Goal: Information Seeking & Learning: Learn about a topic

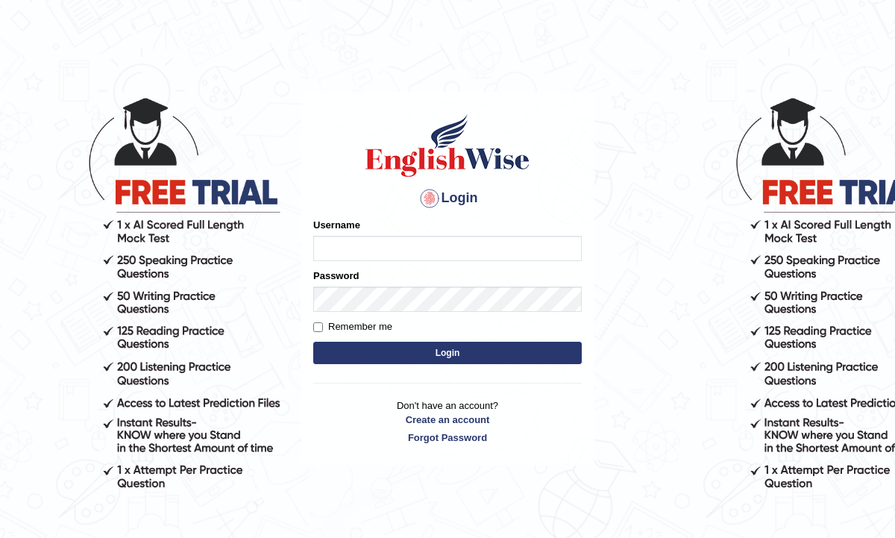
type input "TharushiKodi"
click at [383, 354] on button "Login" at bounding box center [447, 353] width 269 height 22
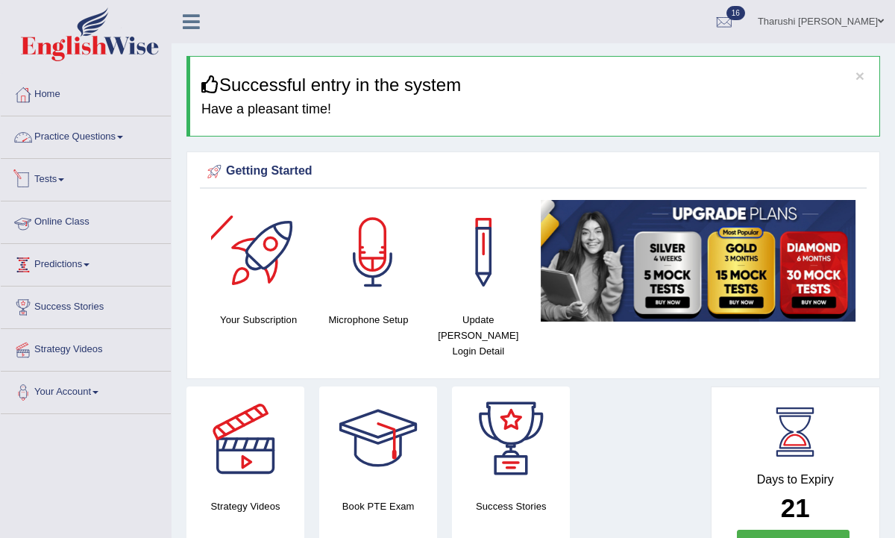
click at [78, 140] on link "Practice Questions" at bounding box center [86, 134] width 170 height 37
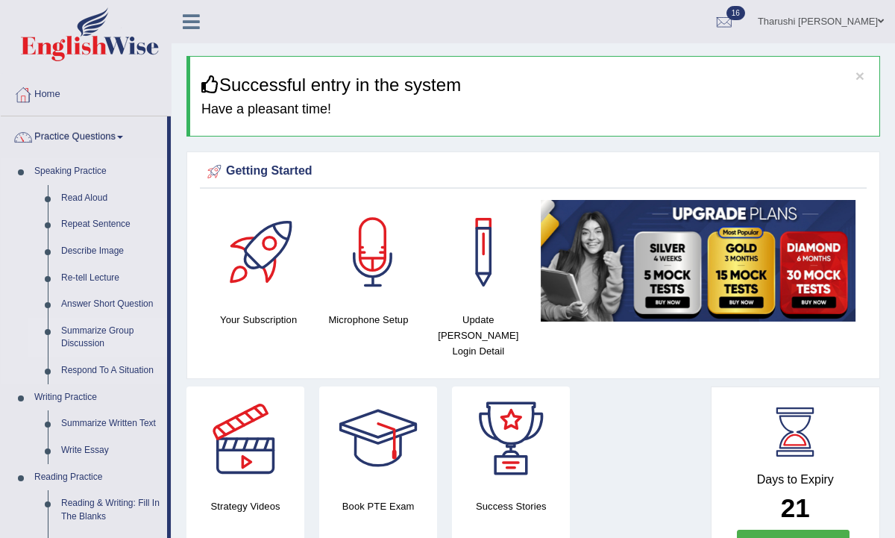
click at [81, 339] on link "Summarize Group Discussion" at bounding box center [110, 338] width 113 height 40
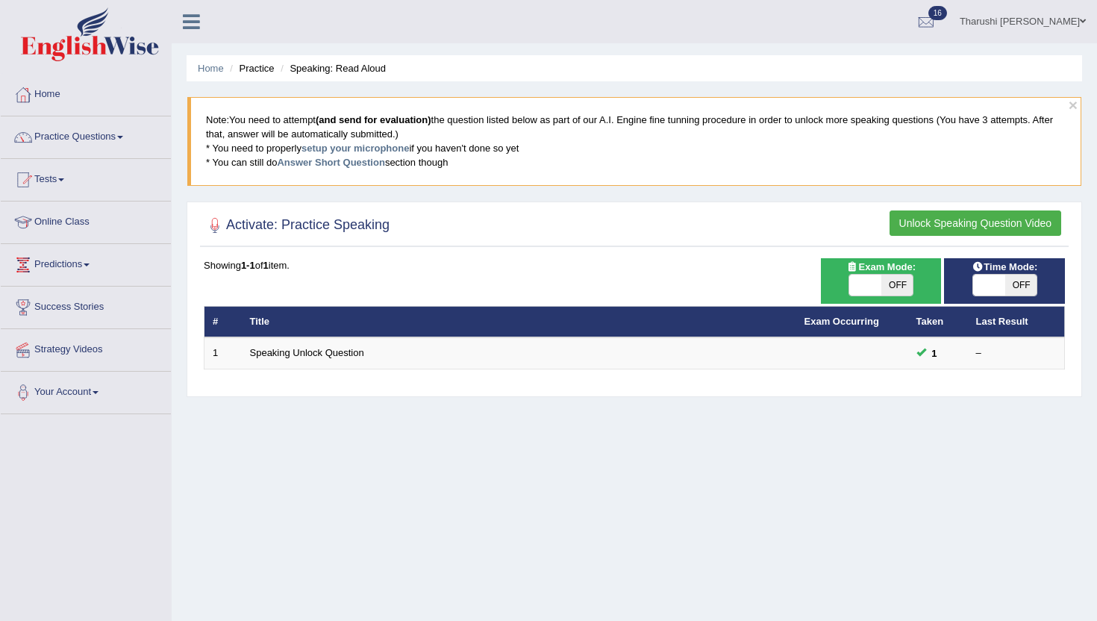
click at [895, 224] on button "Unlock Speaking Question Video" at bounding box center [975, 222] width 172 height 25
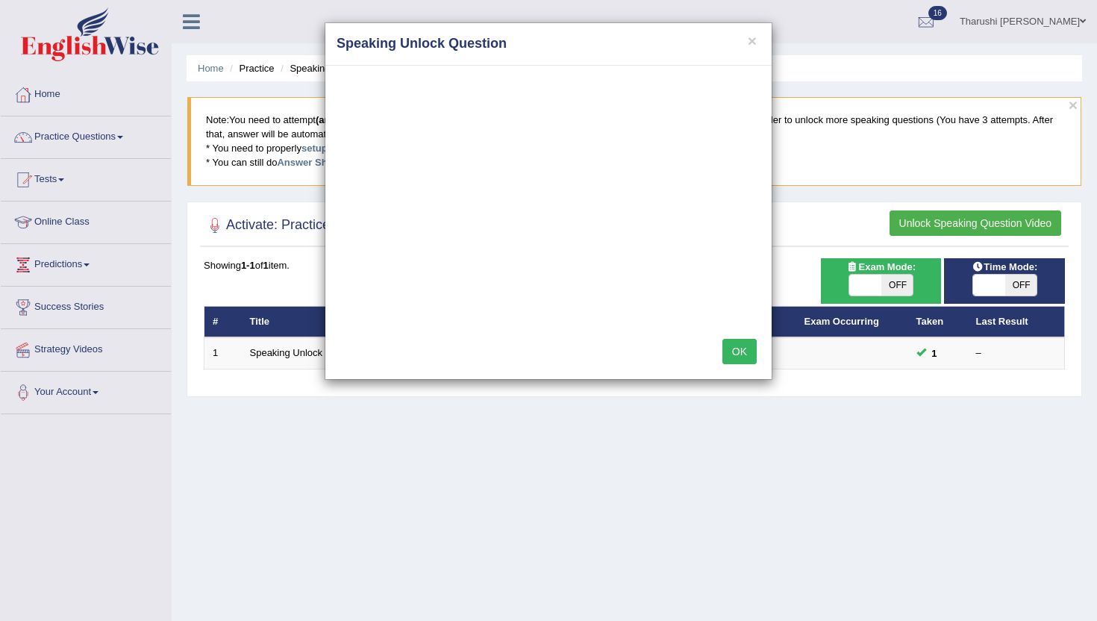
click at [737, 355] on button "OK" at bounding box center [739, 351] width 34 height 25
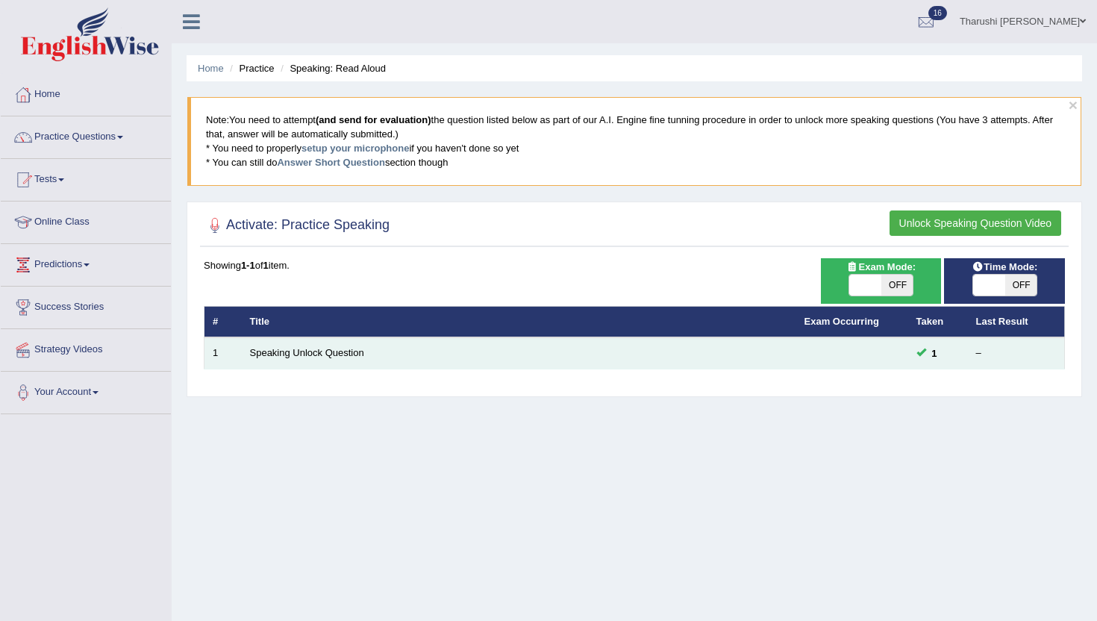
click at [343, 369] on td "Speaking Unlock Question" at bounding box center [519, 352] width 554 height 31
click at [347, 358] on link "Speaking Unlock Question" at bounding box center [307, 352] width 114 height 11
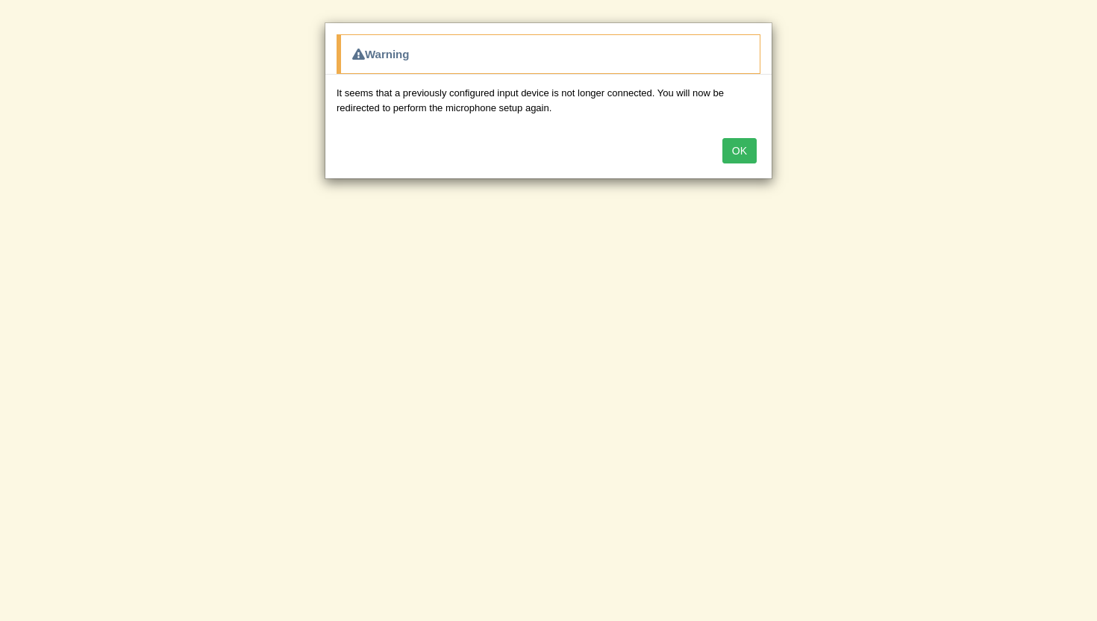
click at [754, 145] on button "OK" at bounding box center [739, 150] width 34 height 25
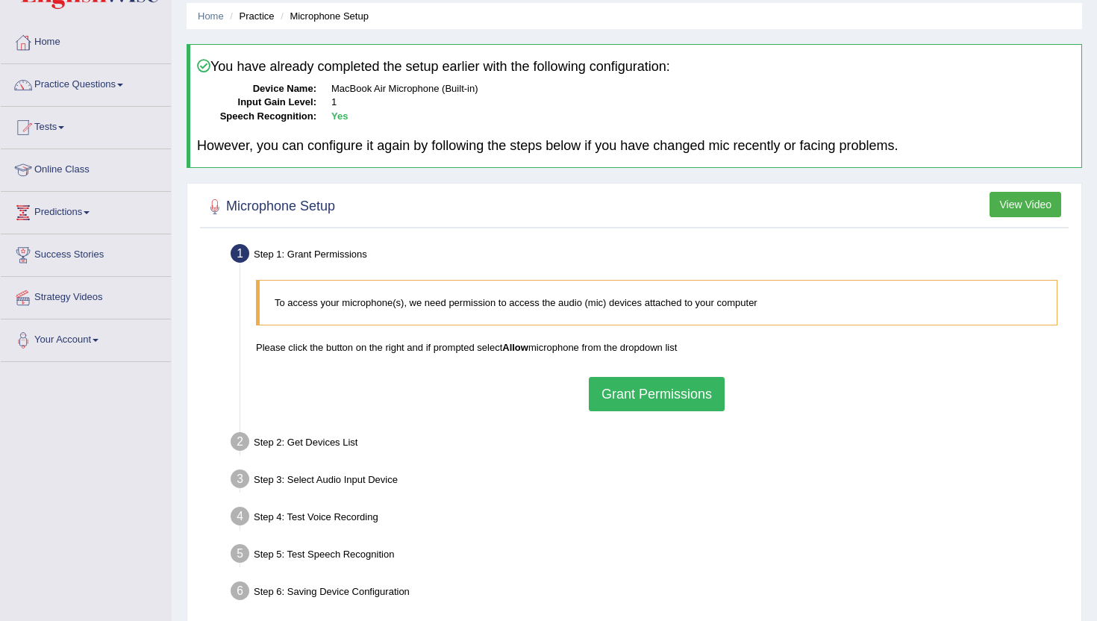
scroll to position [75, 0]
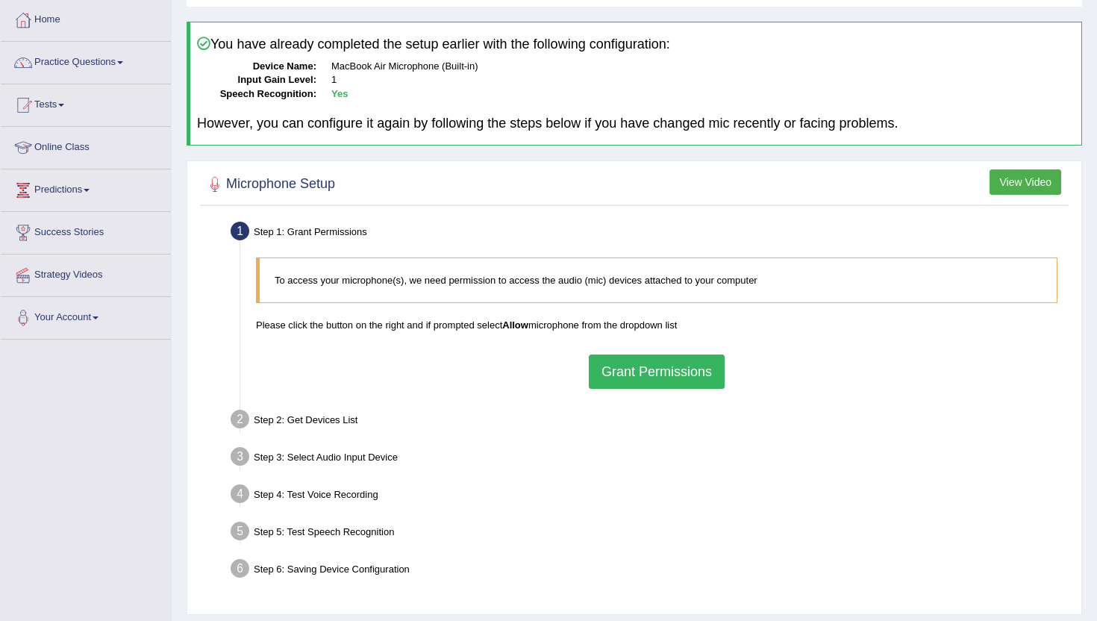
click at [654, 367] on button "Grant Permissions" at bounding box center [657, 371] width 136 height 34
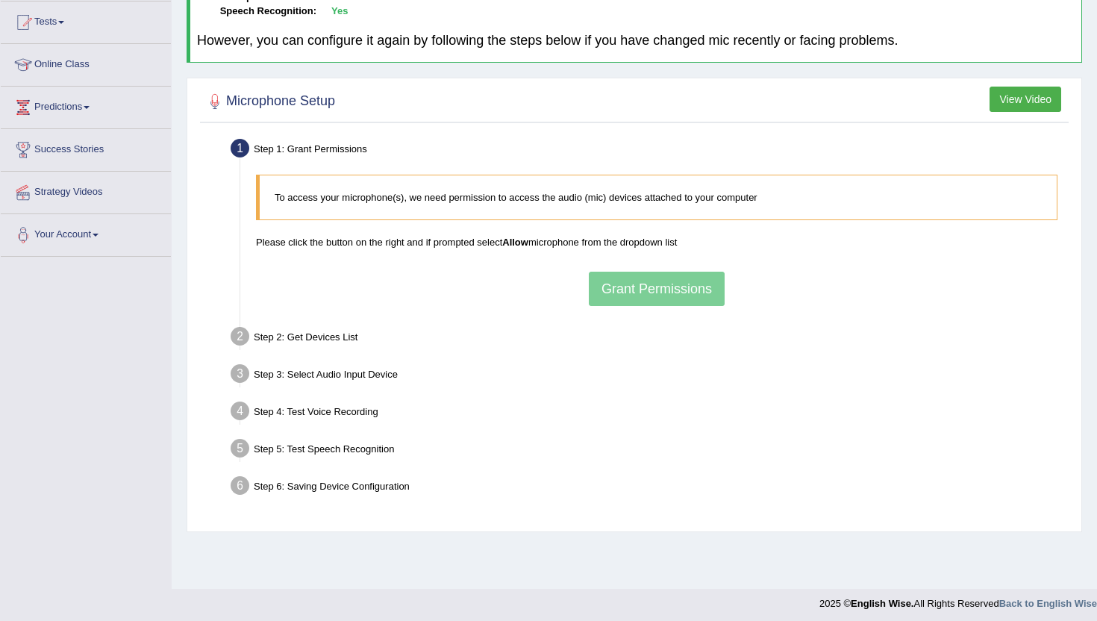
scroll to position [163, 0]
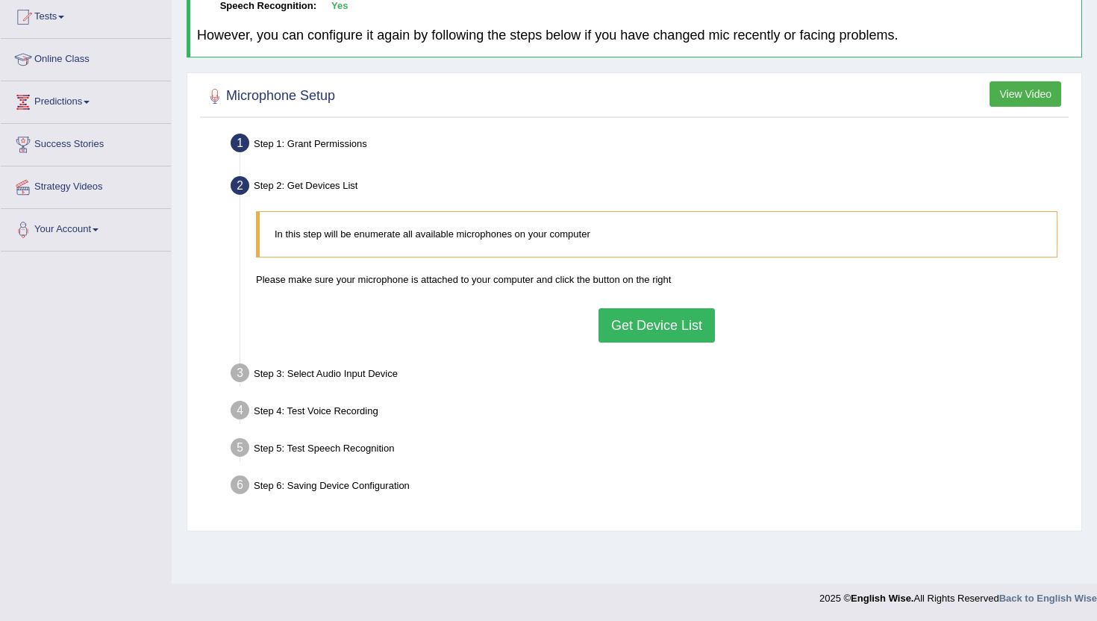
click at [625, 332] on button "Get Device List" at bounding box center [656, 325] width 116 height 34
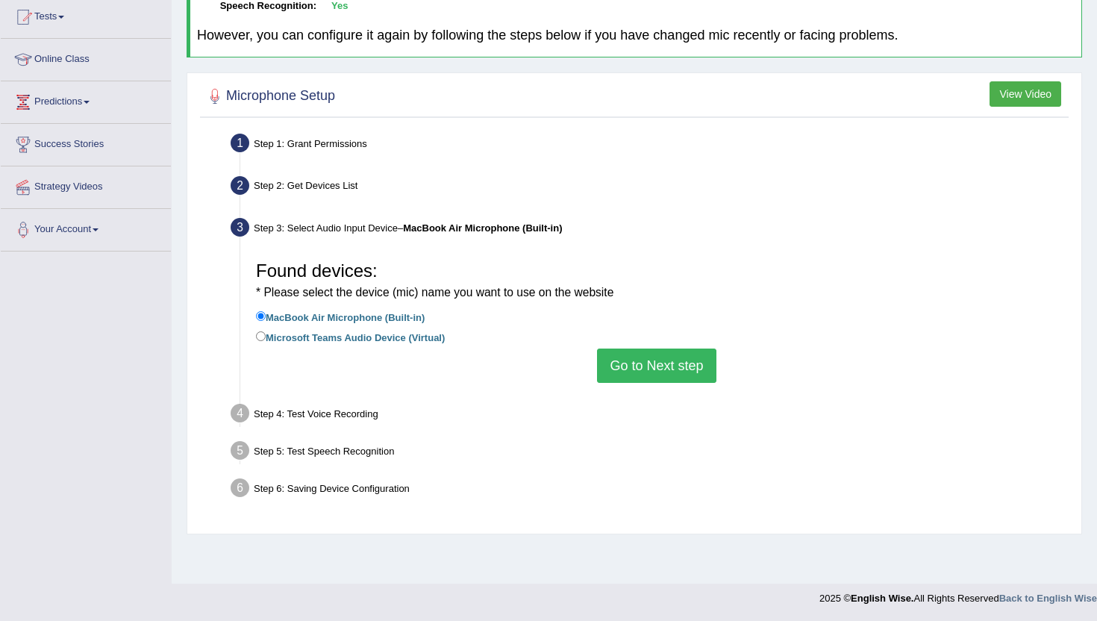
click at [674, 374] on button "Go to Next step" at bounding box center [656, 365] width 119 height 34
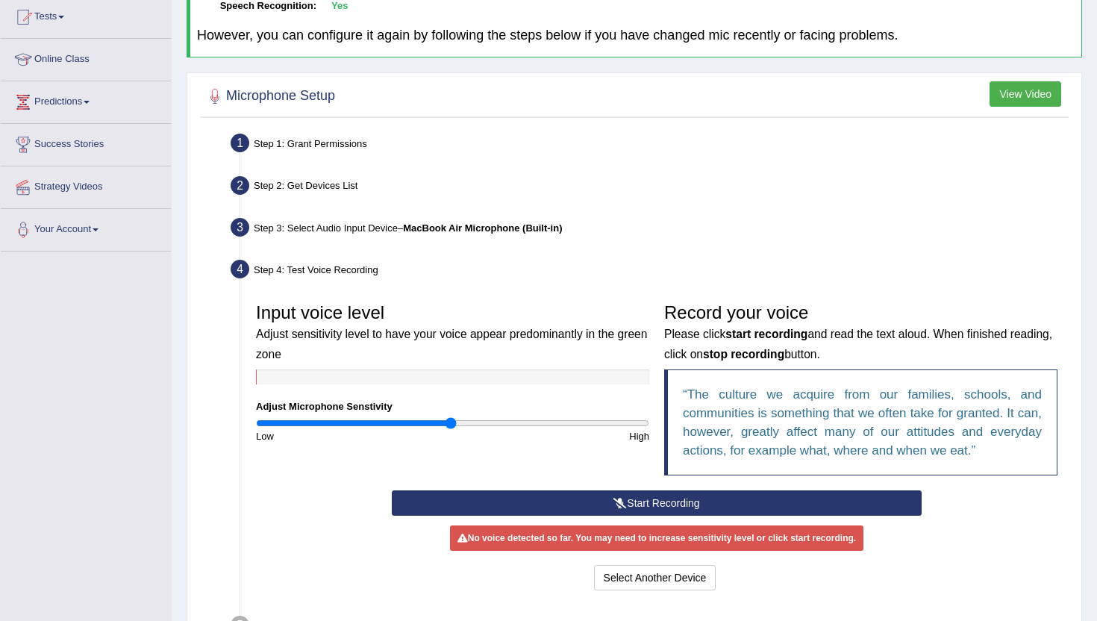
scroll to position [298, 0]
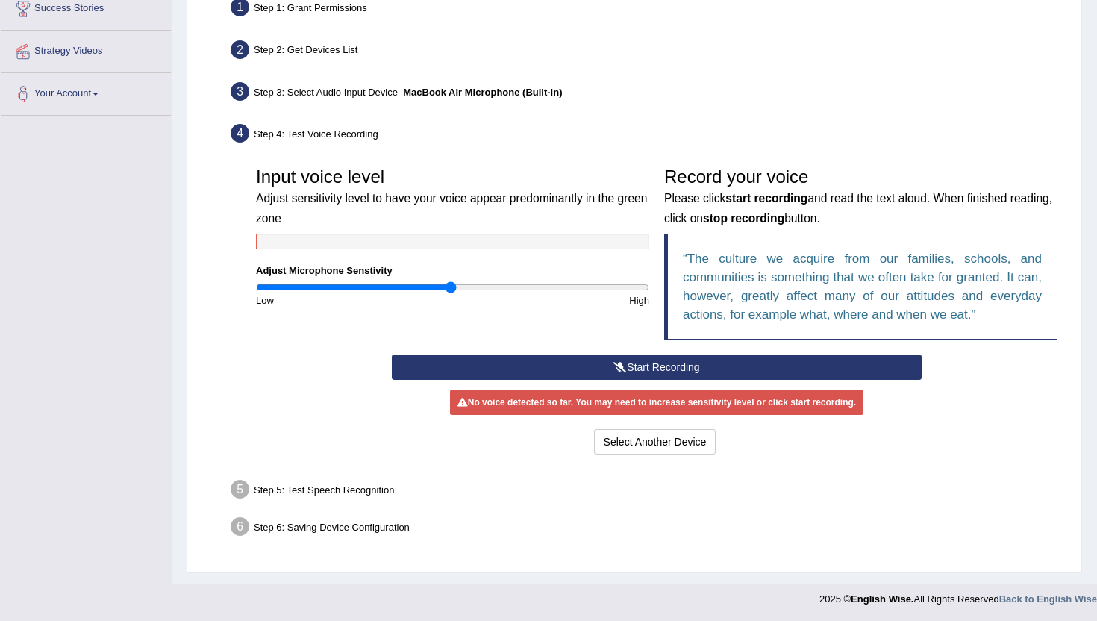
click at [686, 368] on button "Start Recording" at bounding box center [656, 366] width 529 height 25
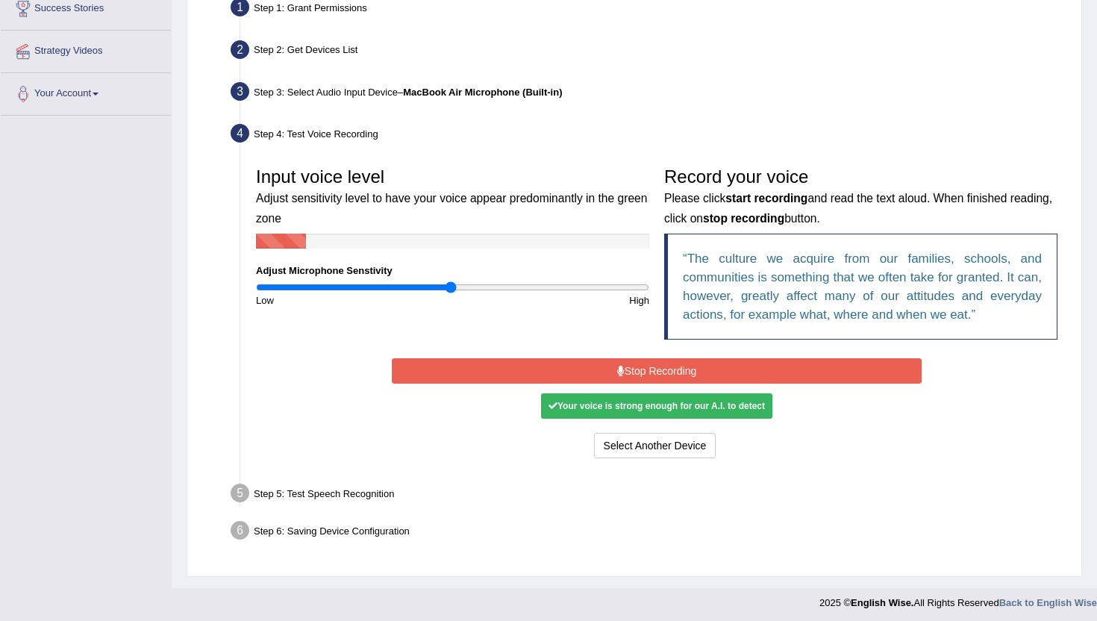
click at [676, 381] on button "Stop Recording" at bounding box center [656, 370] width 529 height 25
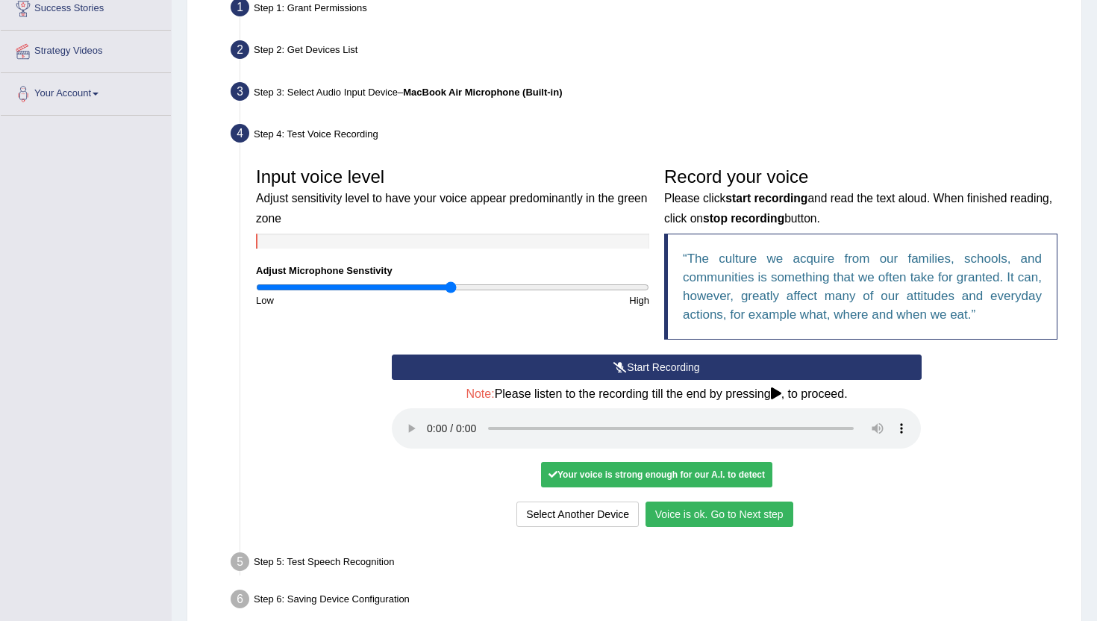
click at [679, 515] on button "Voice is ok. Go to Next step" at bounding box center [719, 513] width 148 height 25
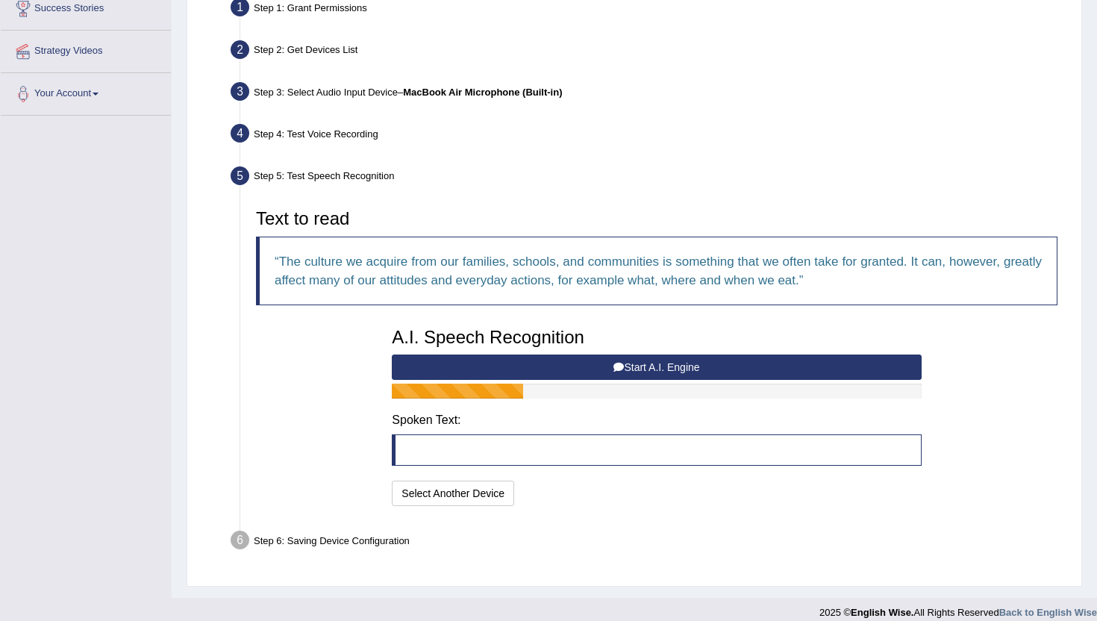
click at [577, 368] on button "Start A.I. Engine" at bounding box center [656, 366] width 529 height 25
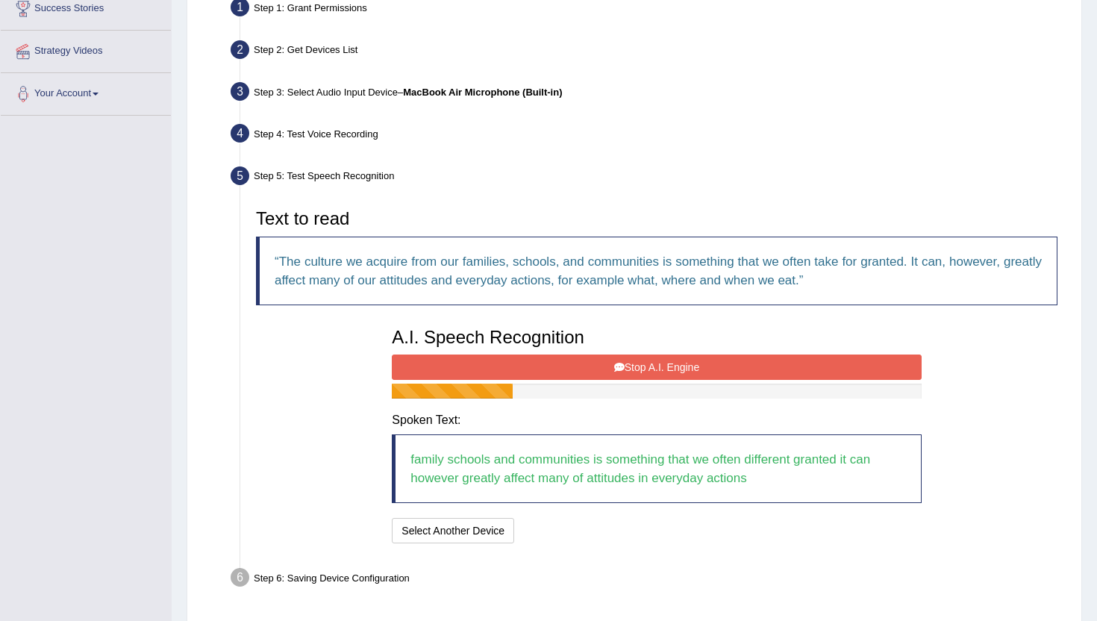
click at [577, 368] on button "Stop A.I. Engine" at bounding box center [656, 366] width 529 height 25
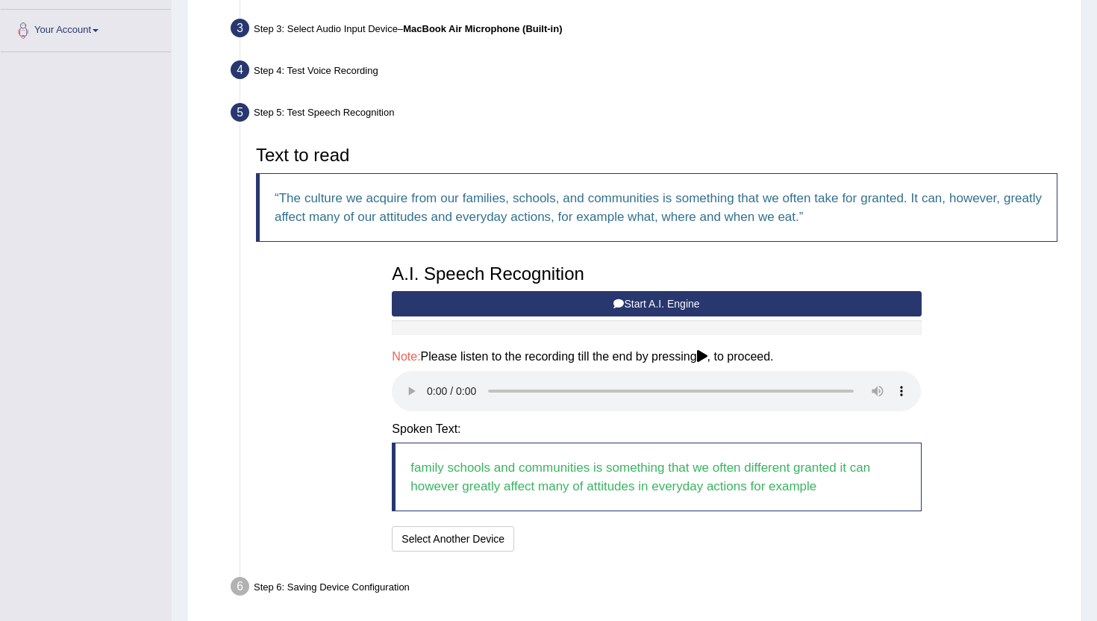
scroll to position [363, 0]
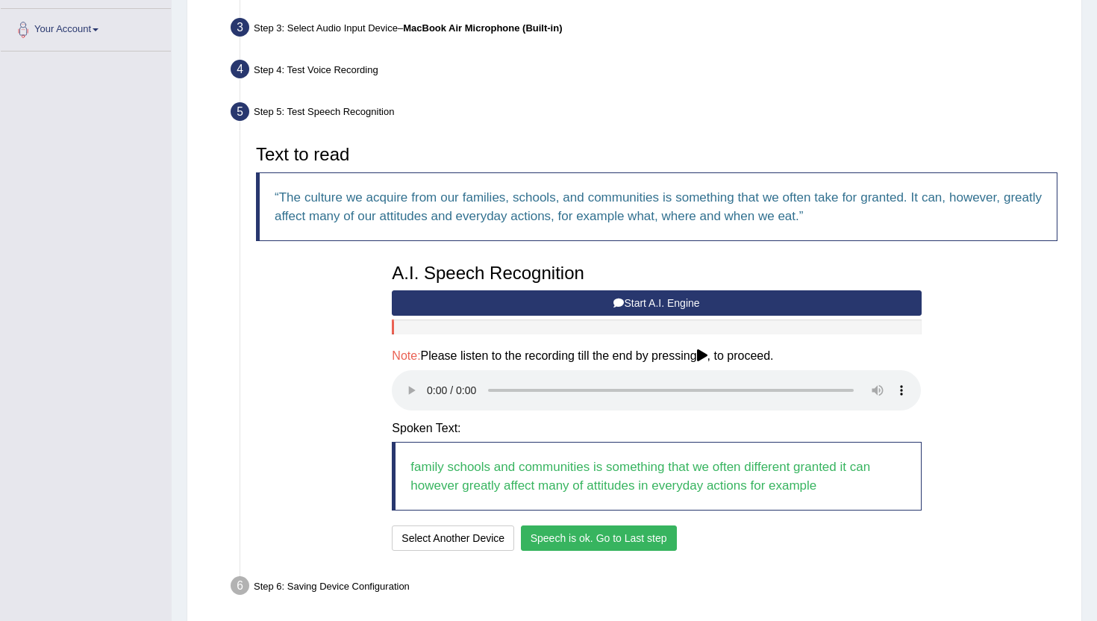
click at [610, 538] on button "Speech is ok. Go to Last step" at bounding box center [599, 537] width 156 height 25
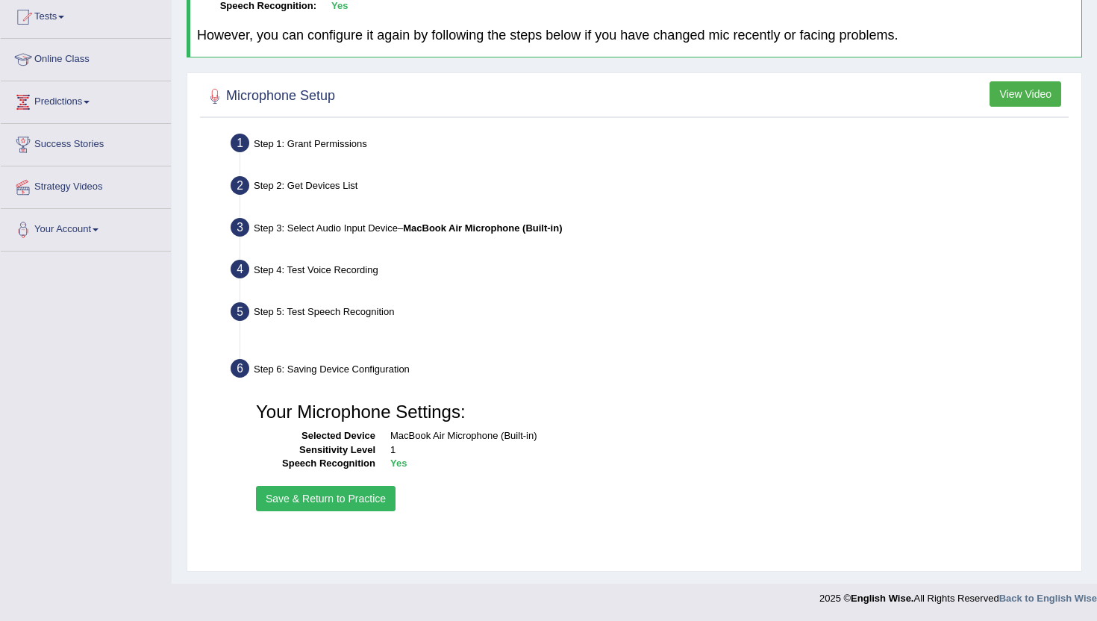
scroll to position [163, 0]
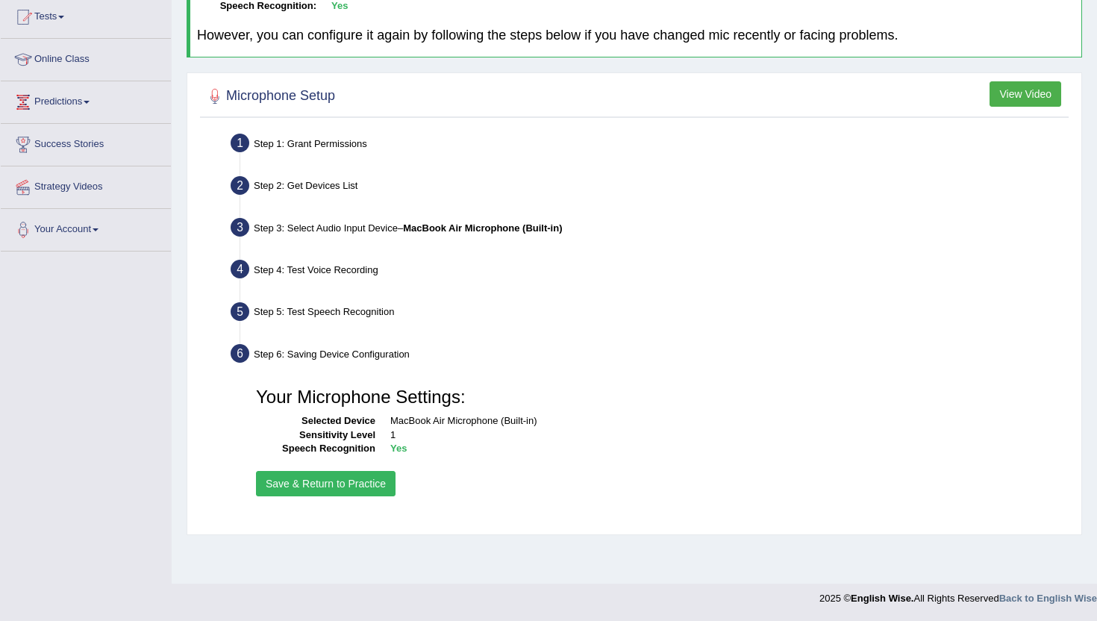
click at [348, 488] on button "Save & Return to Practice" at bounding box center [326, 483] width 140 height 25
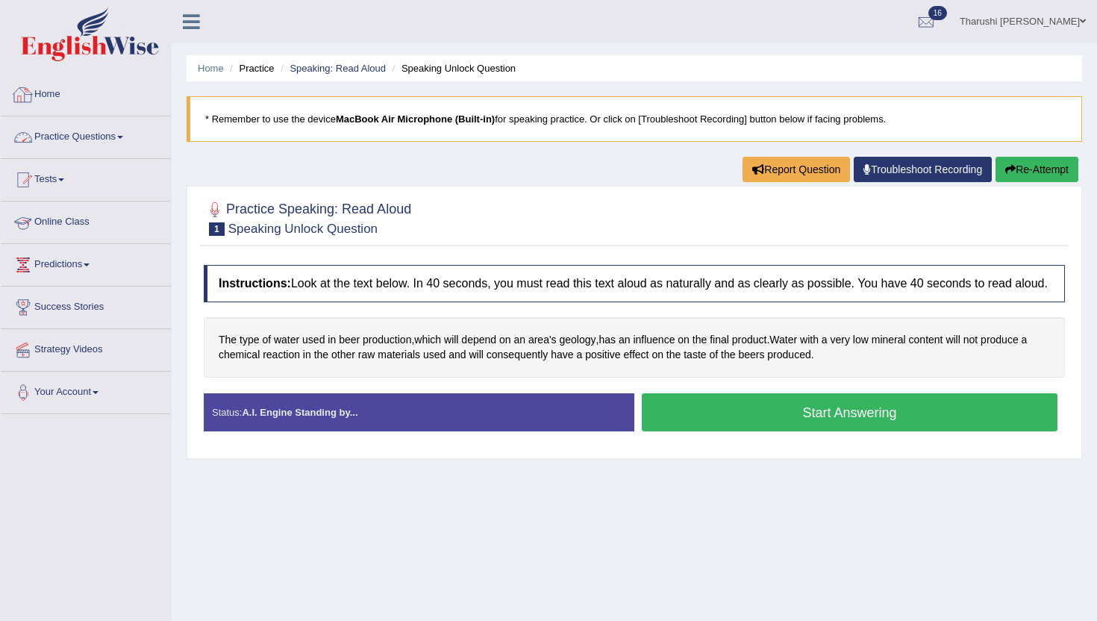
click at [104, 137] on link "Practice Questions" at bounding box center [86, 134] width 170 height 37
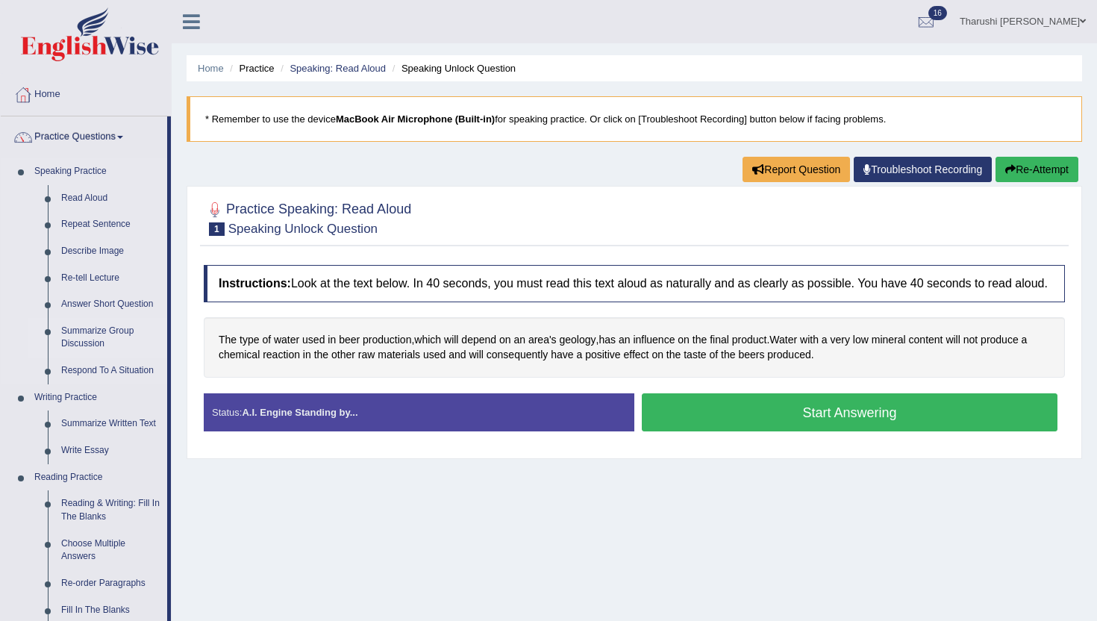
click at [90, 339] on link "Summarize Group Discussion" at bounding box center [110, 338] width 113 height 40
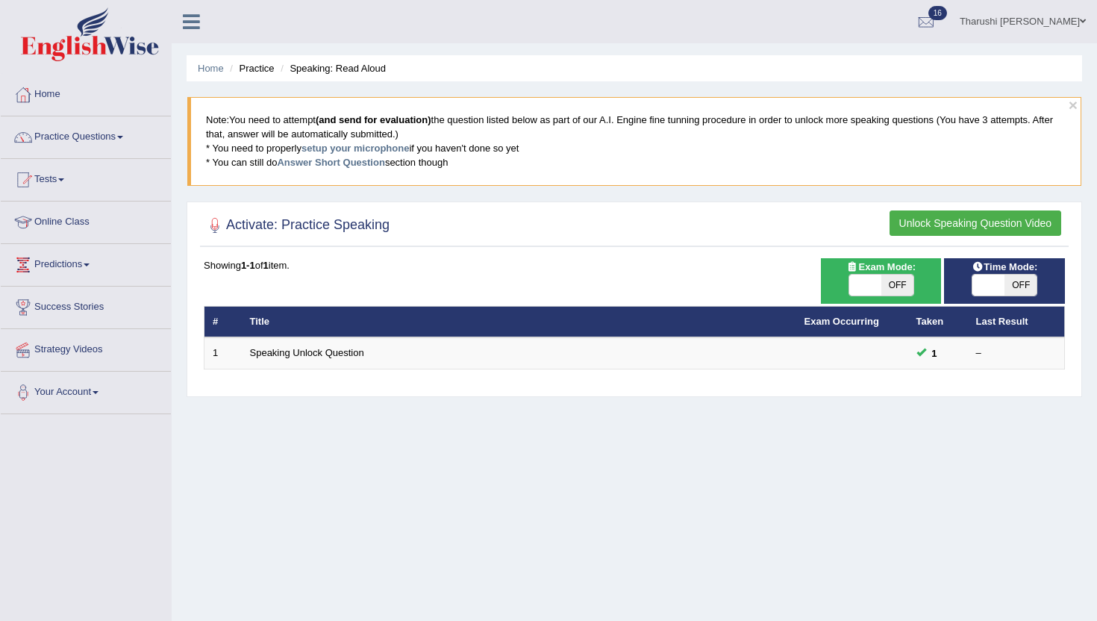
click at [1023, 221] on button "Unlock Speaking Question Video" at bounding box center [975, 222] width 172 height 25
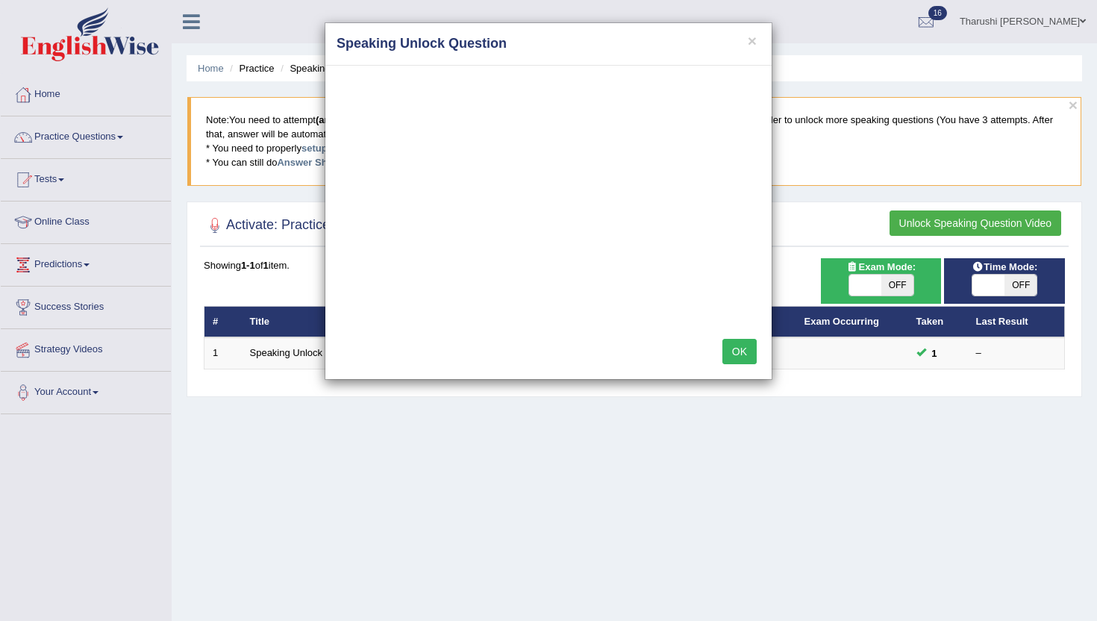
click at [751, 353] on button "OK" at bounding box center [739, 351] width 34 height 25
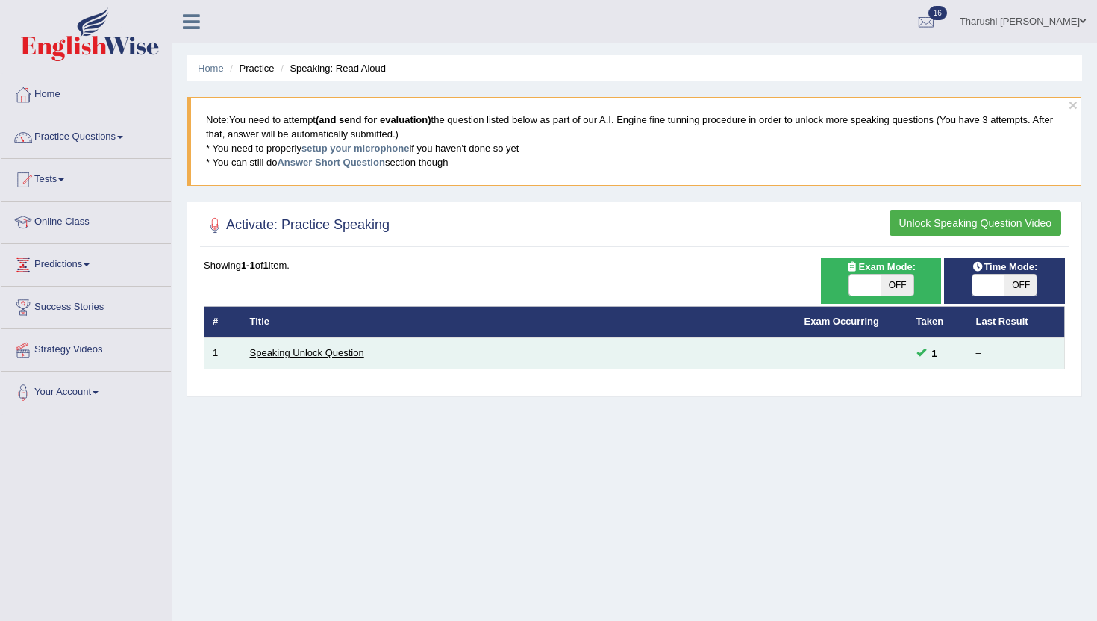
click at [354, 357] on link "Speaking Unlock Question" at bounding box center [307, 352] width 114 height 11
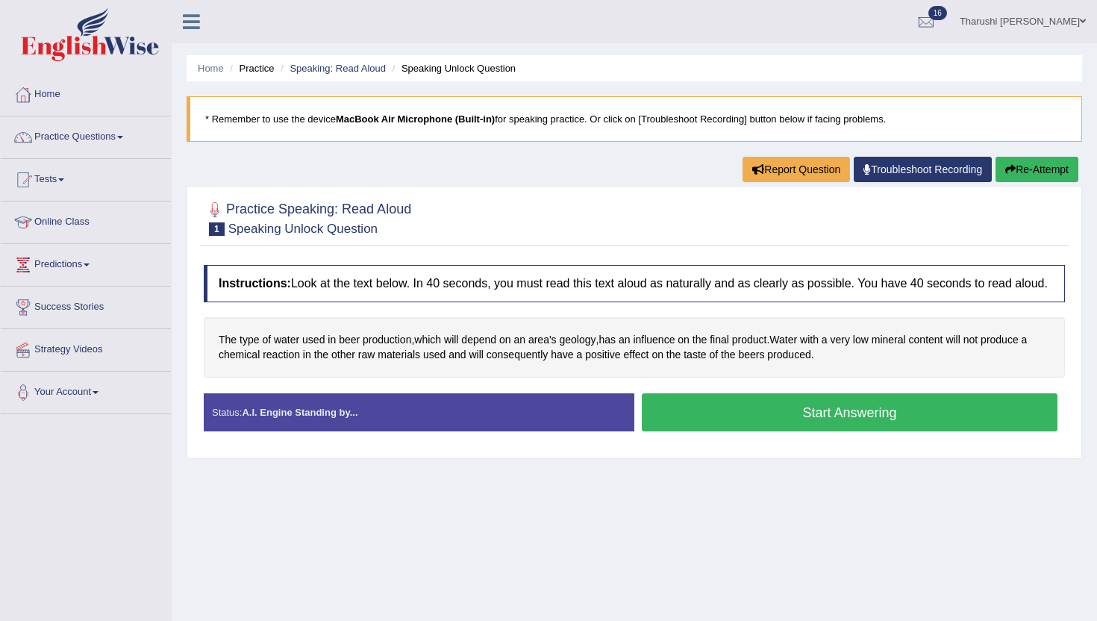
click at [852, 430] on button "Start Answering" at bounding box center [850, 412] width 416 height 38
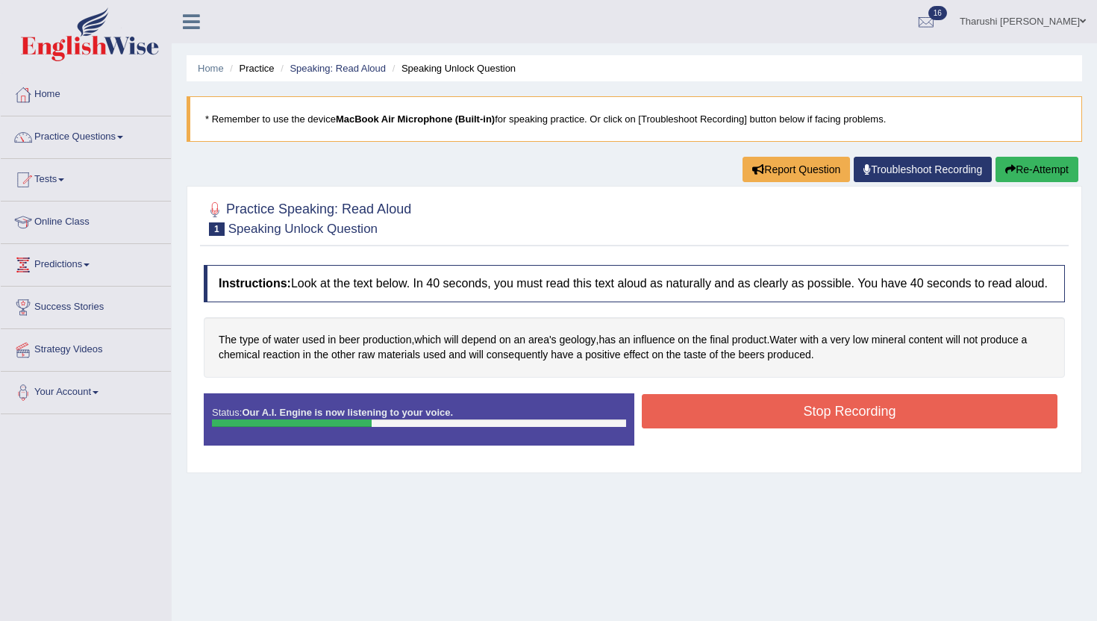
click at [852, 428] on button "Stop Recording" at bounding box center [850, 411] width 416 height 34
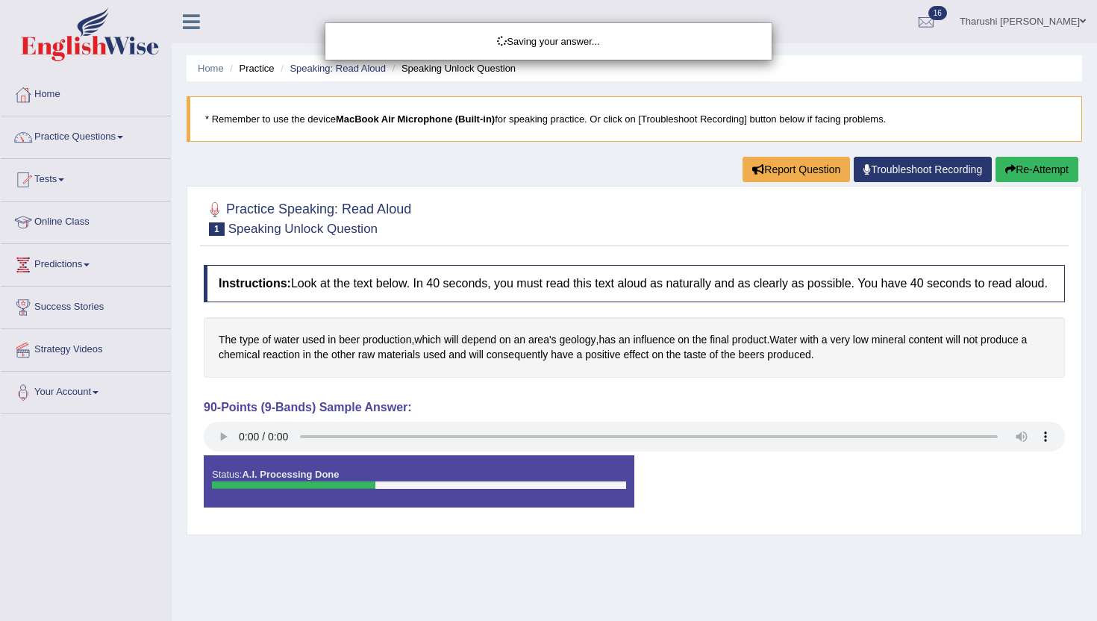
click at [227, 451] on div "Saving your answer..." at bounding box center [548, 310] width 1097 height 621
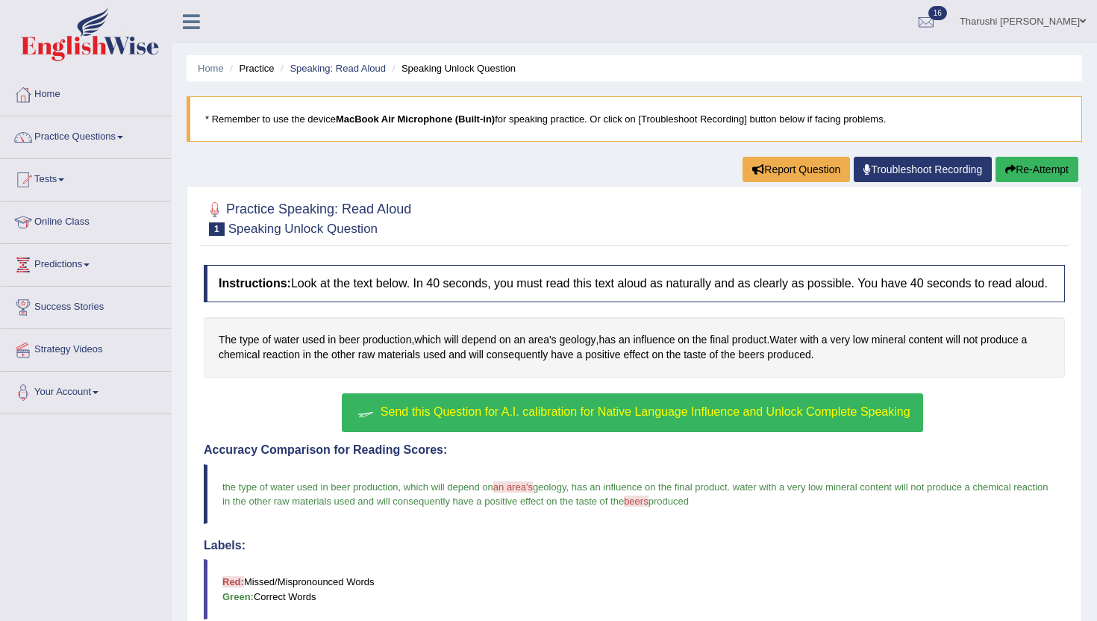
click at [708, 418] on span "Send this Question for A.I. calibration for Native Language Influence and Unloc…" at bounding box center [646, 411] width 530 height 13
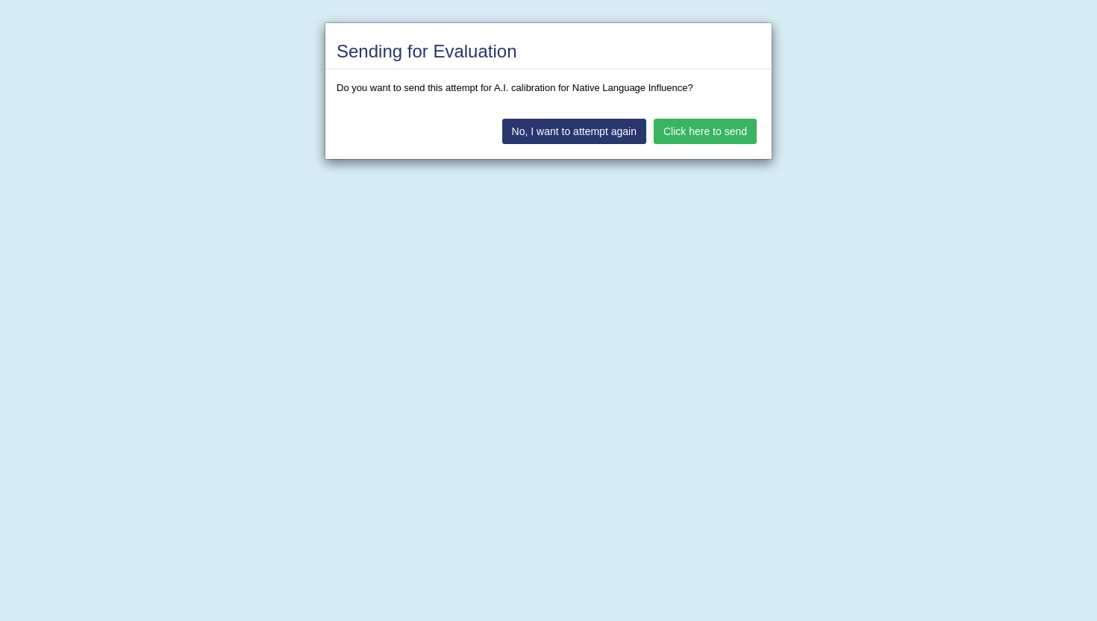
click at [738, 130] on button "Click here to send" at bounding box center [705, 131] width 103 height 25
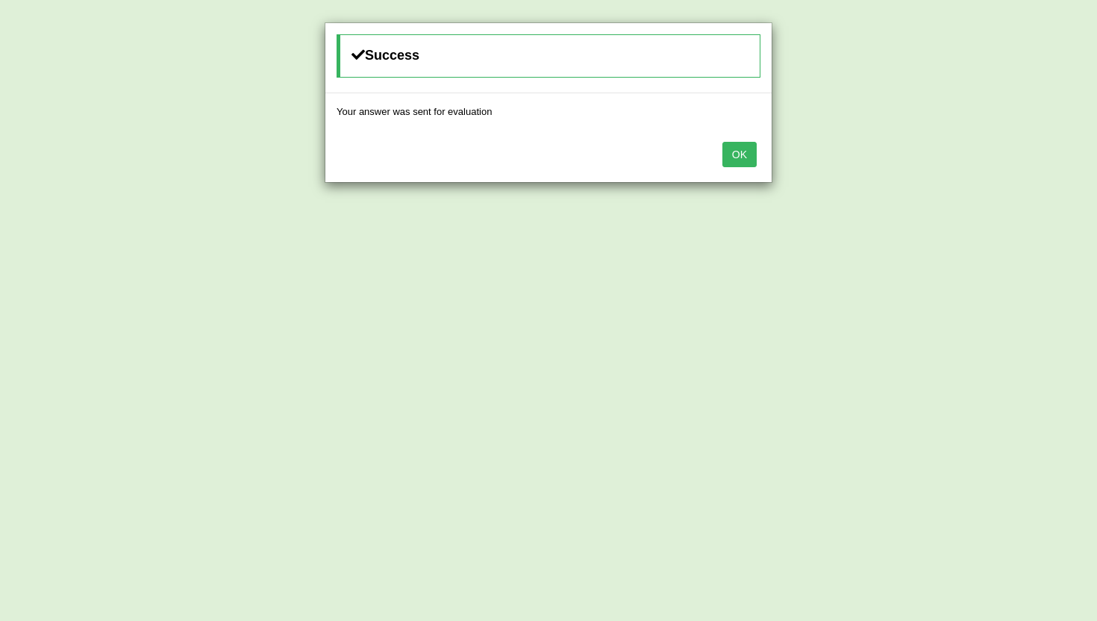
click at [744, 157] on button "OK" at bounding box center [739, 154] width 34 height 25
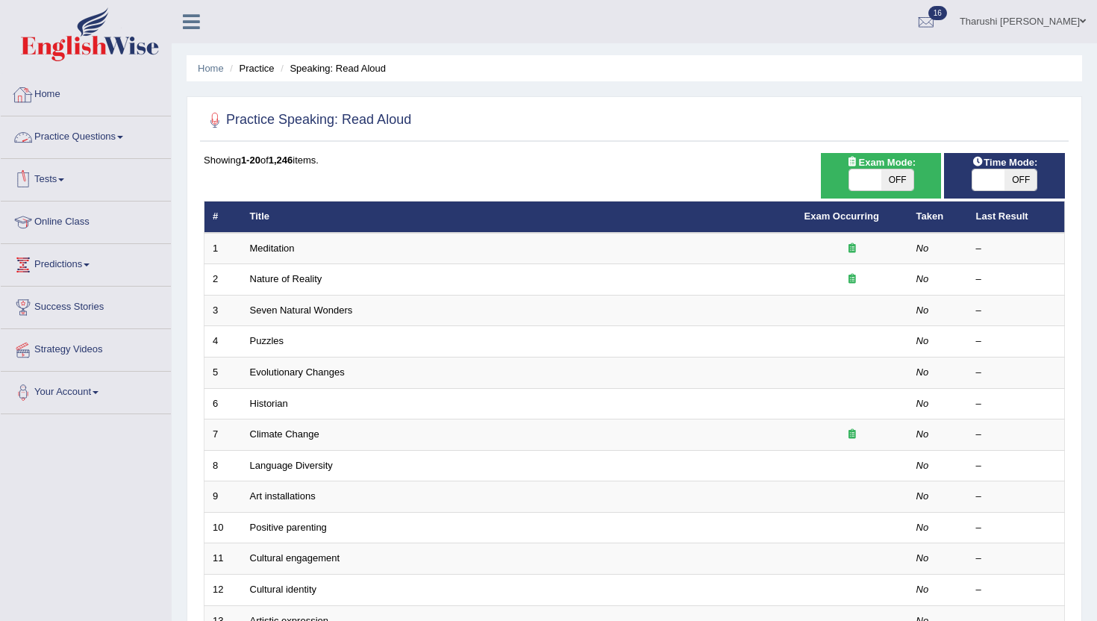
click at [73, 134] on link "Practice Questions" at bounding box center [86, 134] width 170 height 37
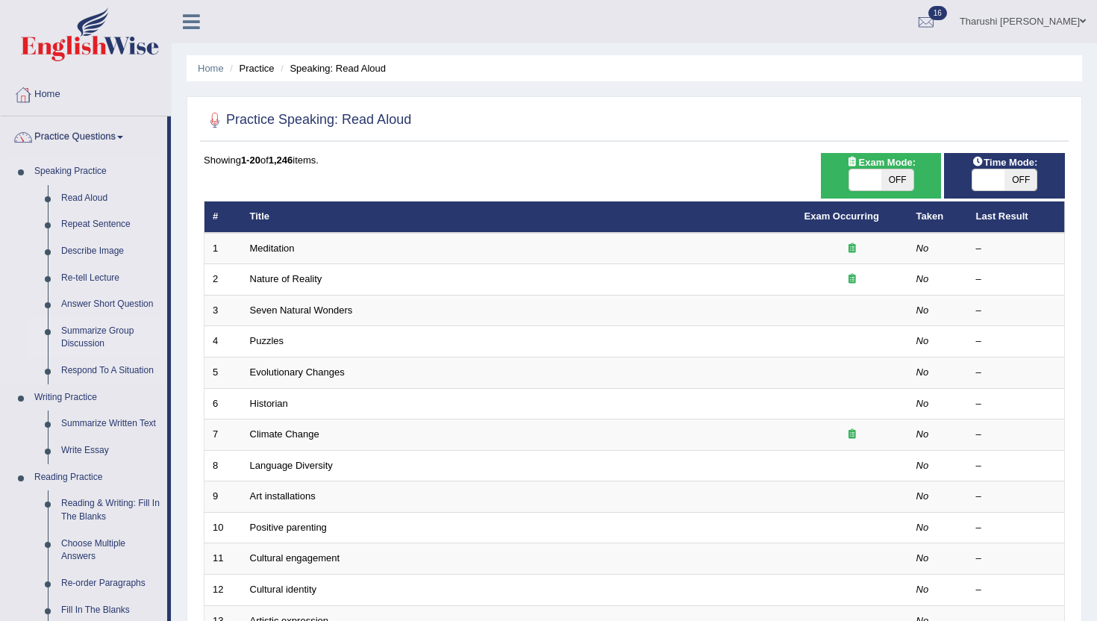
click at [79, 334] on link "Summarize Group Discussion" at bounding box center [110, 338] width 113 height 40
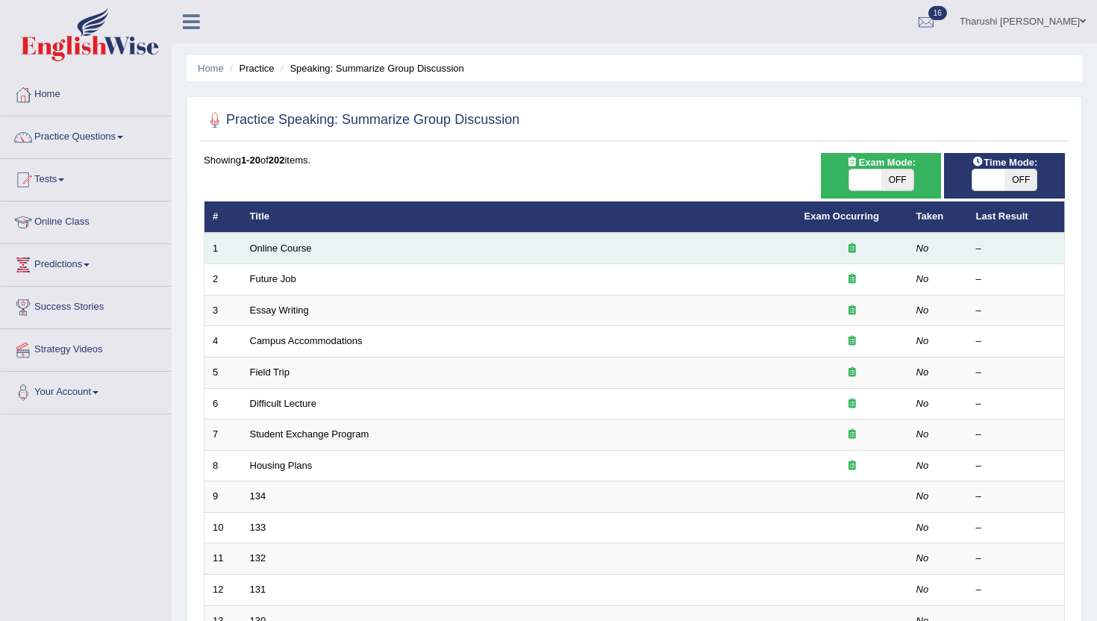
click at [334, 261] on td "Online Course" at bounding box center [519, 248] width 554 height 31
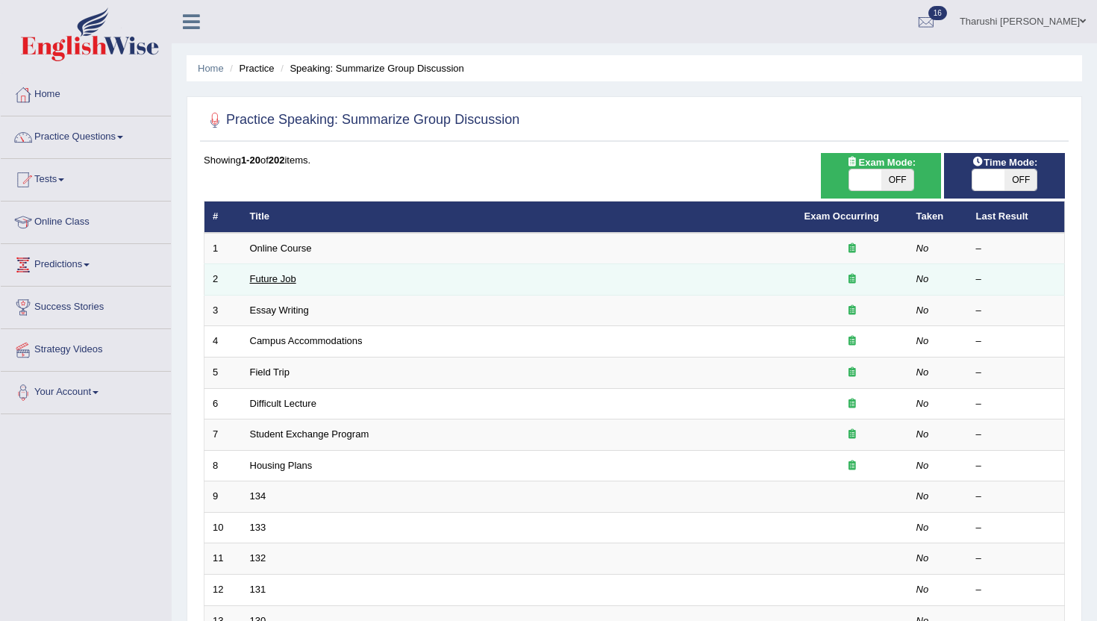
click at [273, 281] on link "Future Job" at bounding box center [273, 278] width 46 height 11
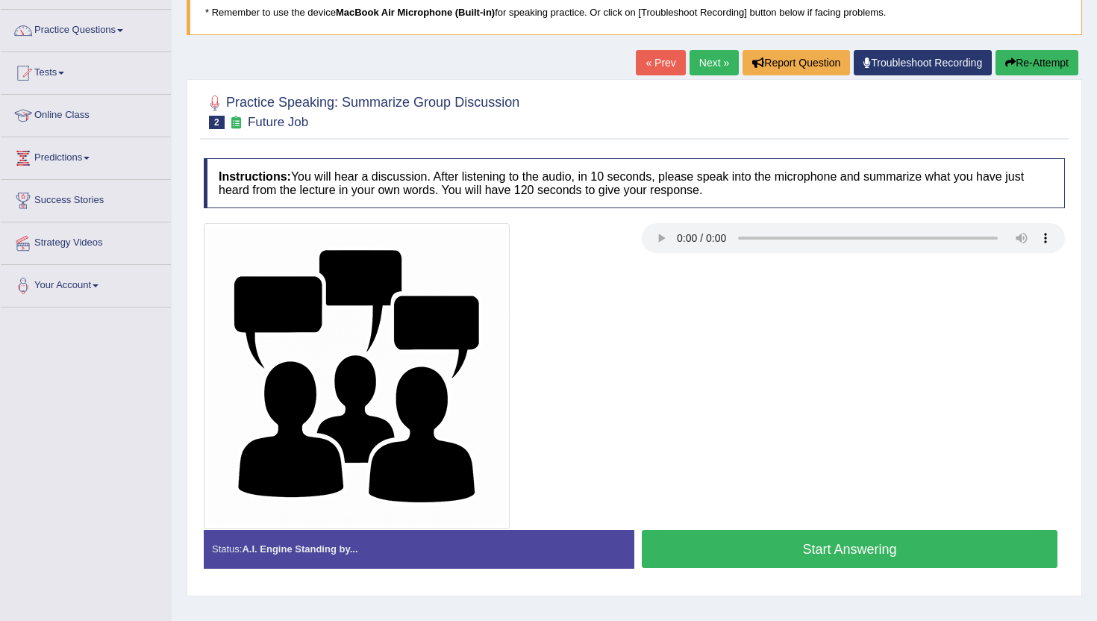
scroll to position [163, 0]
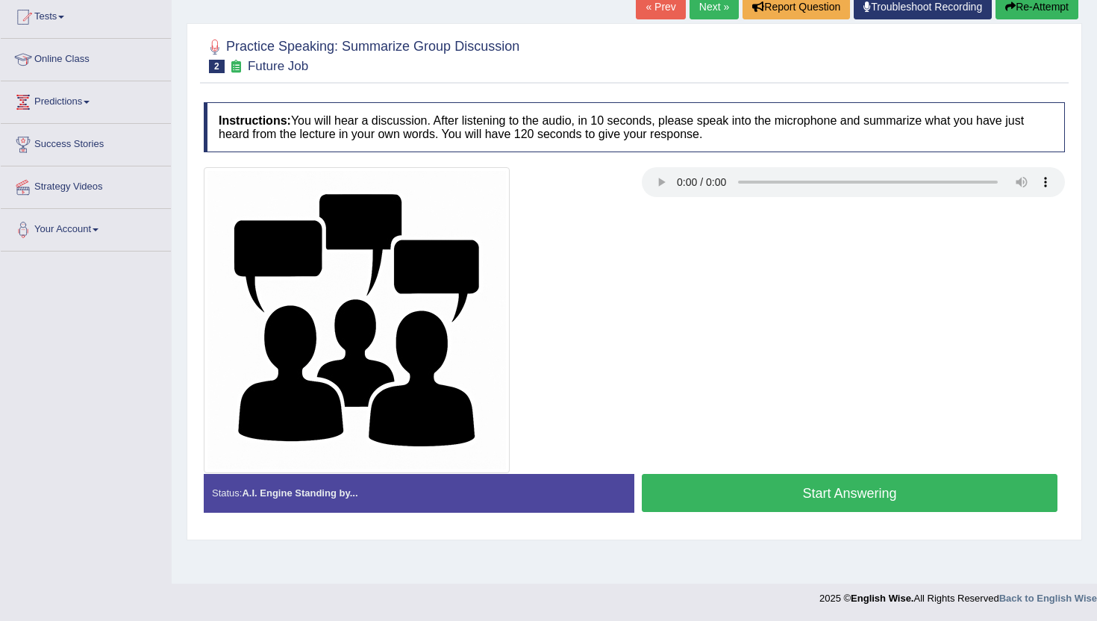
click at [849, 488] on button "Start Answering" at bounding box center [850, 493] width 416 height 38
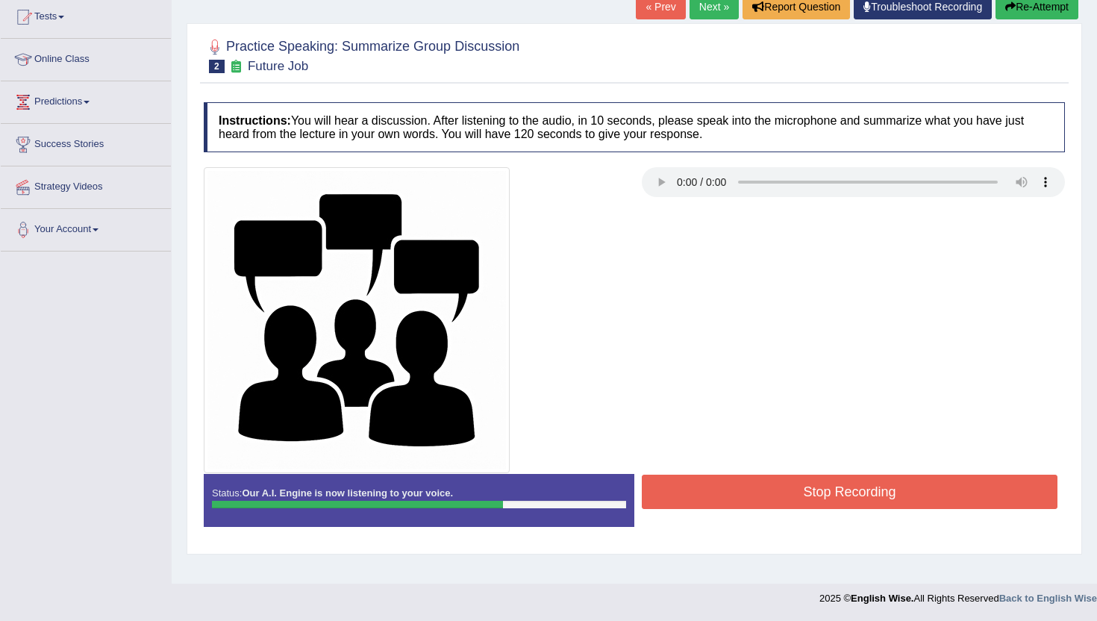
click at [849, 493] on button "Stop Recording" at bounding box center [850, 492] width 416 height 34
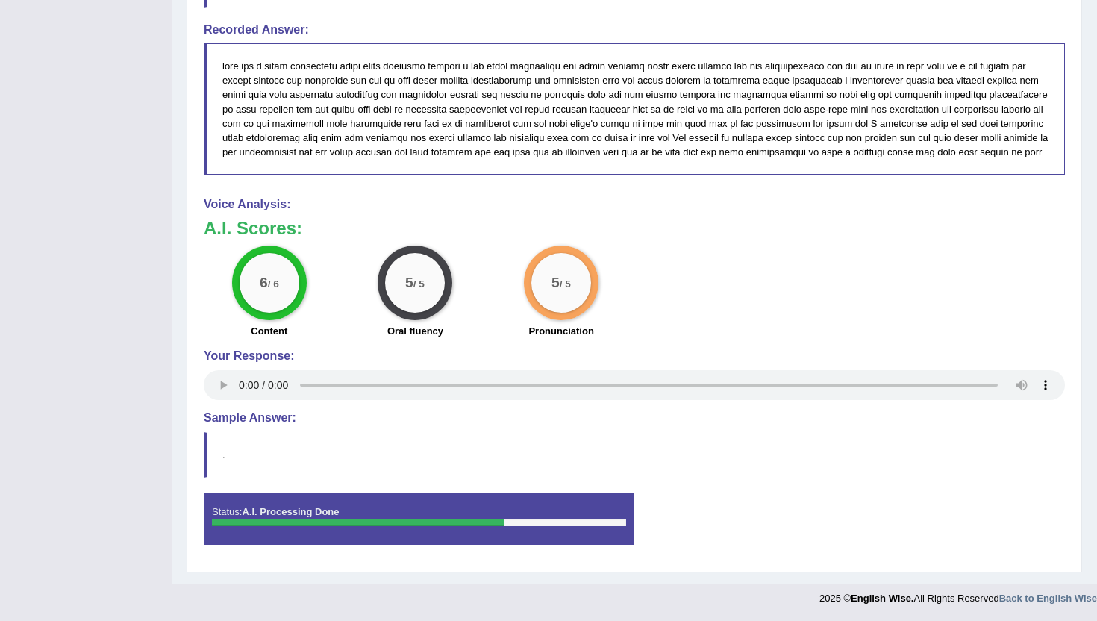
scroll to position [0, 0]
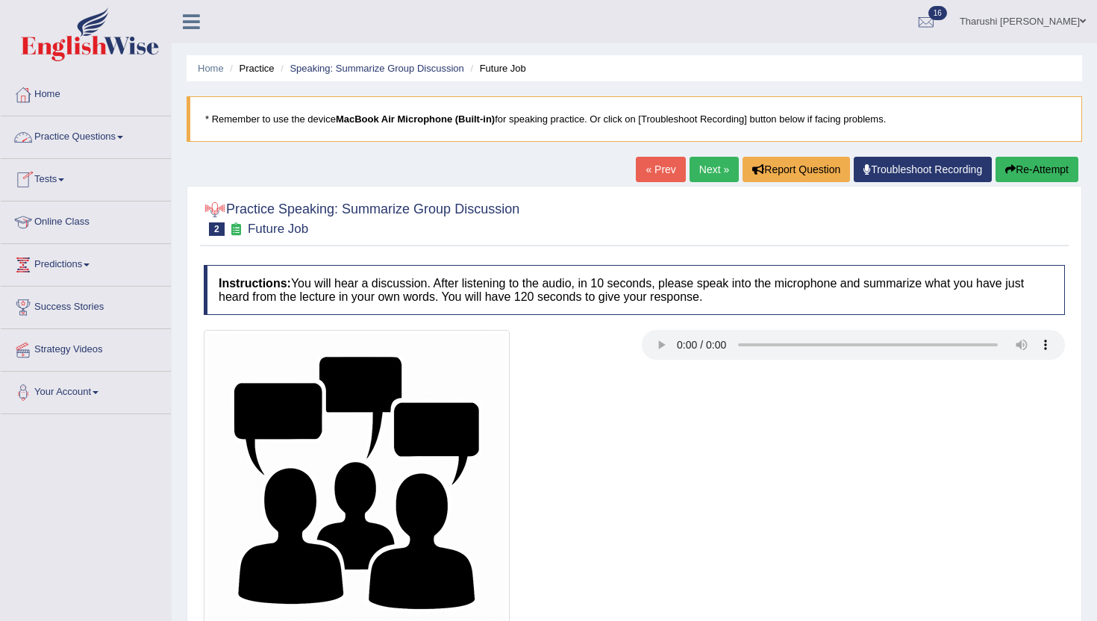
click at [84, 143] on link "Practice Questions" at bounding box center [86, 134] width 170 height 37
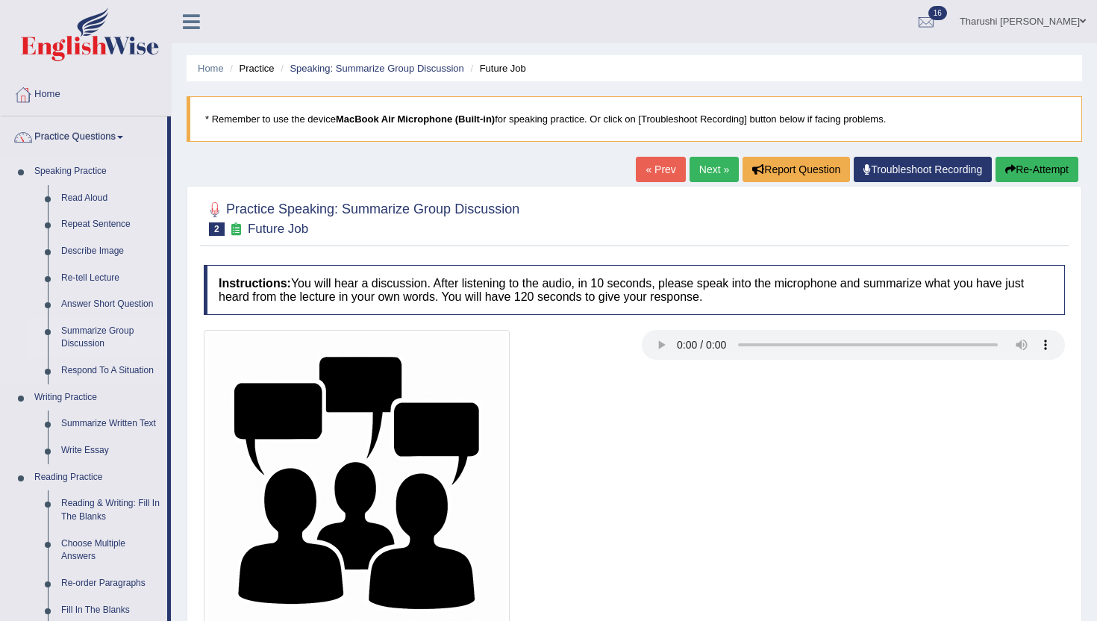
click at [95, 334] on link "Summarize Group Discussion" at bounding box center [110, 338] width 113 height 40
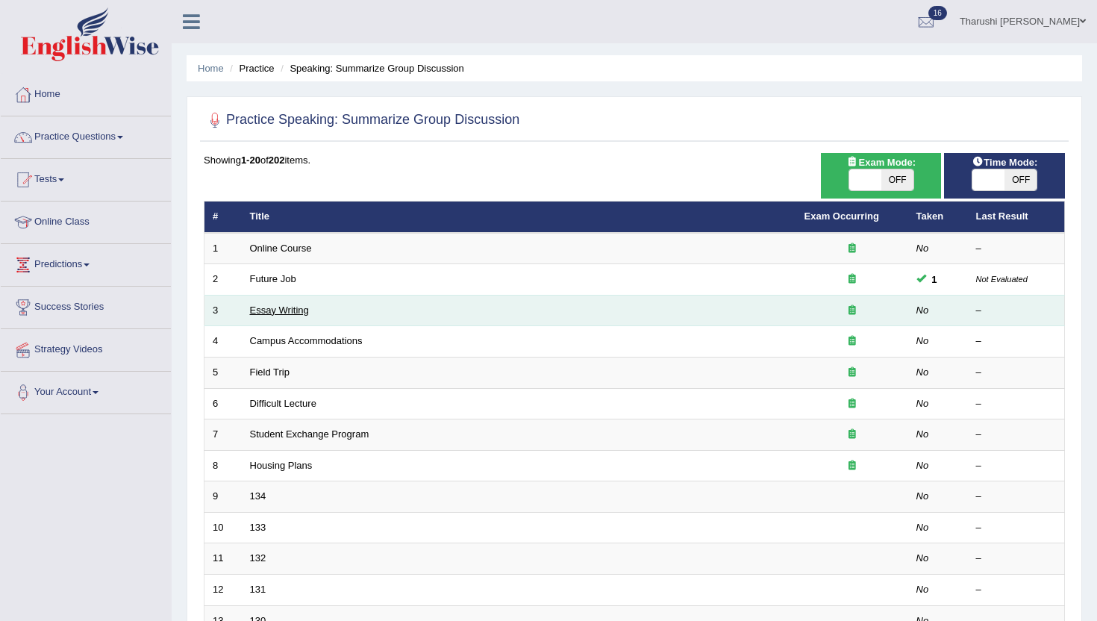
click at [284, 311] on link "Essay Writing" at bounding box center [279, 309] width 59 height 11
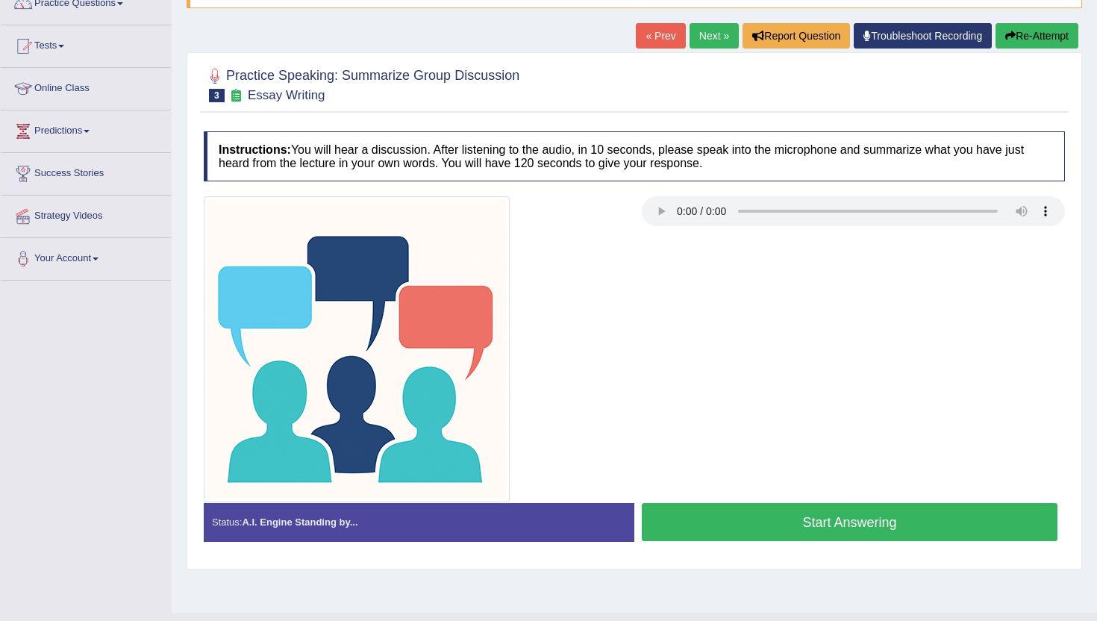
scroll to position [163, 0]
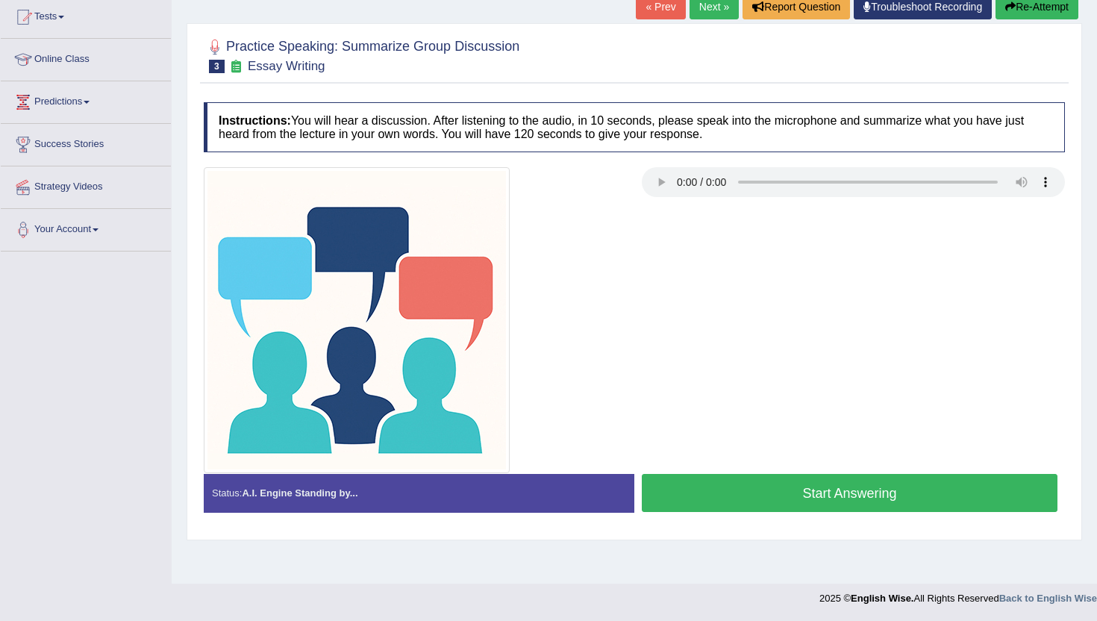
click at [849, 494] on button "Start Answering" at bounding box center [850, 493] width 416 height 38
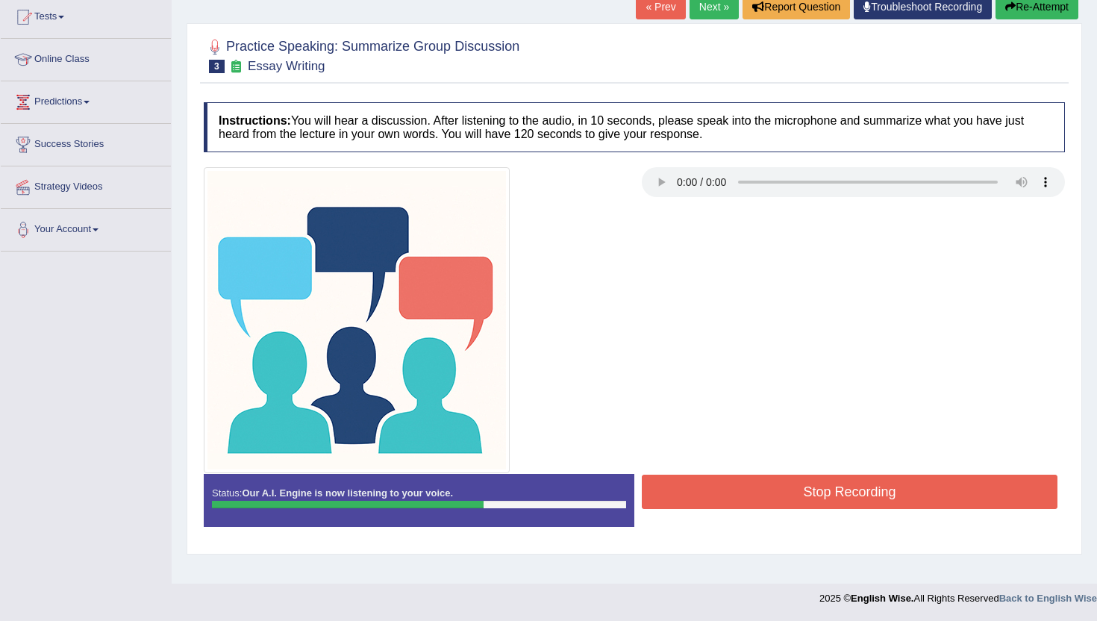
click at [849, 494] on button "Stop Recording" at bounding box center [850, 492] width 416 height 34
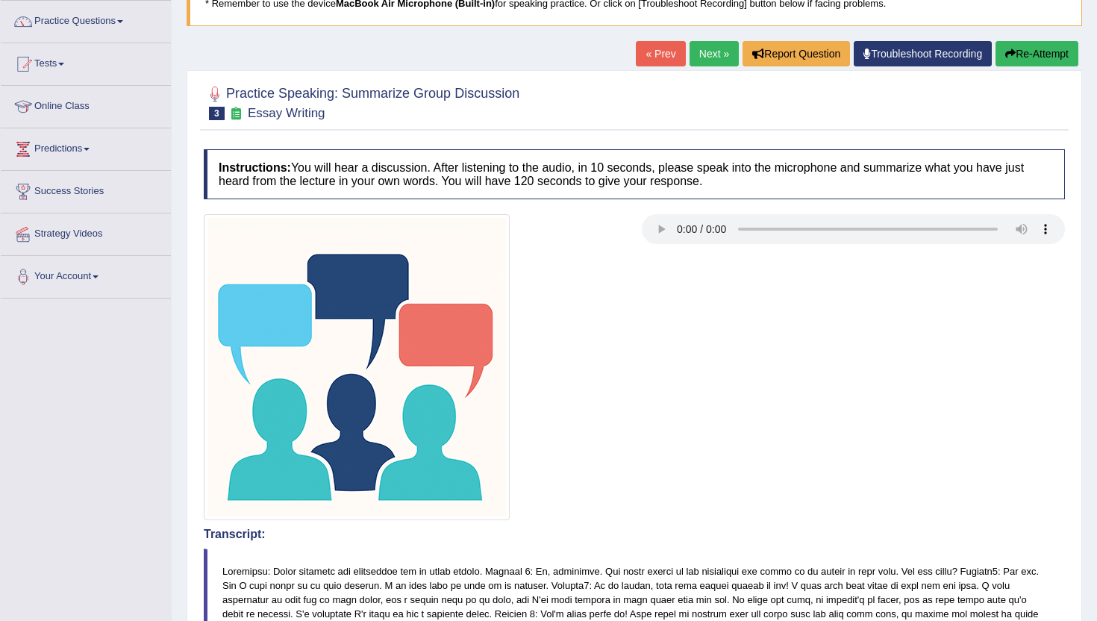
scroll to position [0, 0]
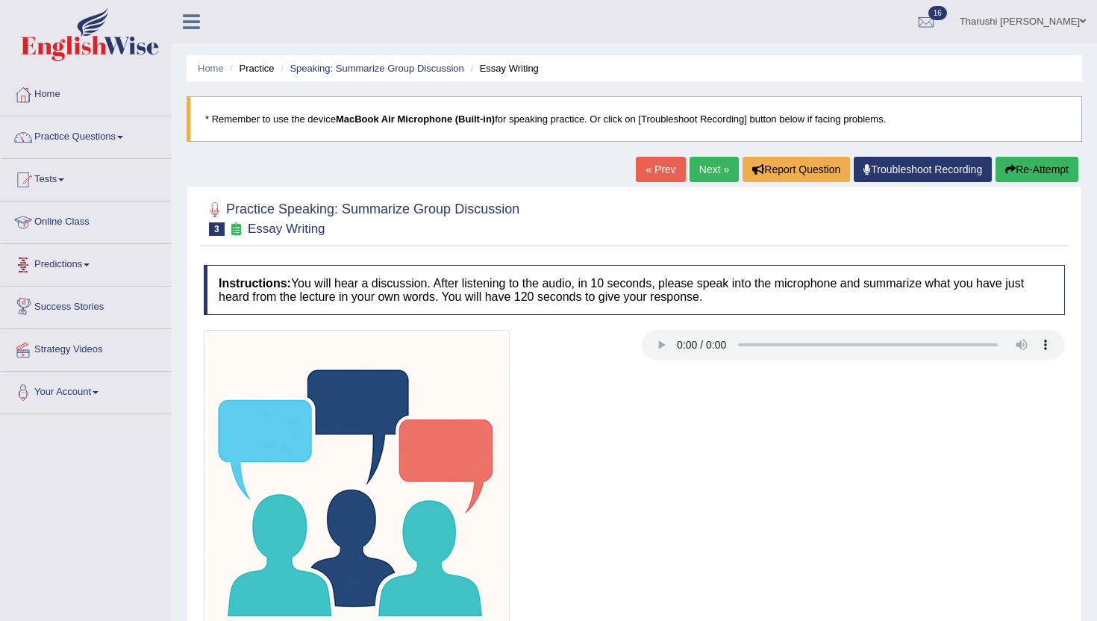
click at [104, 132] on link "Practice Questions" at bounding box center [86, 134] width 170 height 37
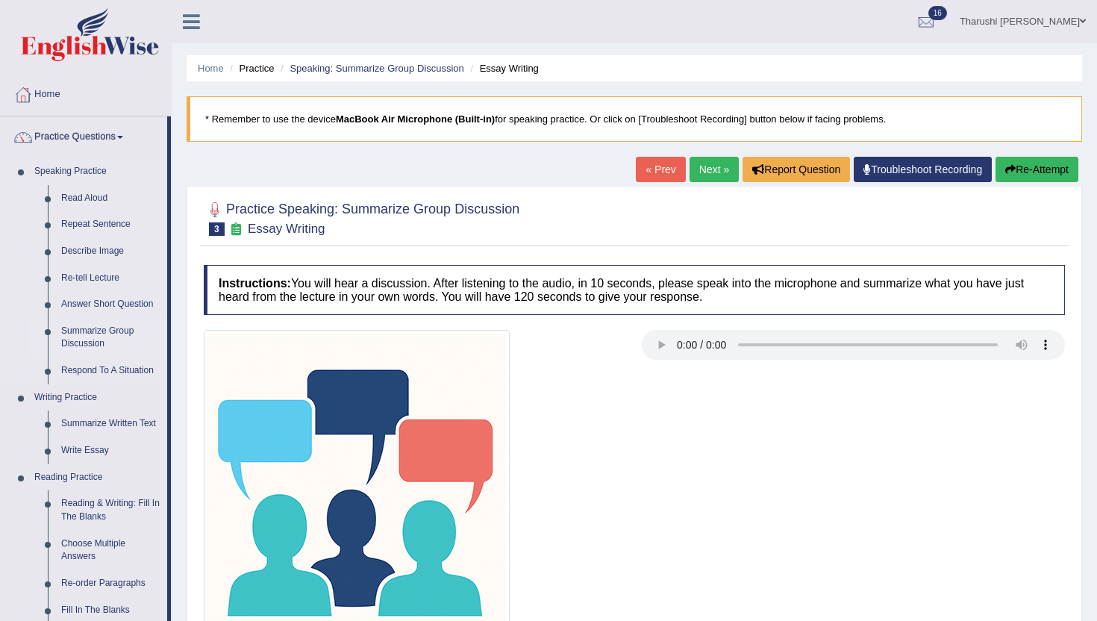
click at [101, 336] on link "Summarize Group Discussion" at bounding box center [110, 338] width 113 height 40
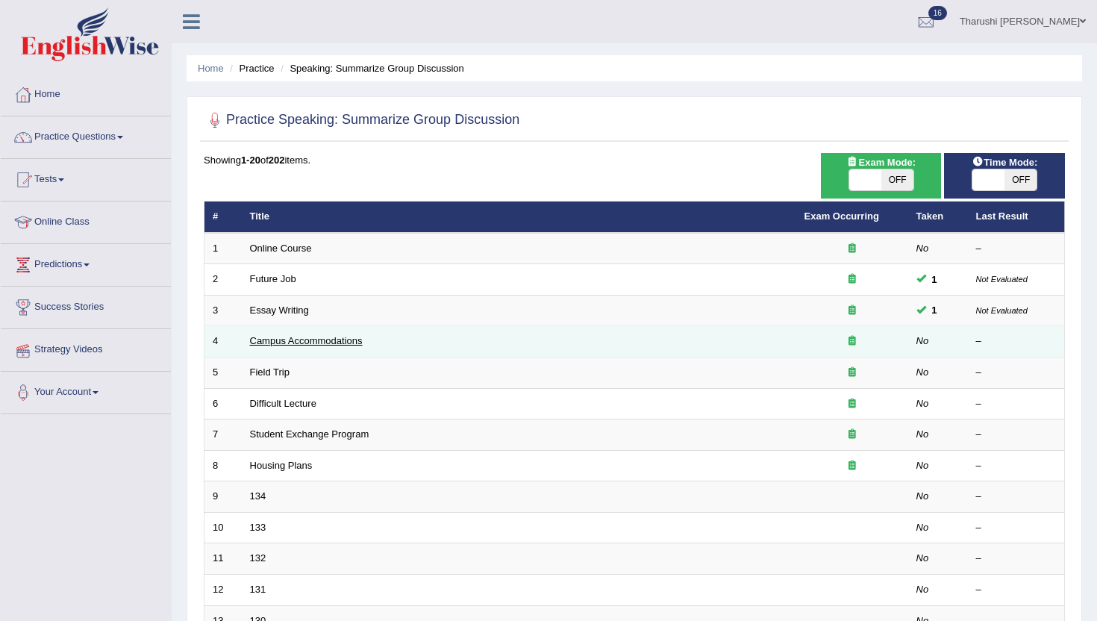
click at [290, 344] on link "Campus Accommodations" at bounding box center [306, 340] width 113 height 11
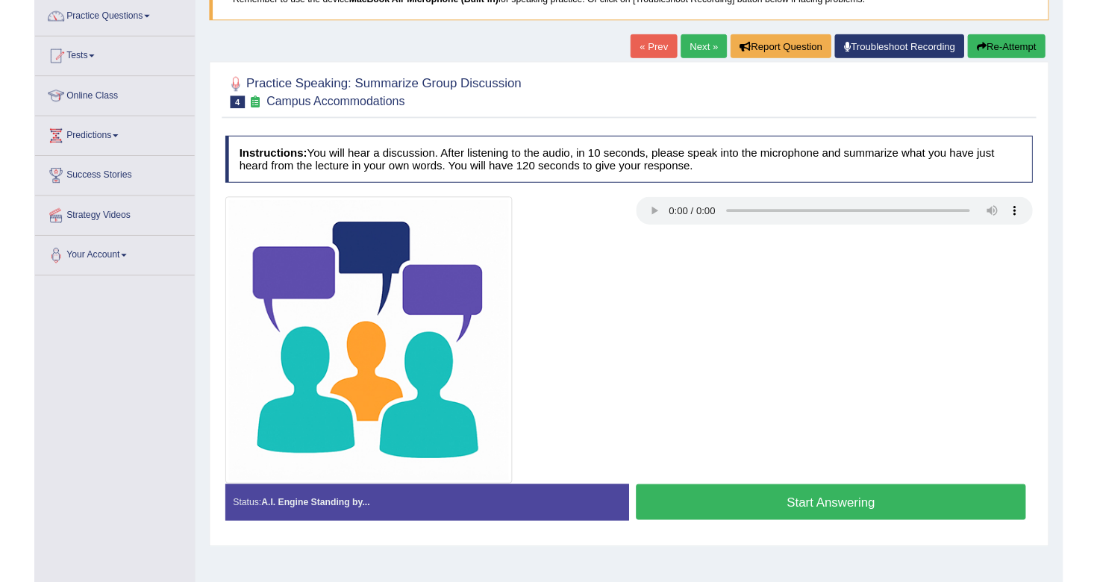
scroll to position [163, 0]
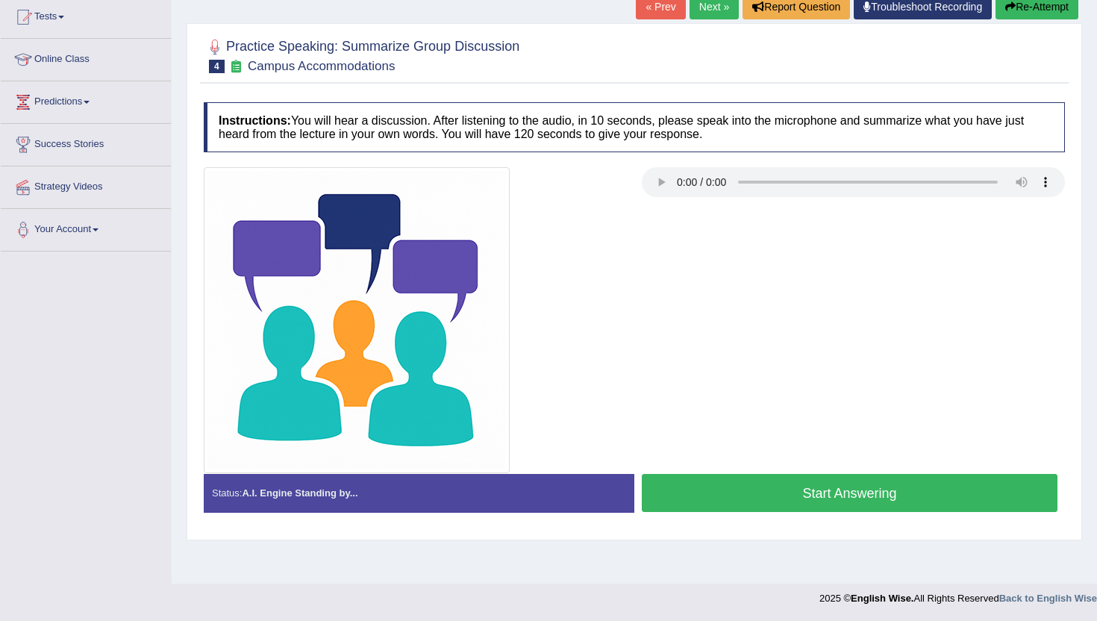
click at [939, 493] on button "Start Answering" at bounding box center [850, 493] width 416 height 38
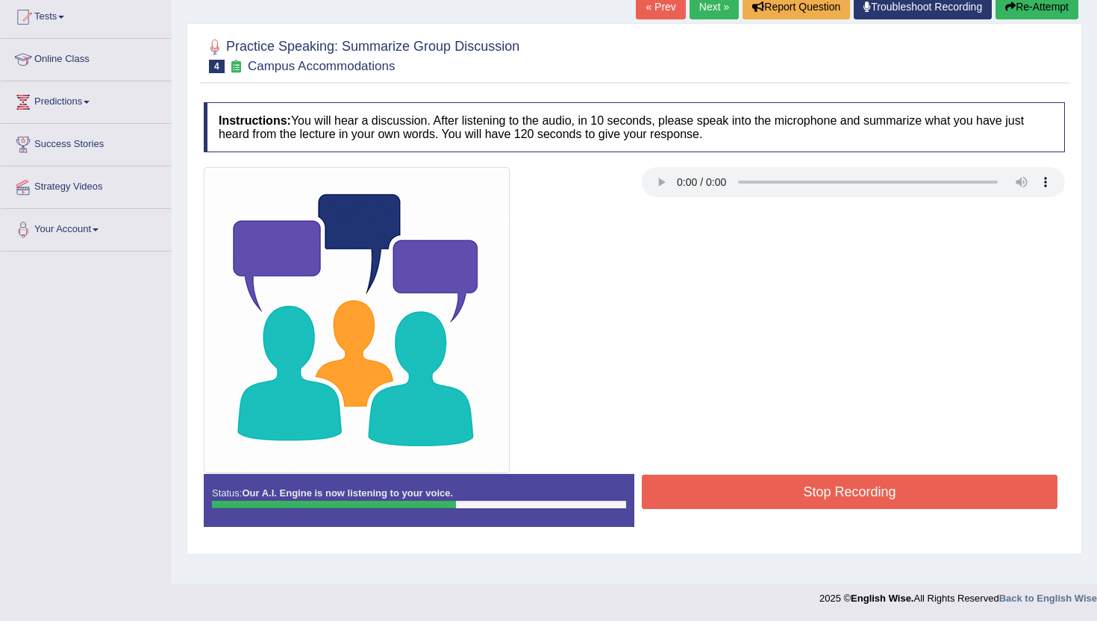
click at [925, 498] on button "Stop Recording" at bounding box center [850, 492] width 416 height 34
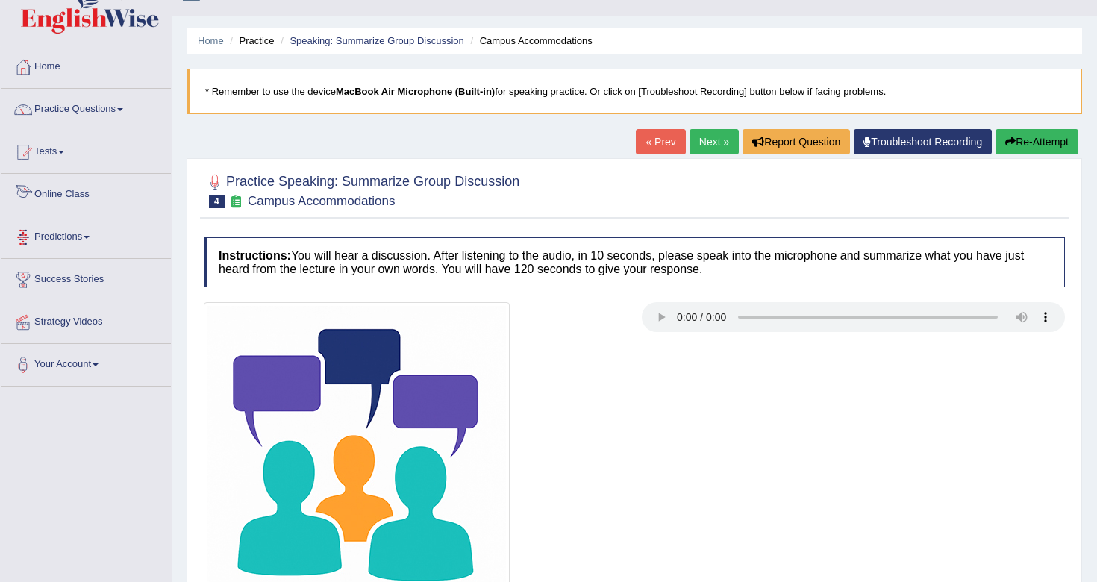
scroll to position [0, 0]
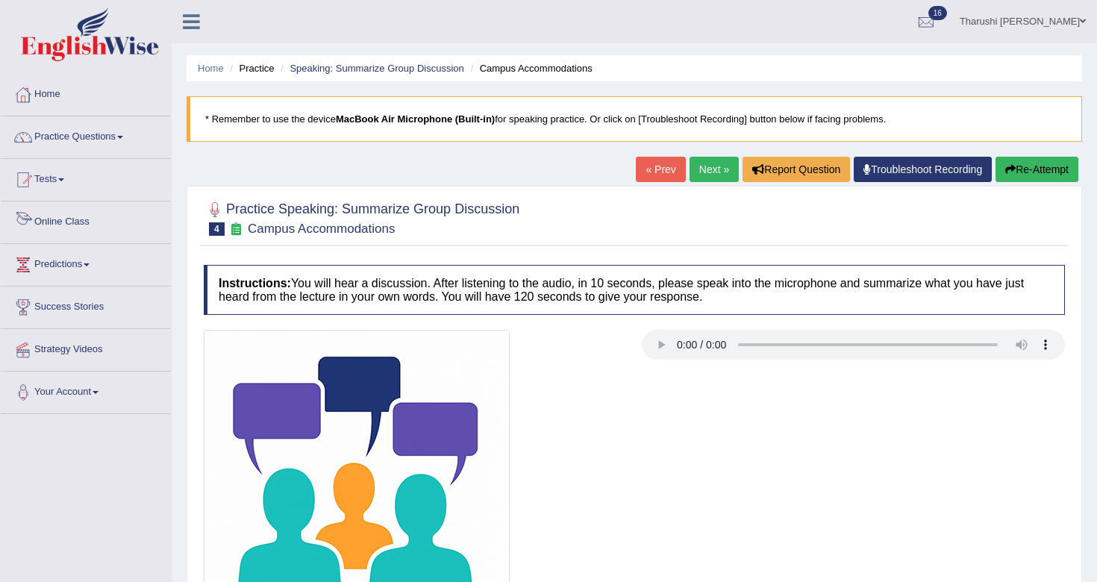
click at [90, 142] on link "Practice Questions" at bounding box center [86, 134] width 170 height 37
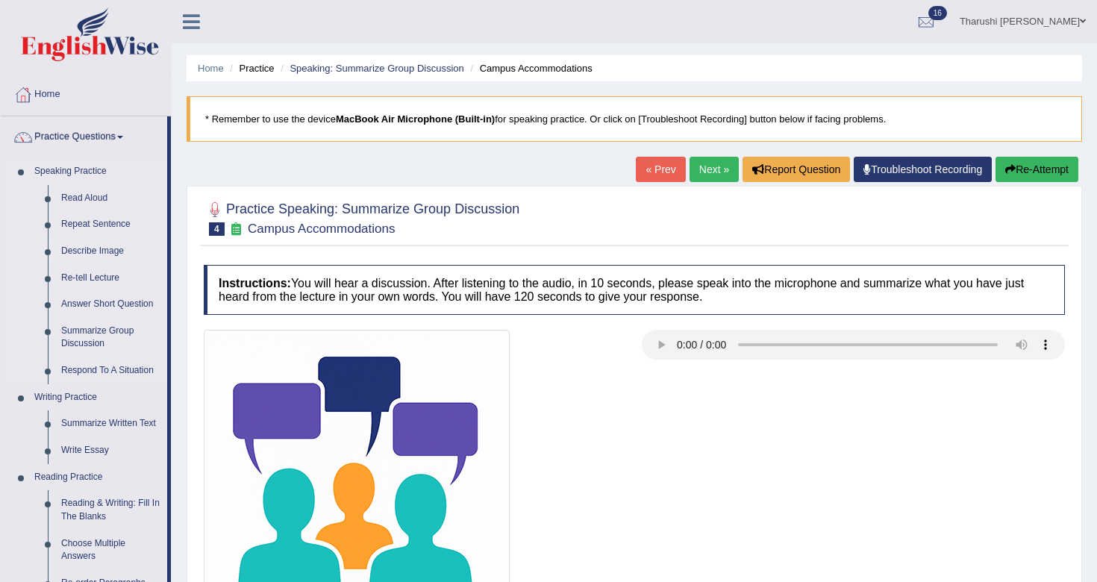
click at [90, 256] on link "Describe Image" at bounding box center [110, 251] width 113 height 27
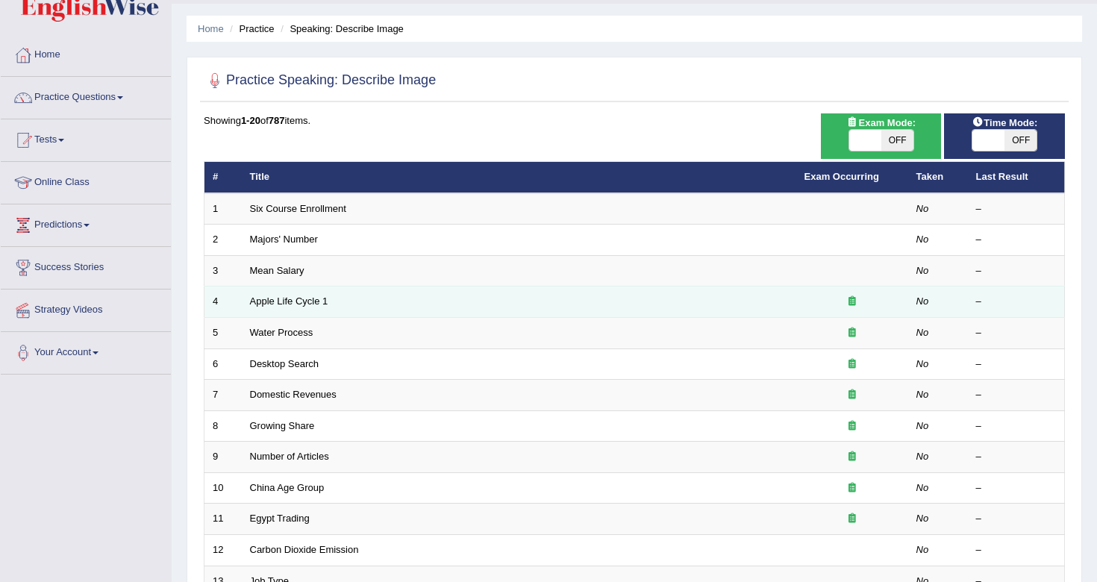
scroll to position [15, 0]
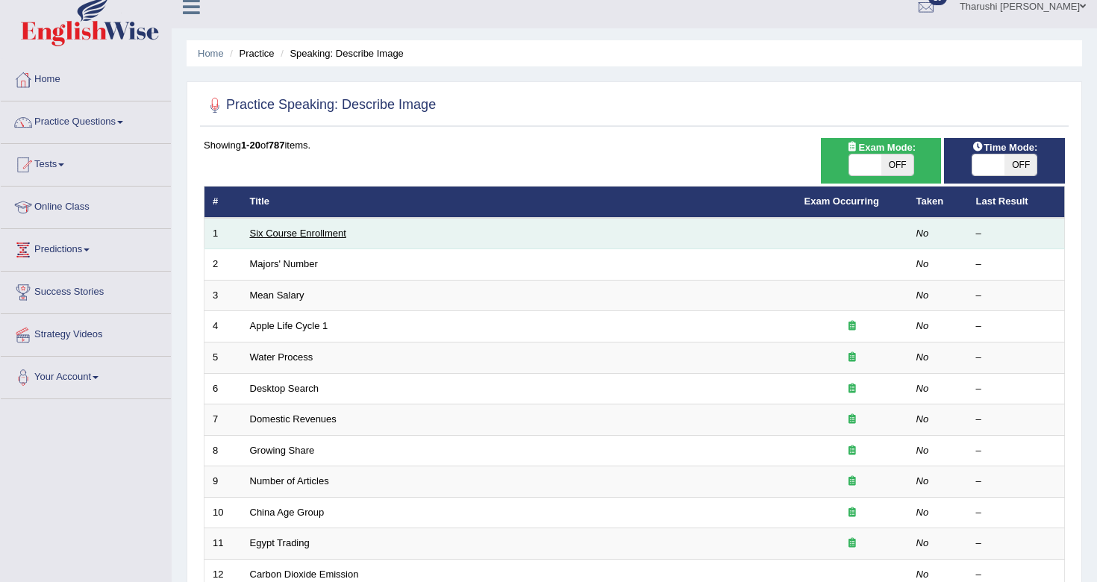
click at [327, 238] on link "Six Course Enrollment" at bounding box center [298, 233] width 96 height 11
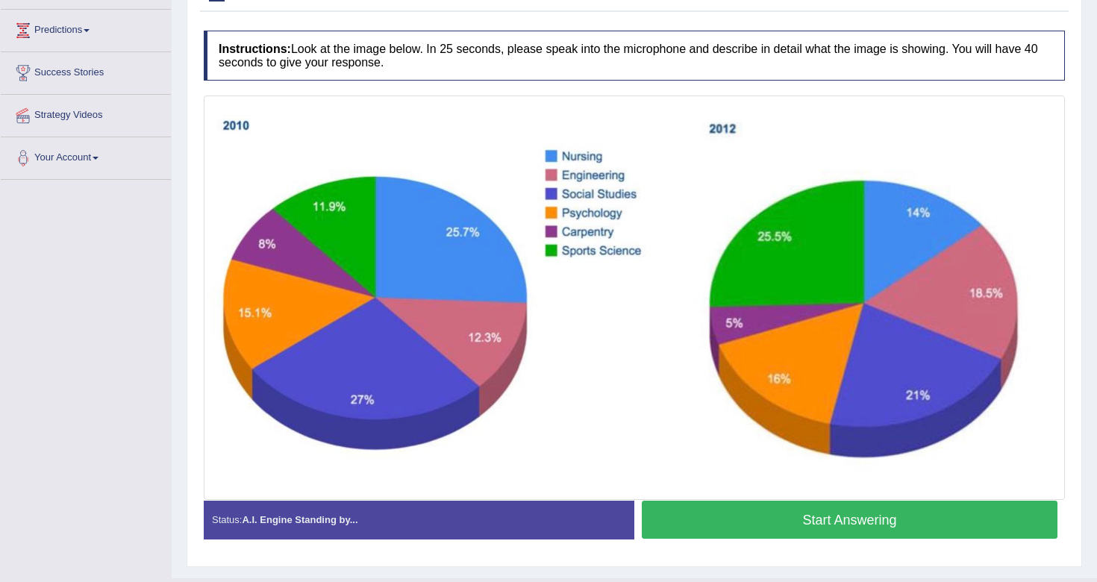
scroll to position [268, 0]
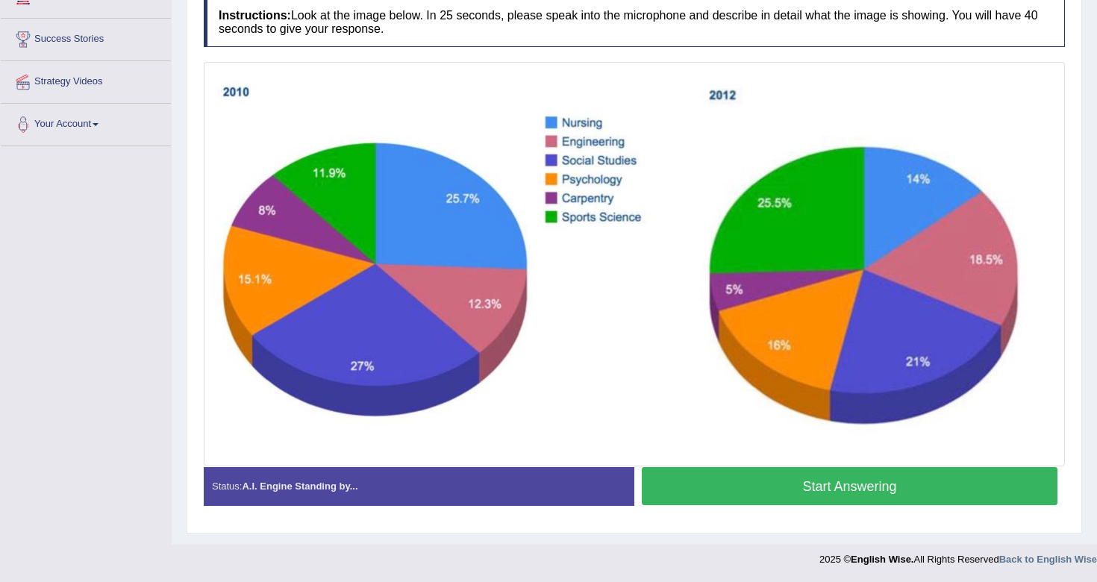
click at [762, 495] on button "Start Answering" at bounding box center [850, 486] width 416 height 38
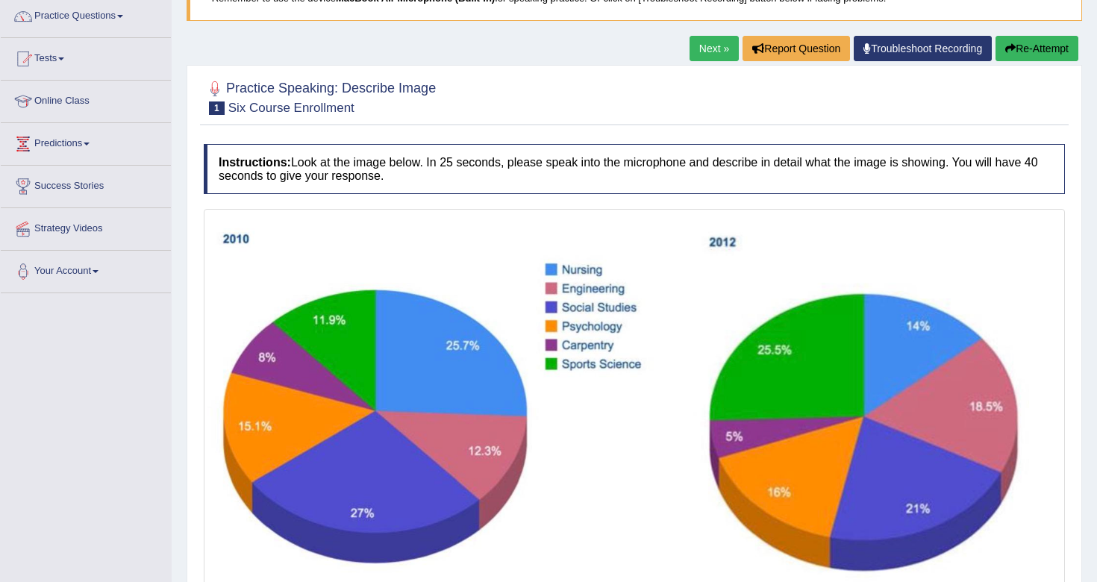
scroll to position [22, 0]
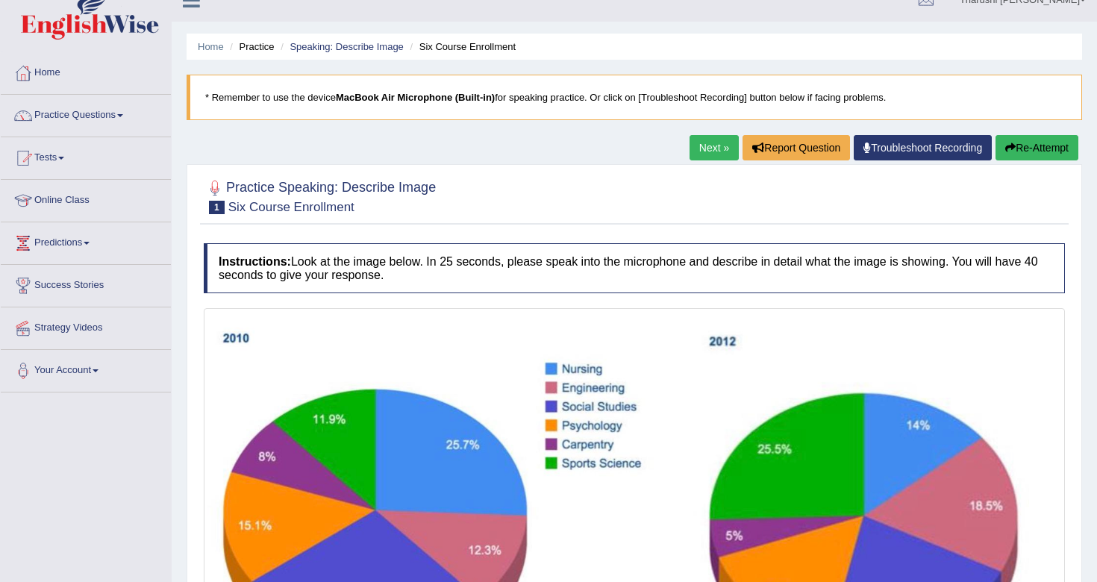
click at [702, 148] on link "Next »" at bounding box center [713, 147] width 49 height 25
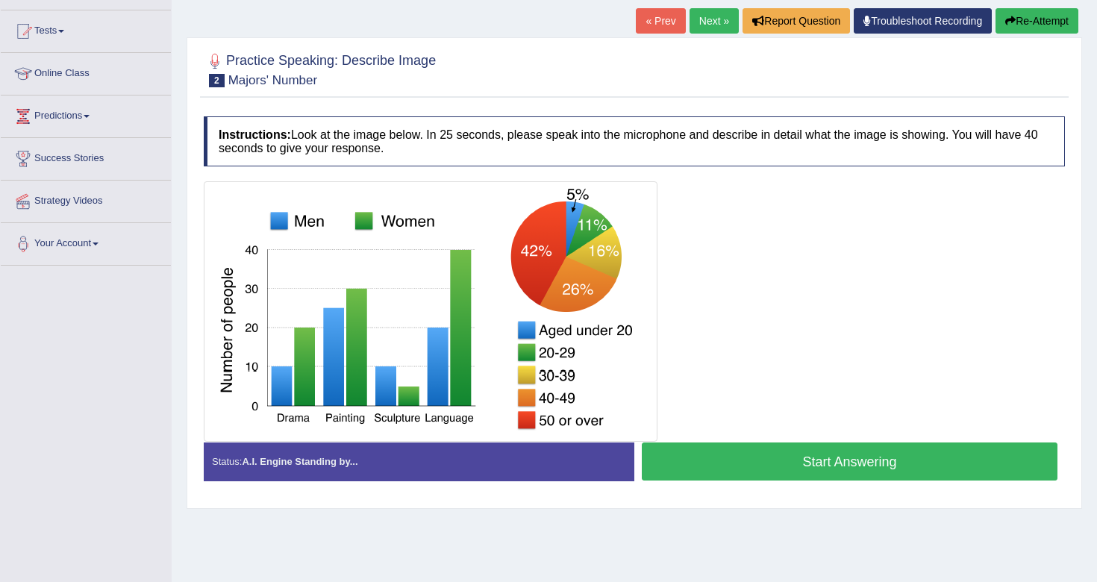
scroll to position [151, 0]
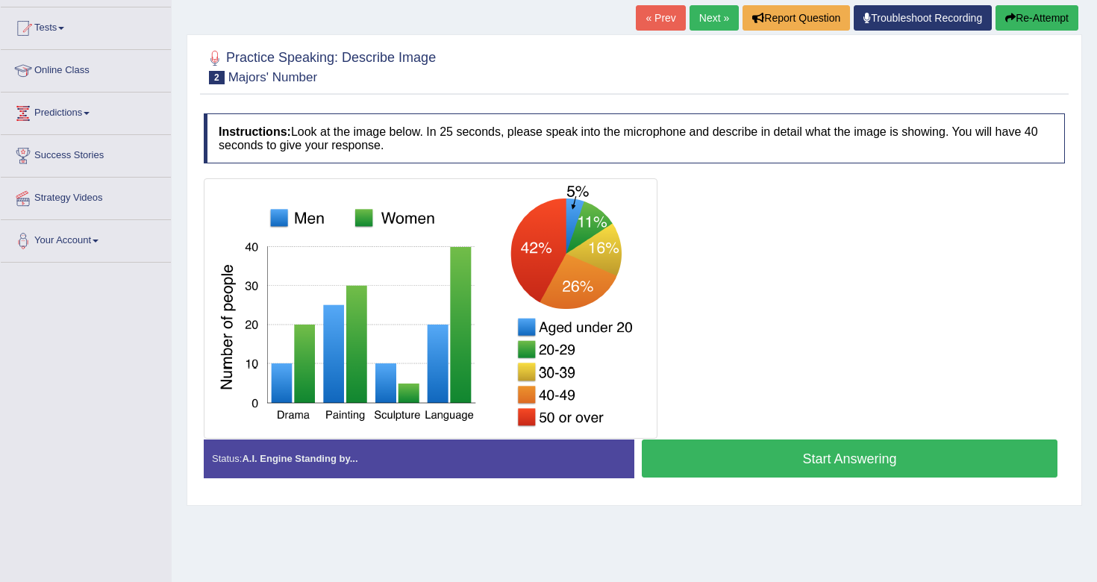
click at [839, 462] on button "Start Answering" at bounding box center [850, 458] width 416 height 38
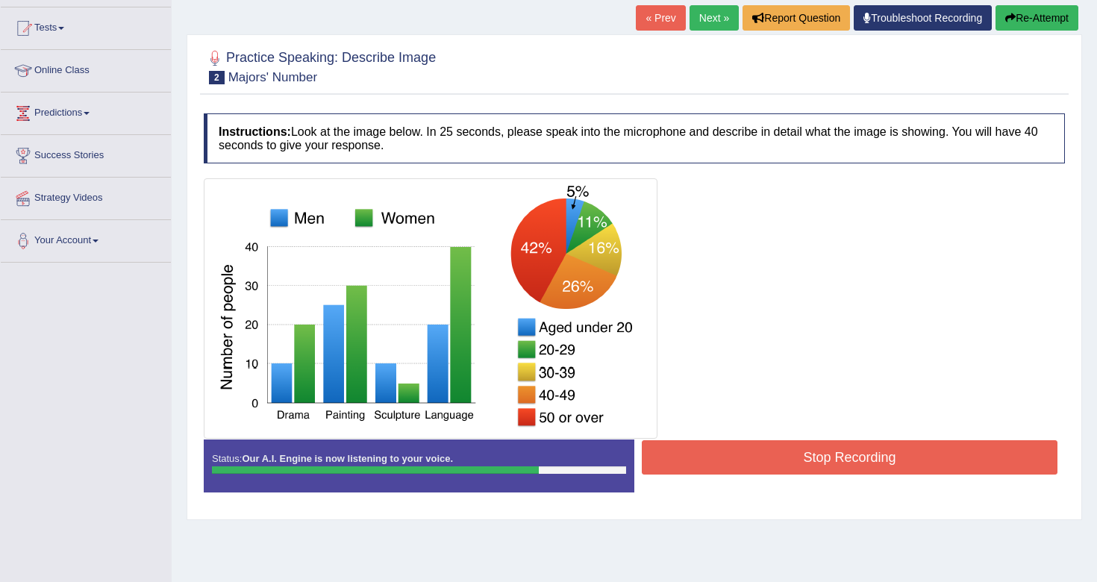
click at [880, 454] on button "Stop Recording" at bounding box center [850, 457] width 416 height 34
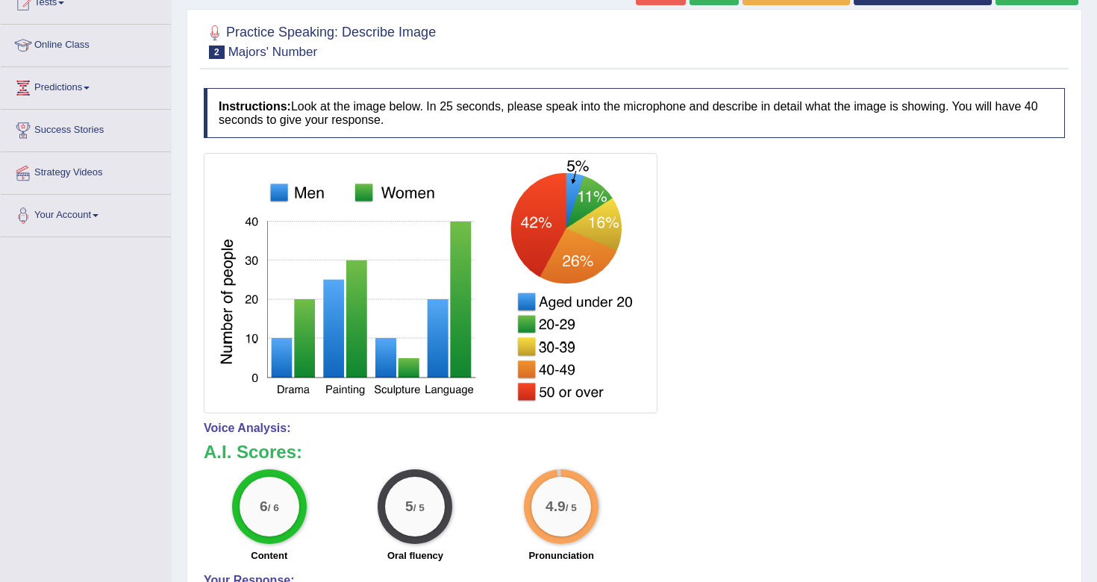
scroll to position [0, 0]
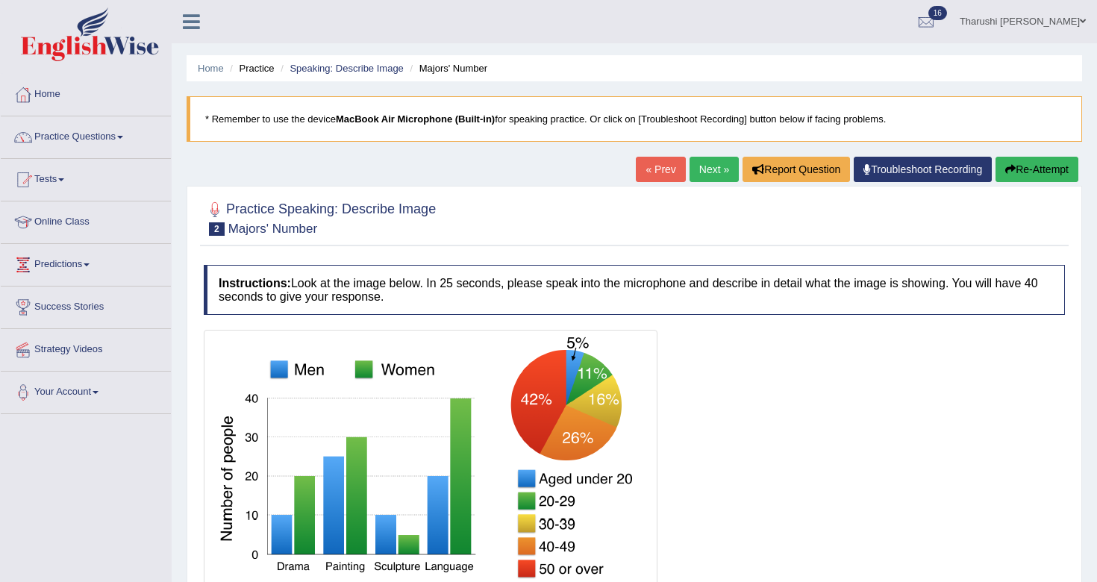
click at [698, 180] on link "Next »" at bounding box center [713, 169] width 49 height 25
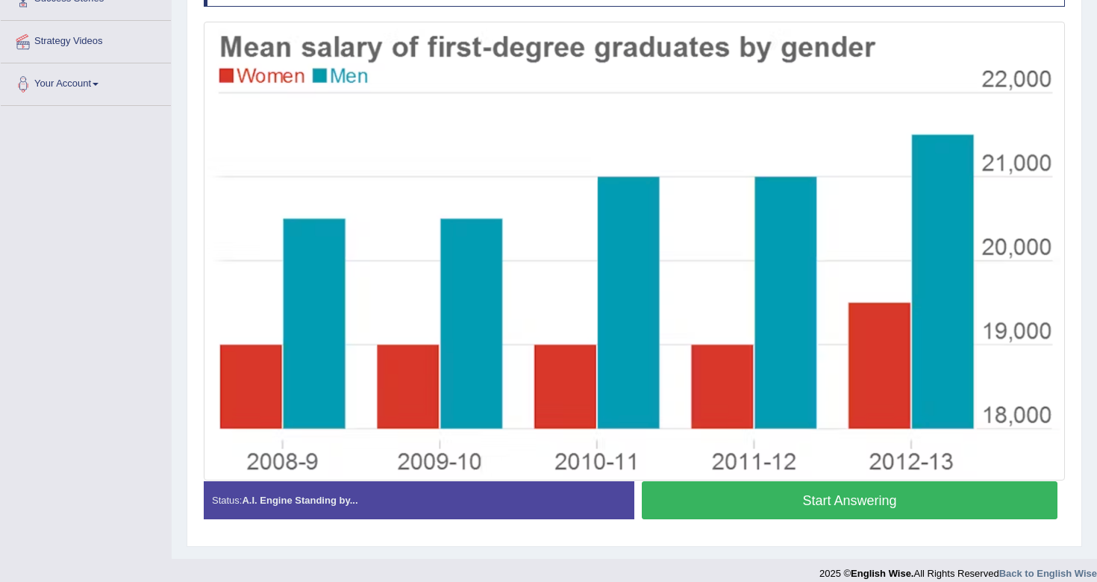
scroll to position [309, 0]
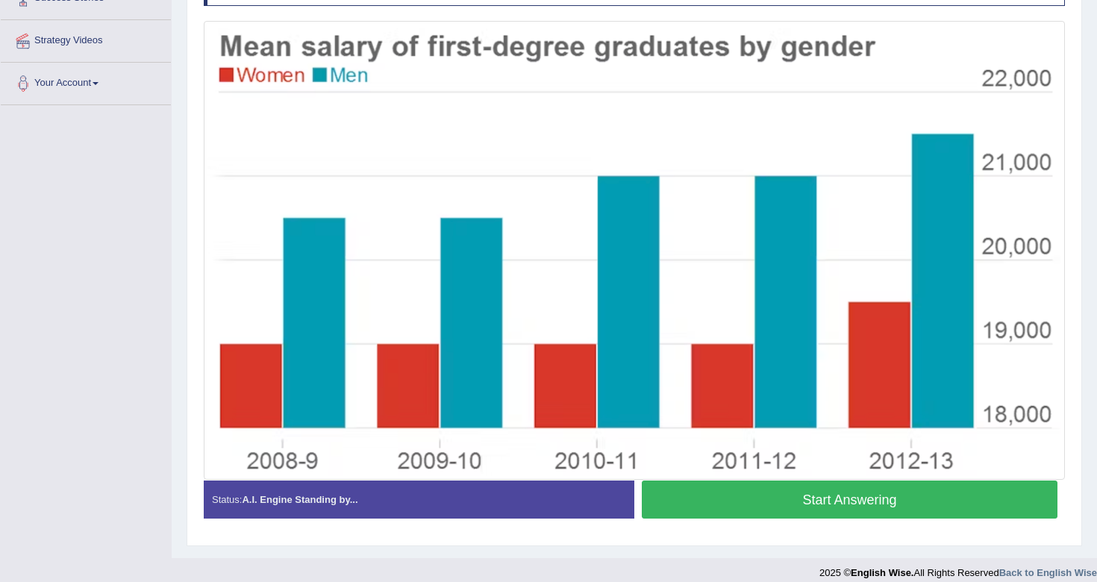
click at [785, 501] on button "Start Answering" at bounding box center [850, 500] width 416 height 38
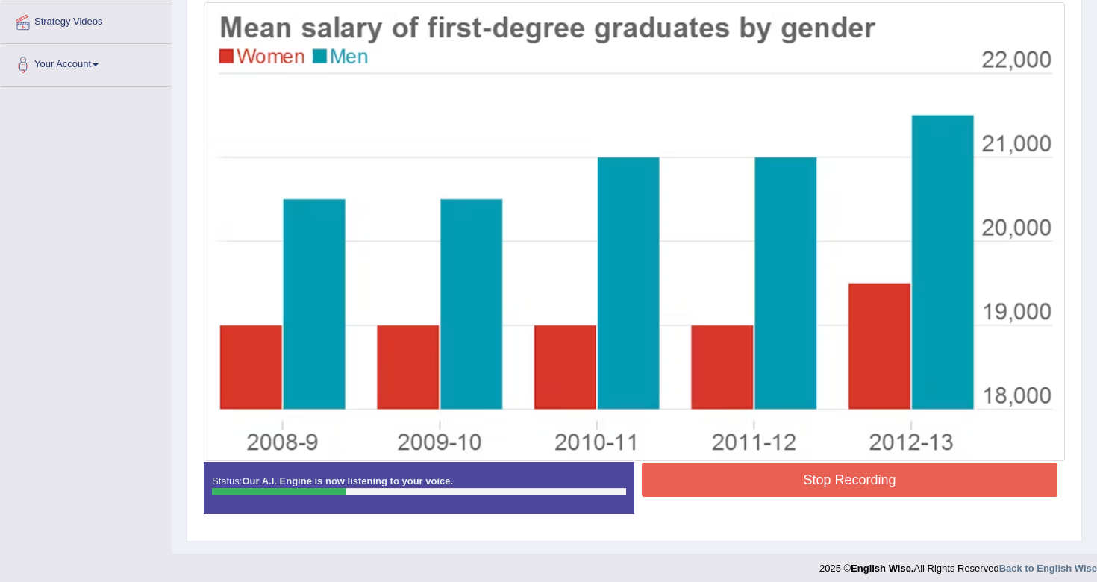
scroll to position [337, 0]
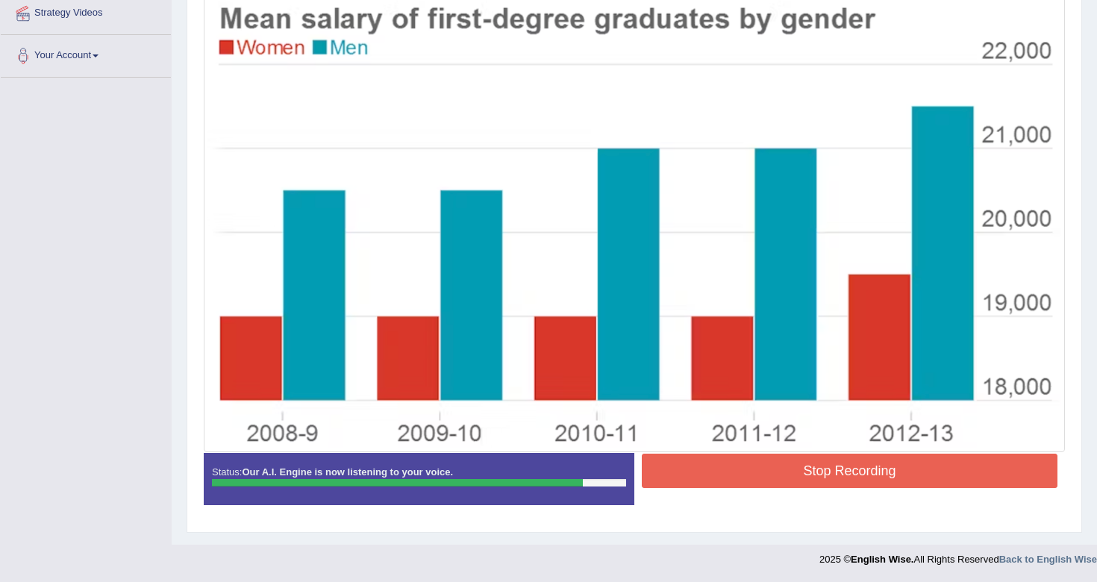
click at [795, 478] on button "Stop Recording" at bounding box center [850, 471] width 416 height 34
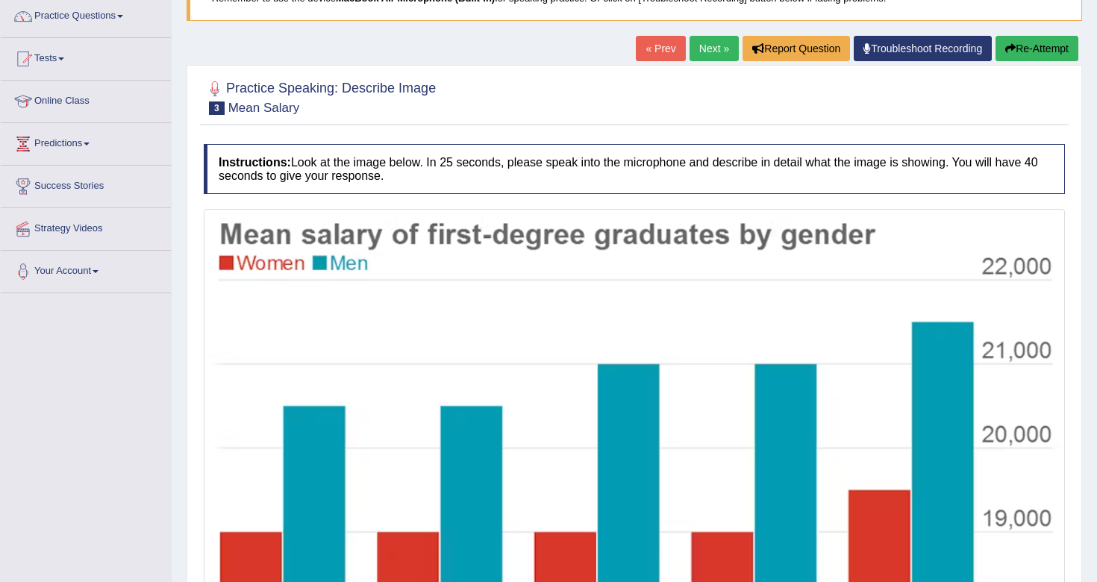
scroll to position [114, 0]
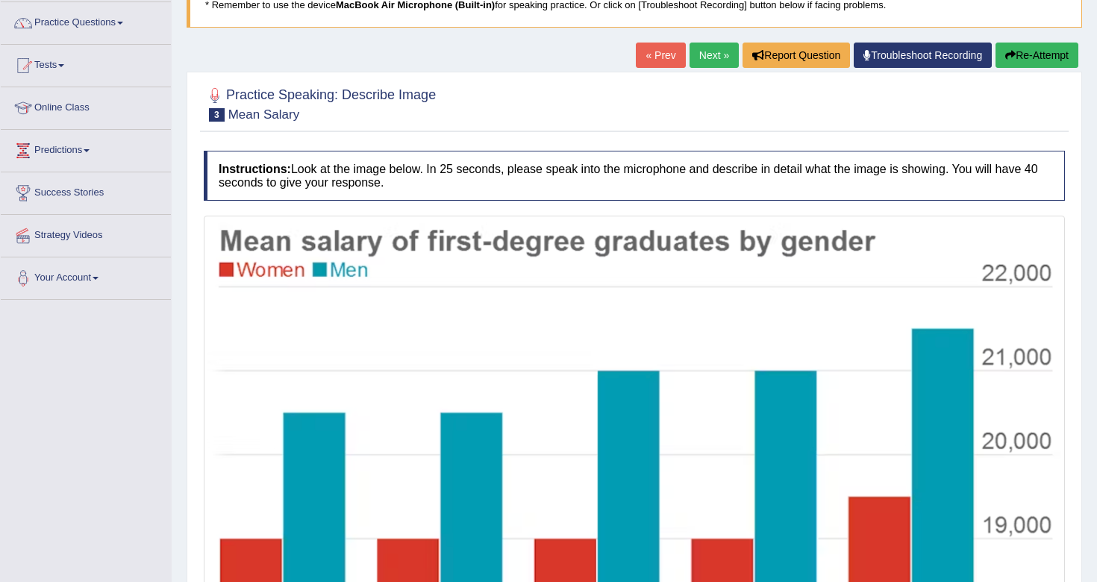
click at [701, 50] on link "Next »" at bounding box center [713, 55] width 49 height 25
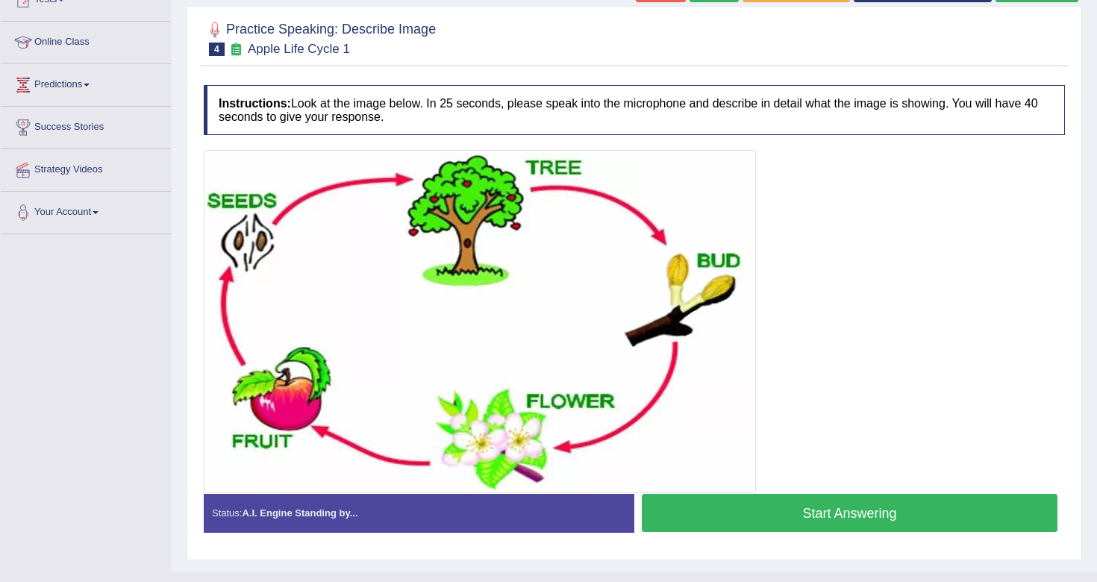
scroll to position [187, 0]
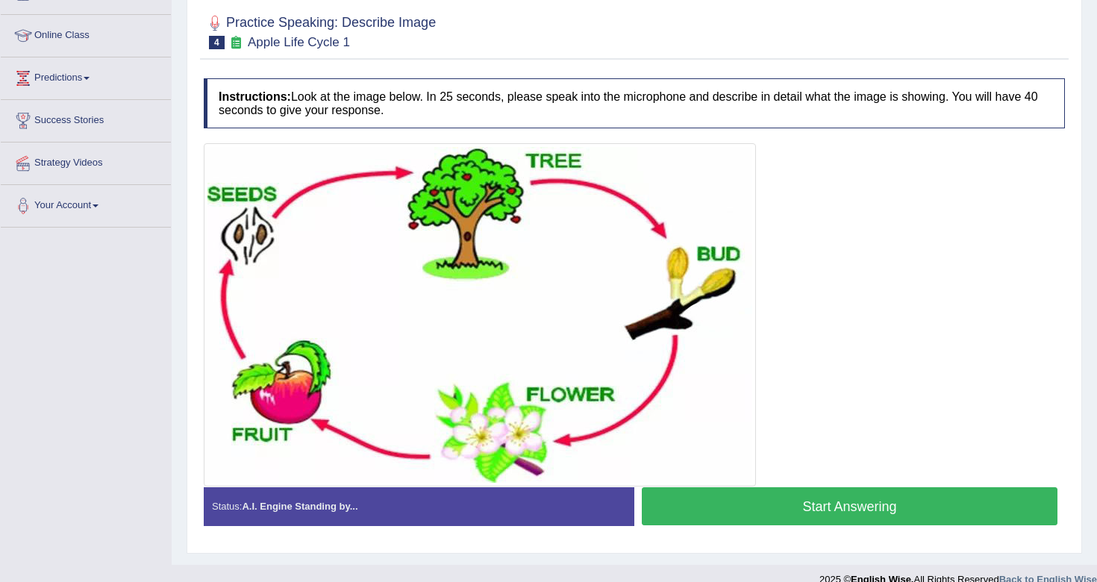
click at [768, 507] on button "Start Answering" at bounding box center [850, 506] width 416 height 38
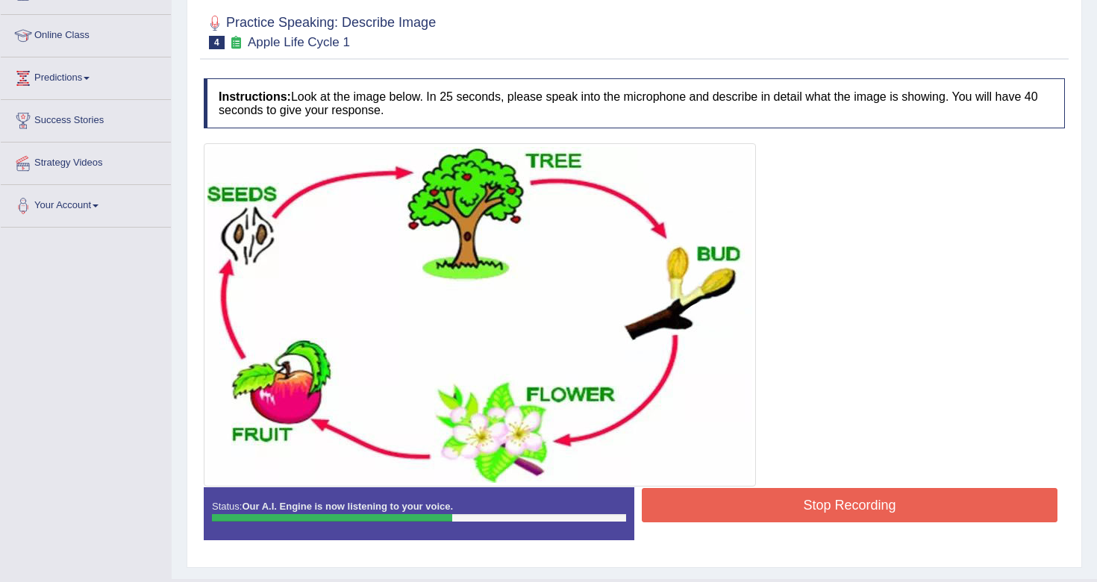
click at [768, 507] on button "Stop Recording" at bounding box center [850, 505] width 416 height 34
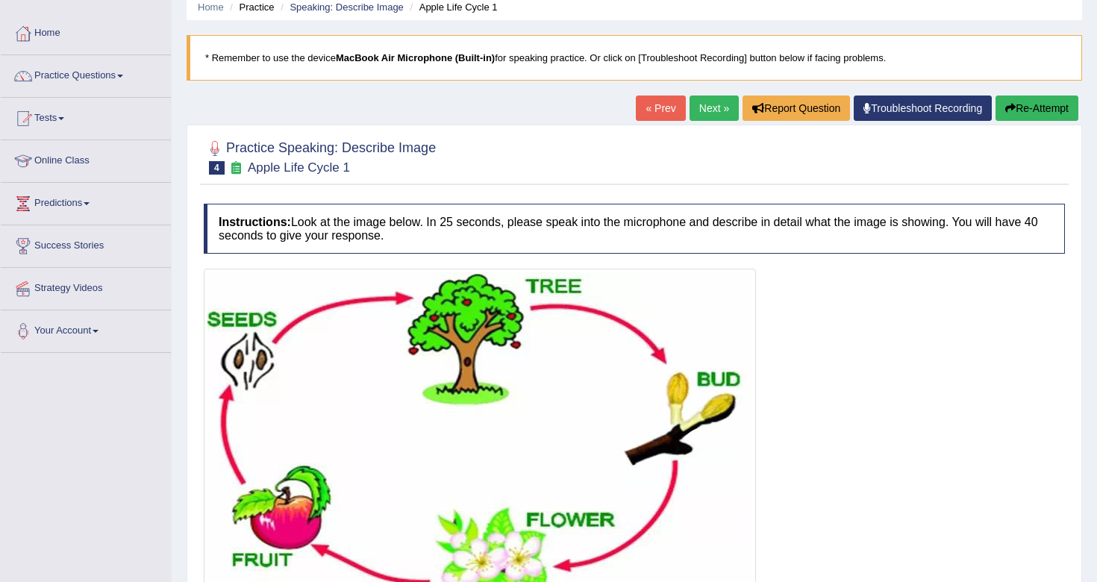
scroll to position [0, 0]
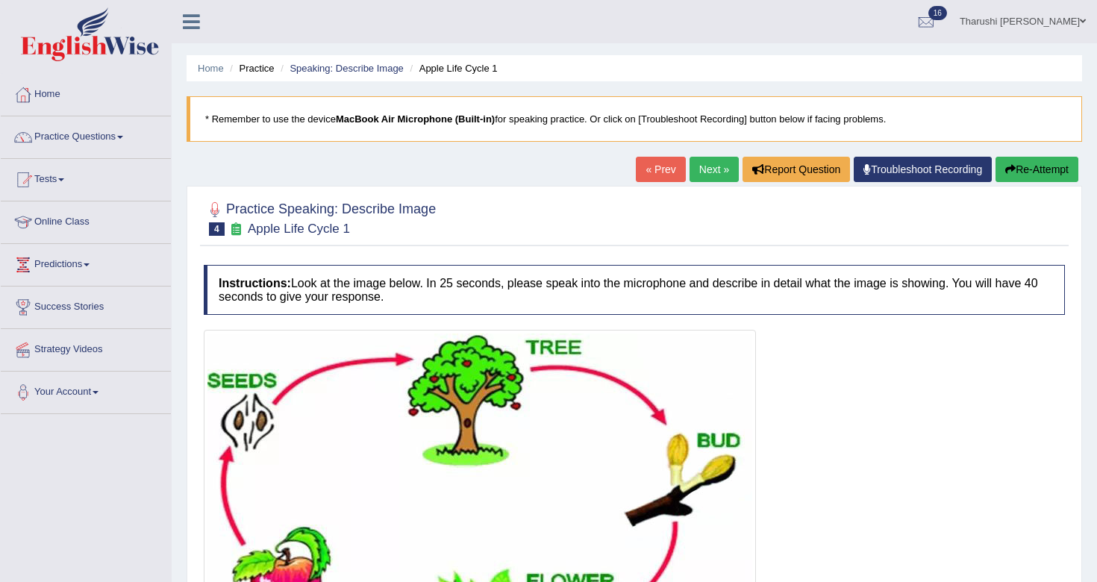
click at [701, 169] on link "Next »" at bounding box center [713, 169] width 49 height 25
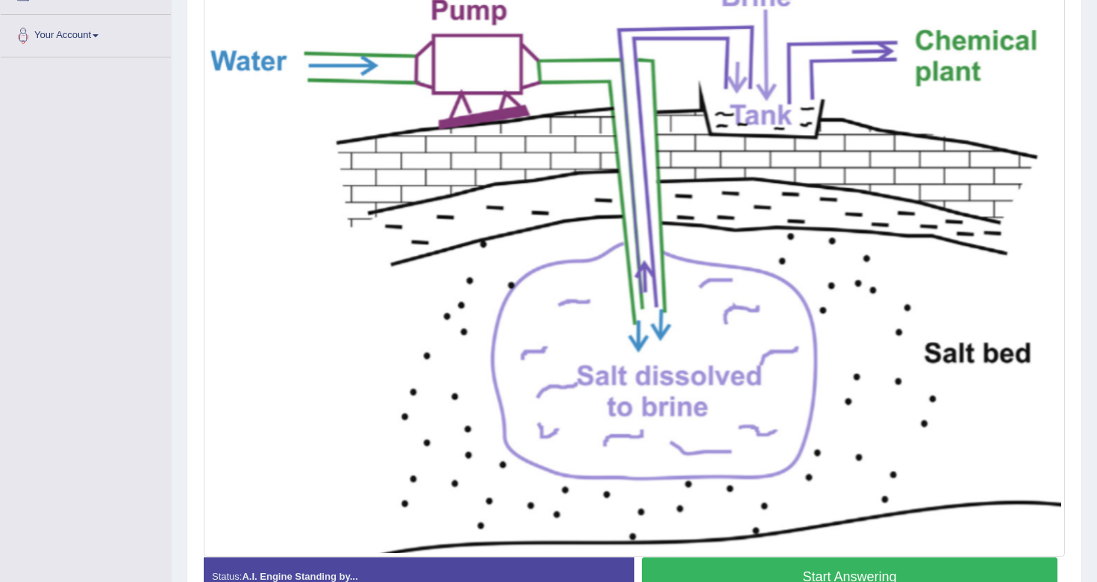
scroll to position [447, 0]
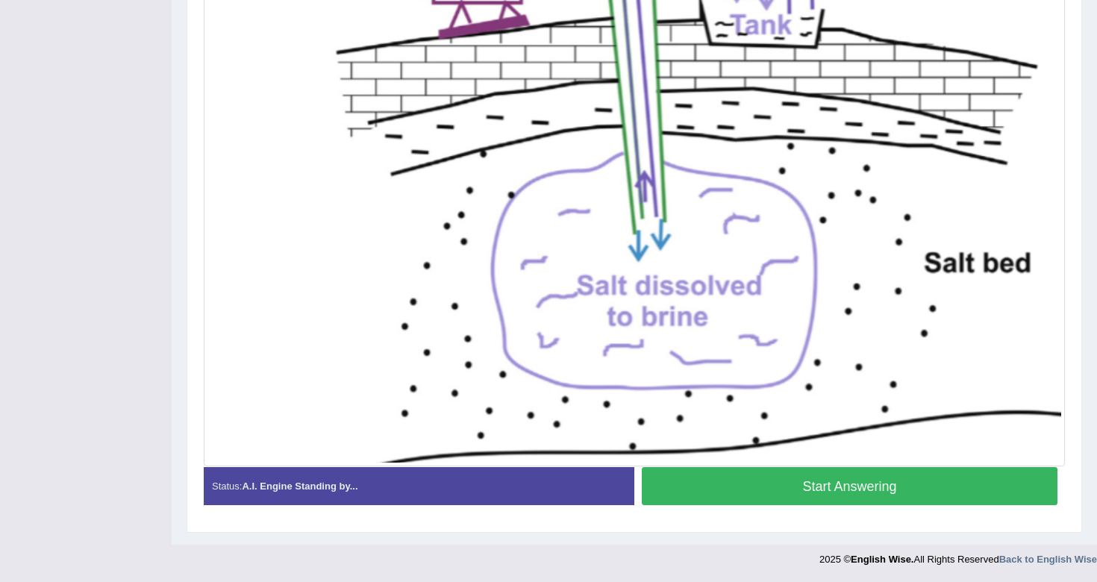
click at [735, 475] on button "Start Answering" at bounding box center [850, 486] width 416 height 38
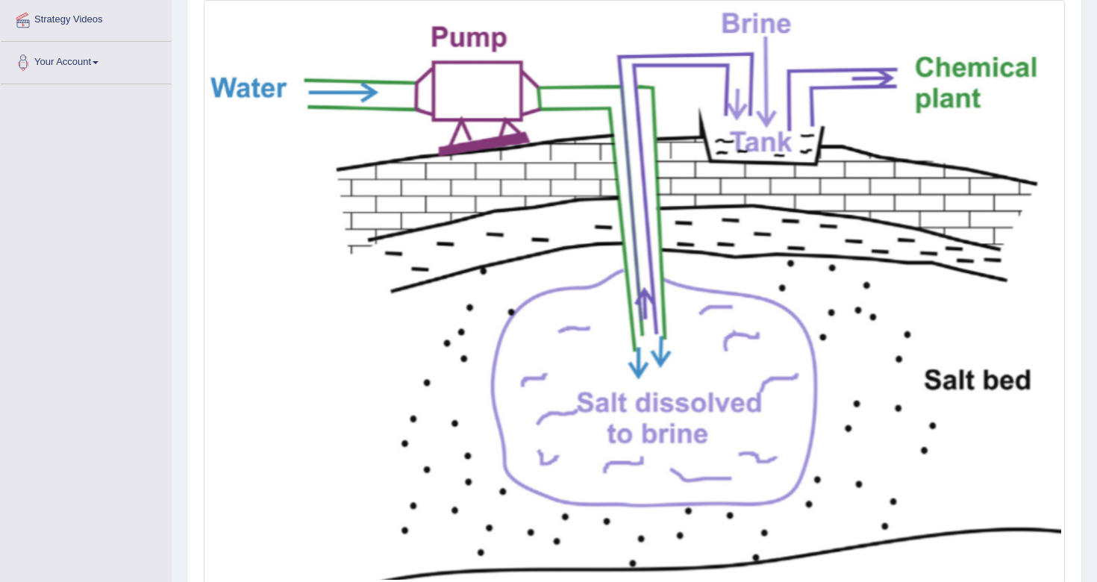
scroll to position [461, 0]
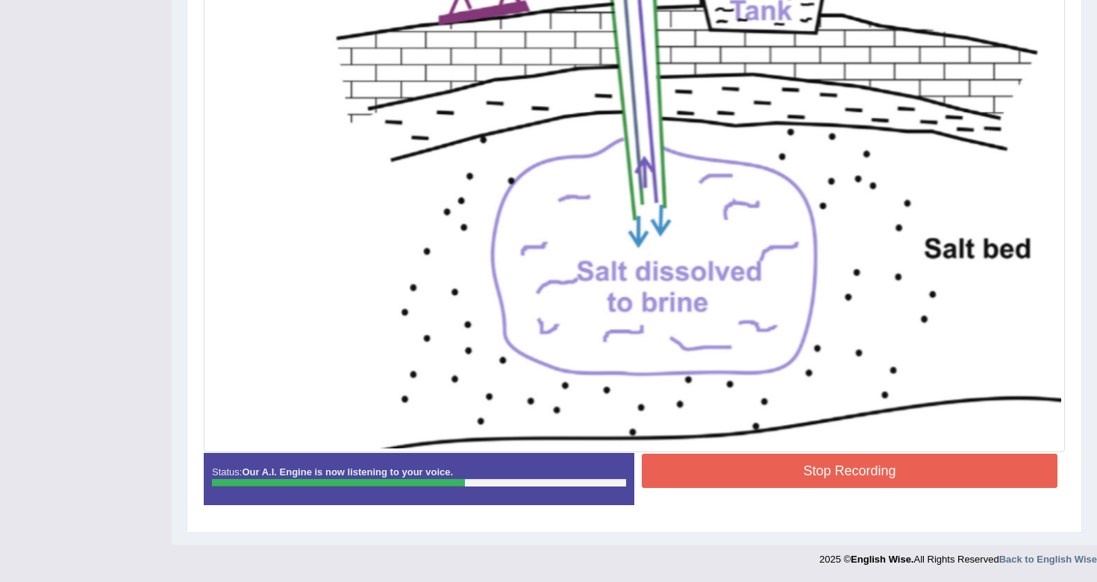
click at [758, 480] on button "Stop Recording" at bounding box center [850, 471] width 416 height 34
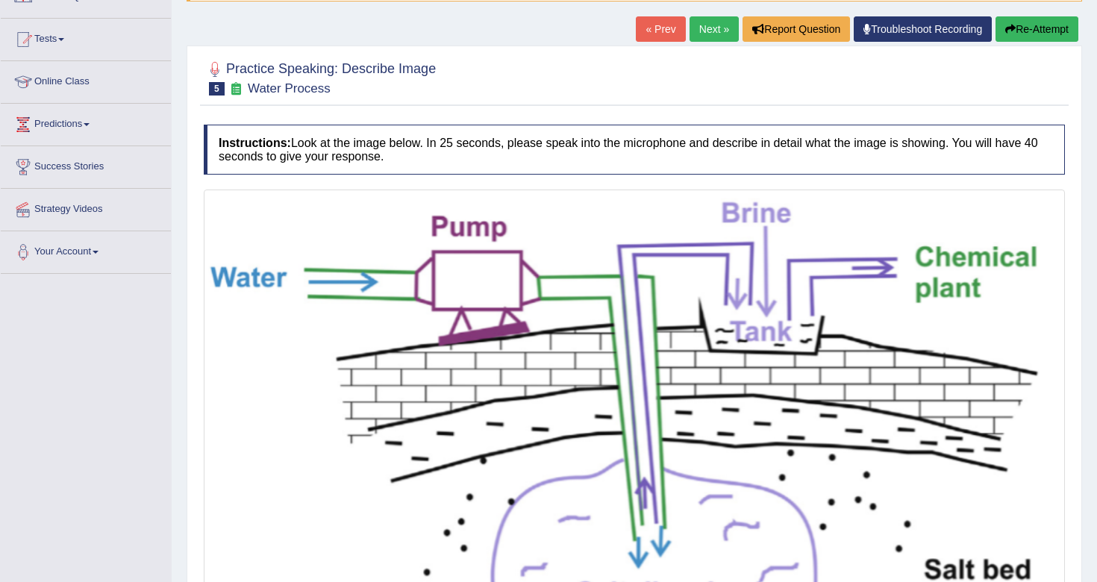
scroll to position [138, 0]
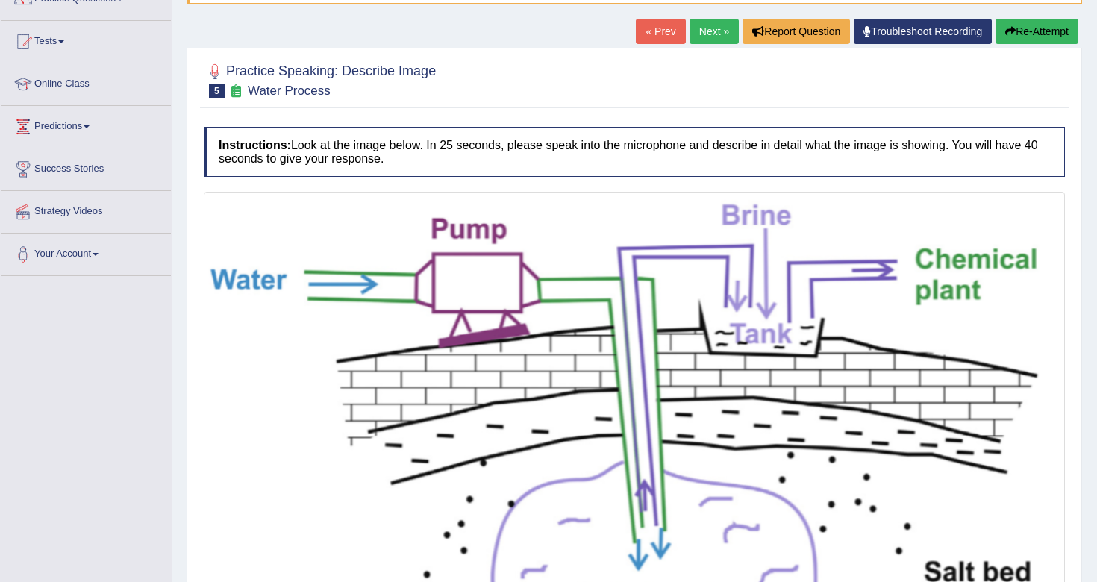
click at [701, 31] on link "Next »" at bounding box center [713, 31] width 49 height 25
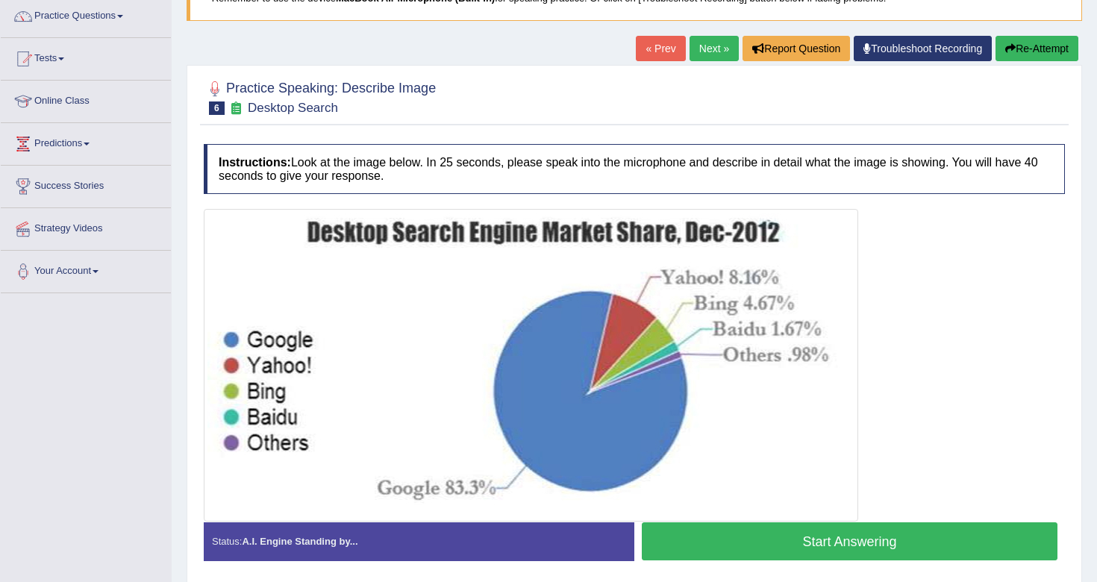
scroll to position [199, 0]
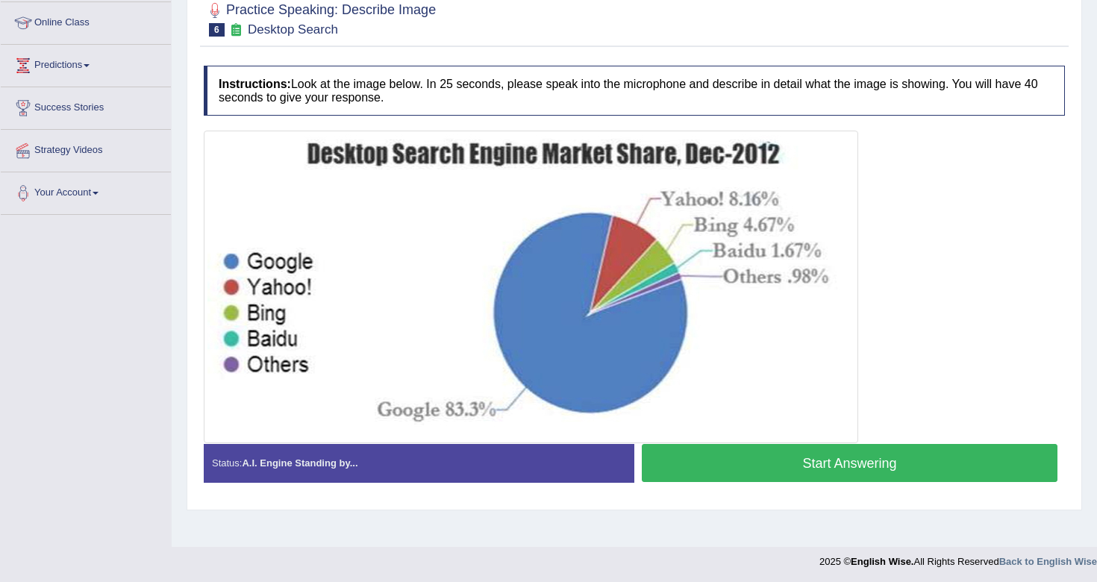
click at [897, 460] on button "Start Answering" at bounding box center [850, 463] width 416 height 38
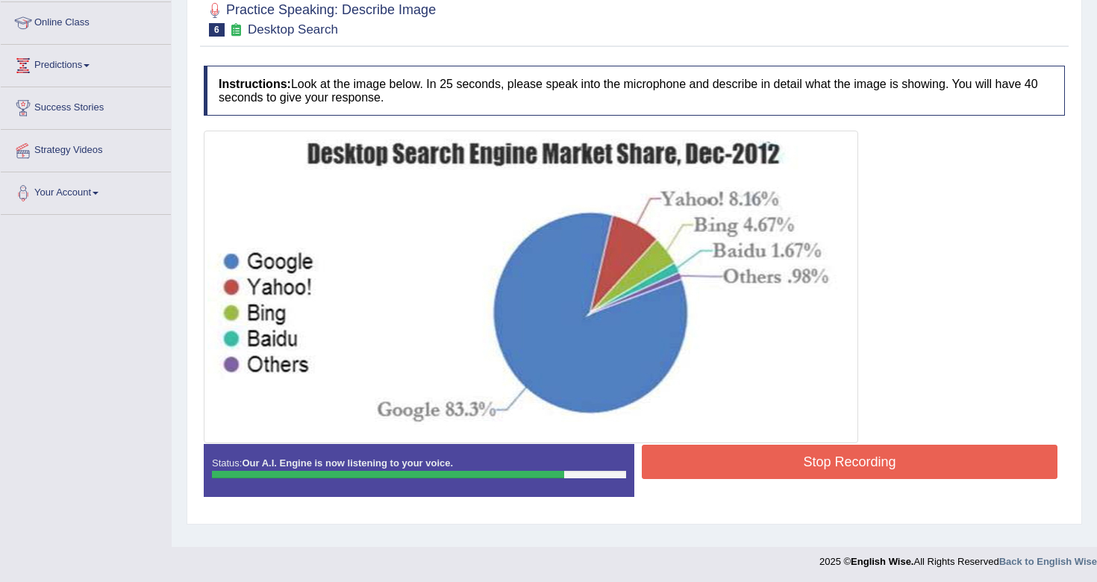
click at [936, 471] on button "Stop Recording" at bounding box center [850, 462] width 416 height 34
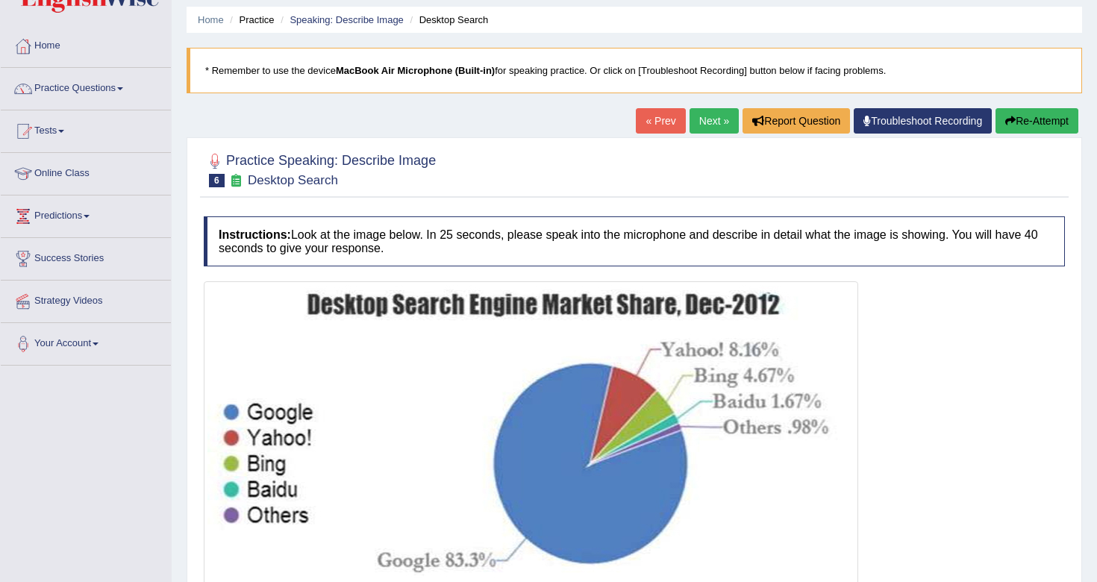
scroll to position [0, 0]
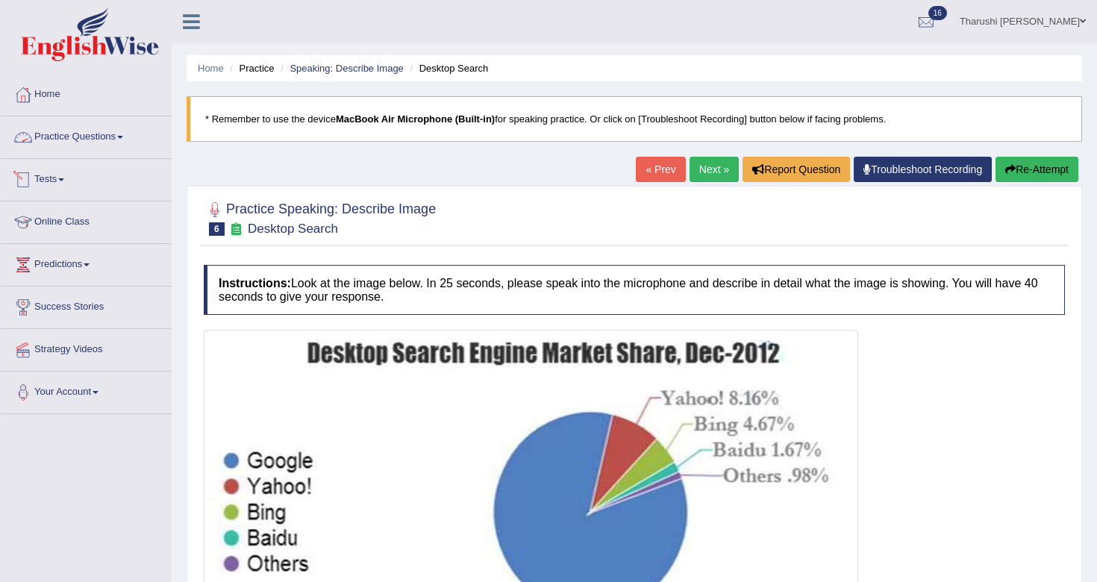
click at [80, 147] on link "Practice Questions" at bounding box center [86, 134] width 170 height 37
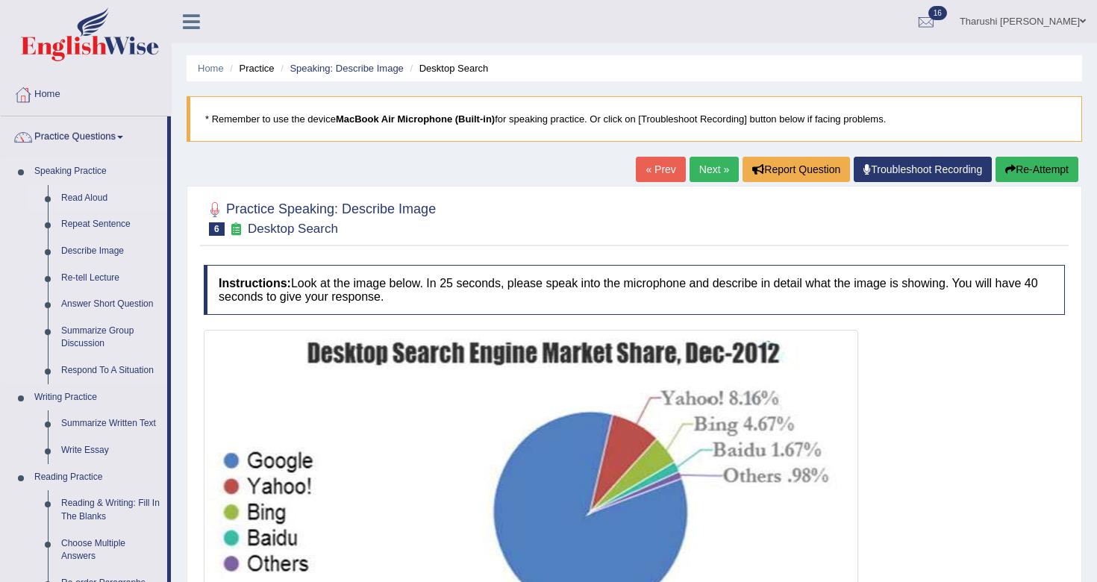
click at [89, 197] on link "Read Aloud" at bounding box center [110, 198] width 113 height 27
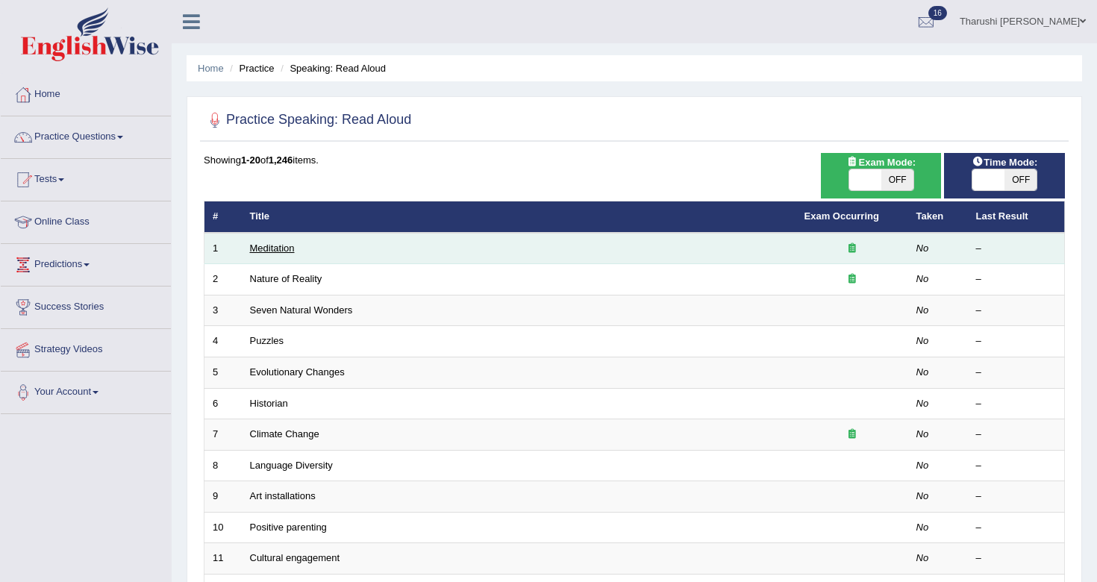
click at [287, 251] on link "Meditation" at bounding box center [272, 247] width 45 height 11
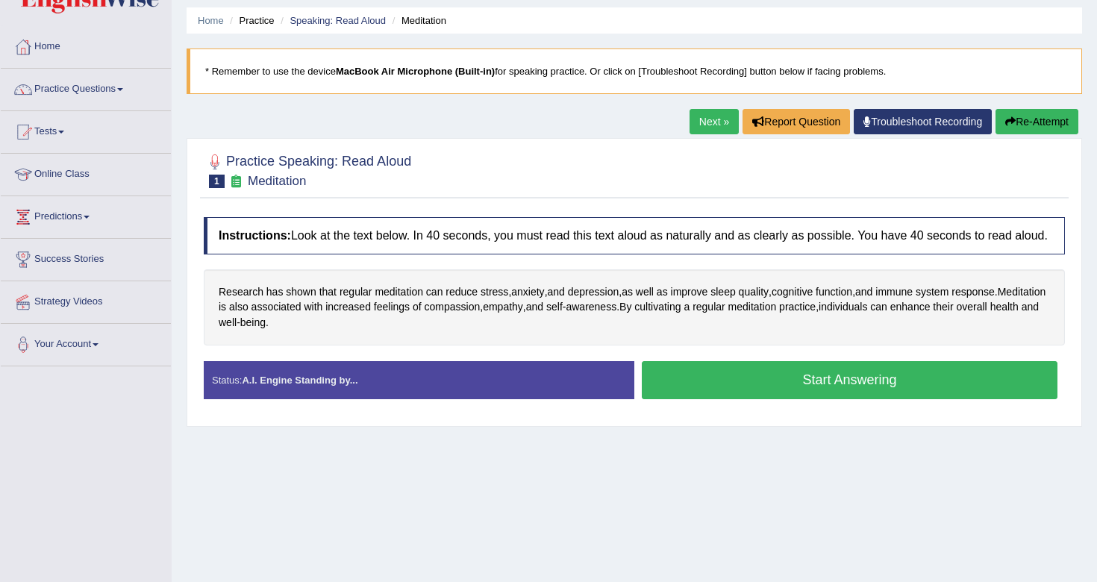
scroll to position [49, 0]
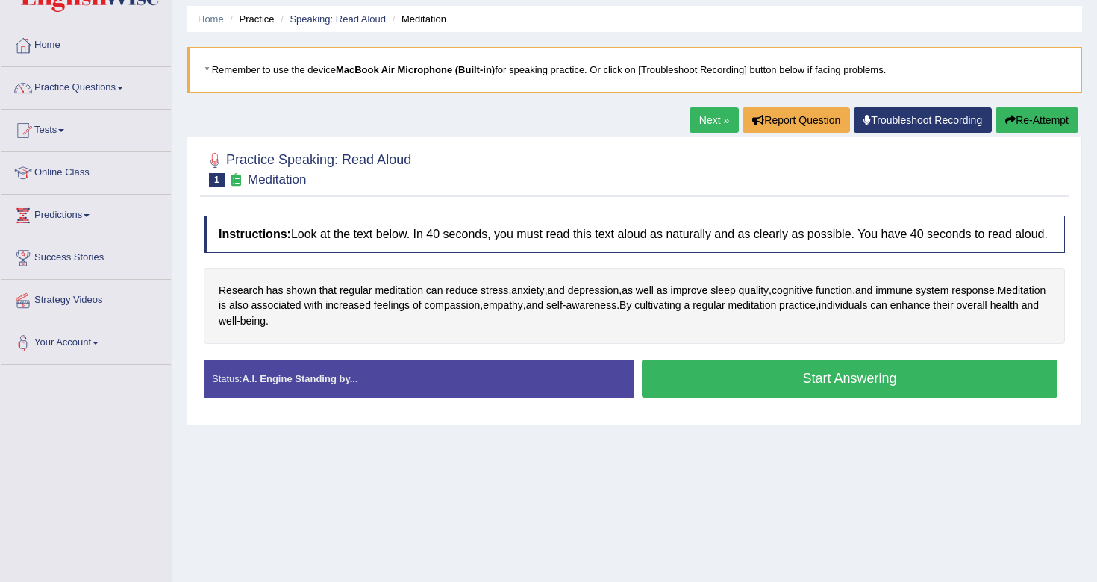
click at [770, 394] on button "Start Answering" at bounding box center [850, 379] width 416 height 38
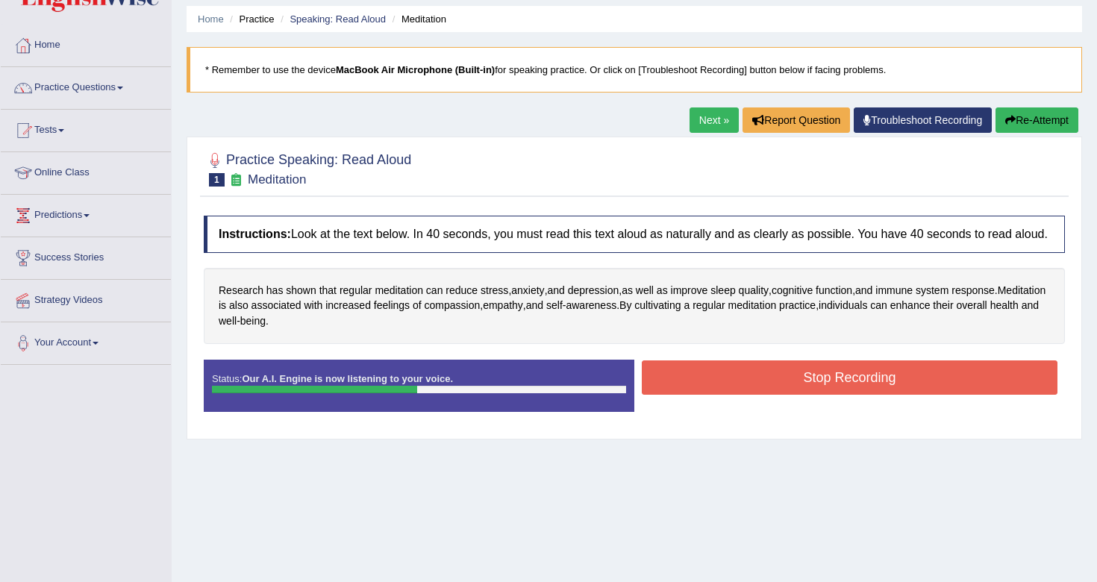
click at [770, 394] on button "Stop Recording" at bounding box center [850, 377] width 416 height 34
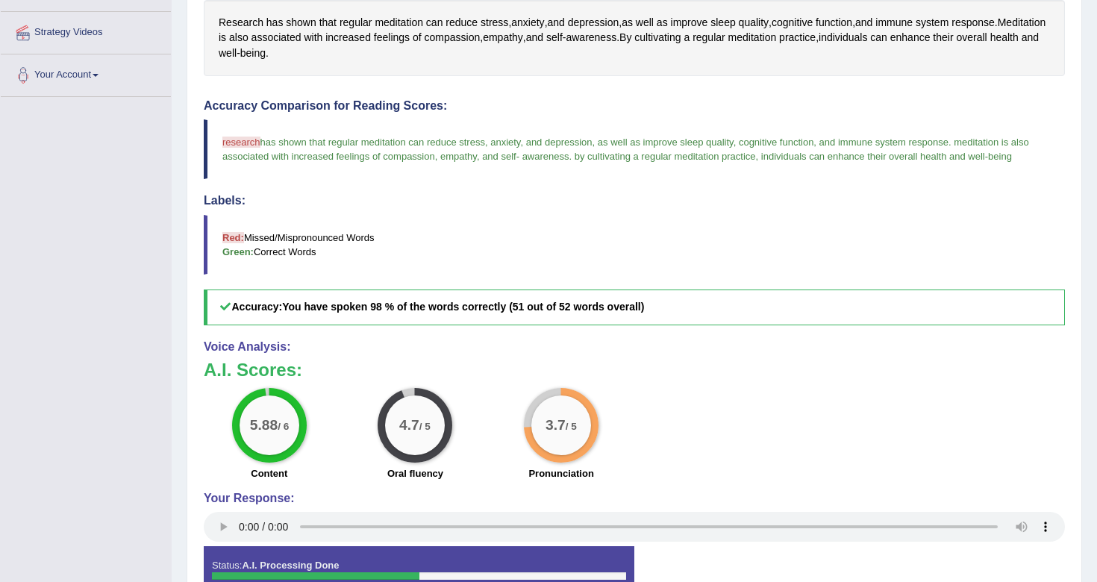
scroll to position [0, 0]
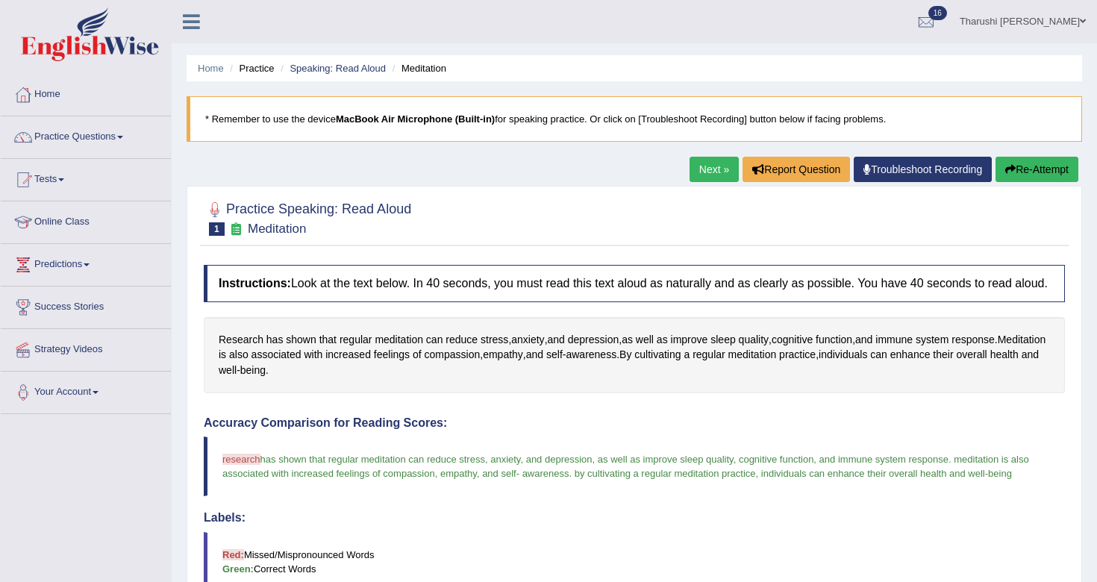
click at [715, 164] on link "Next »" at bounding box center [713, 169] width 49 height 25
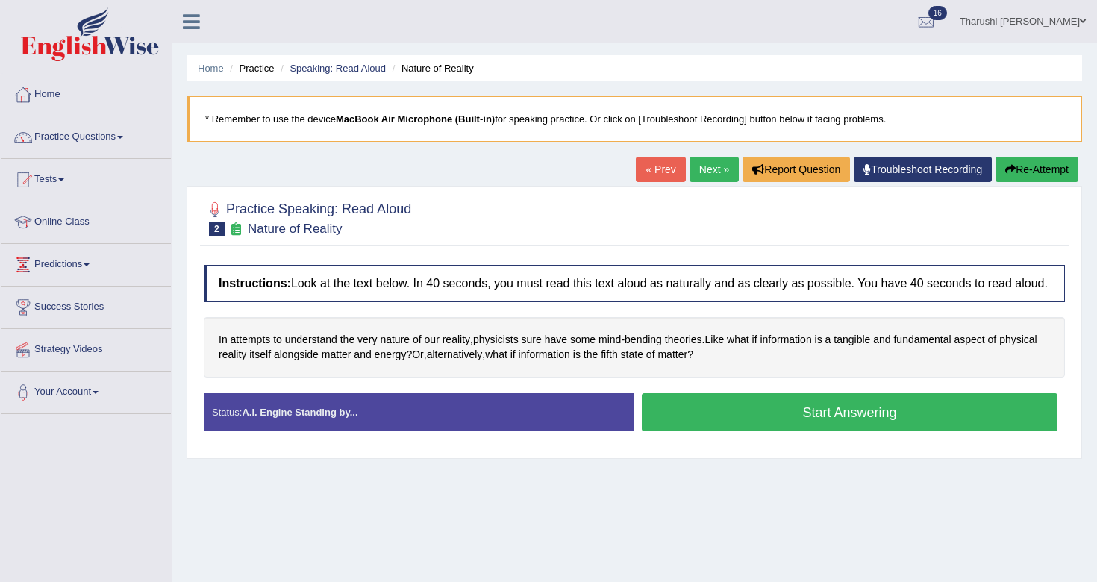
click at [40, 94] on link "Home" at bounding box center [86, 92] width 170 height 37
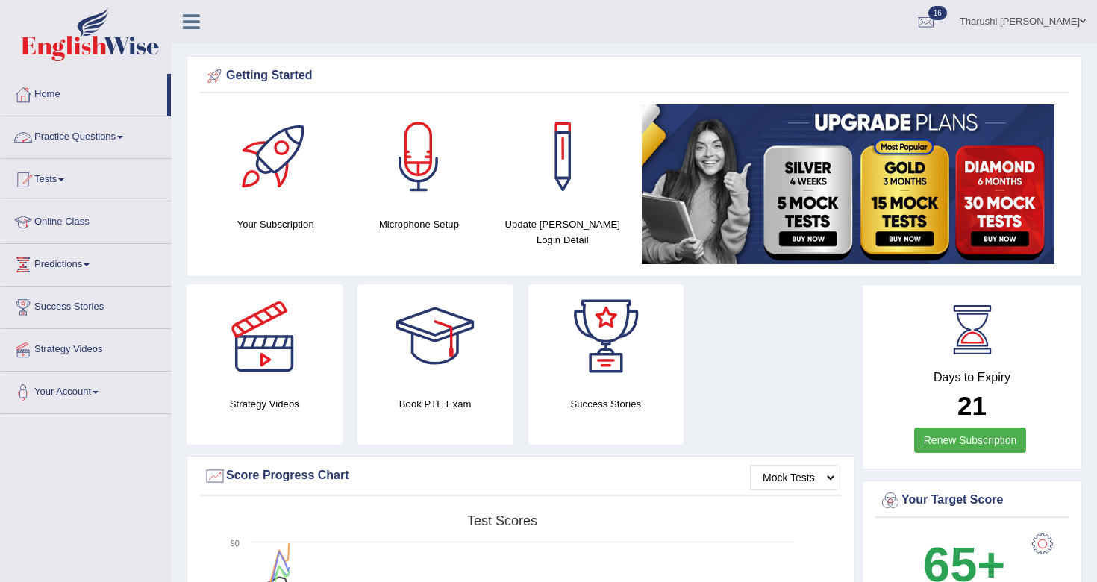
click at [55, 135] on link "Practice Questions" at bounding box center [86, 134] width 170 height 37
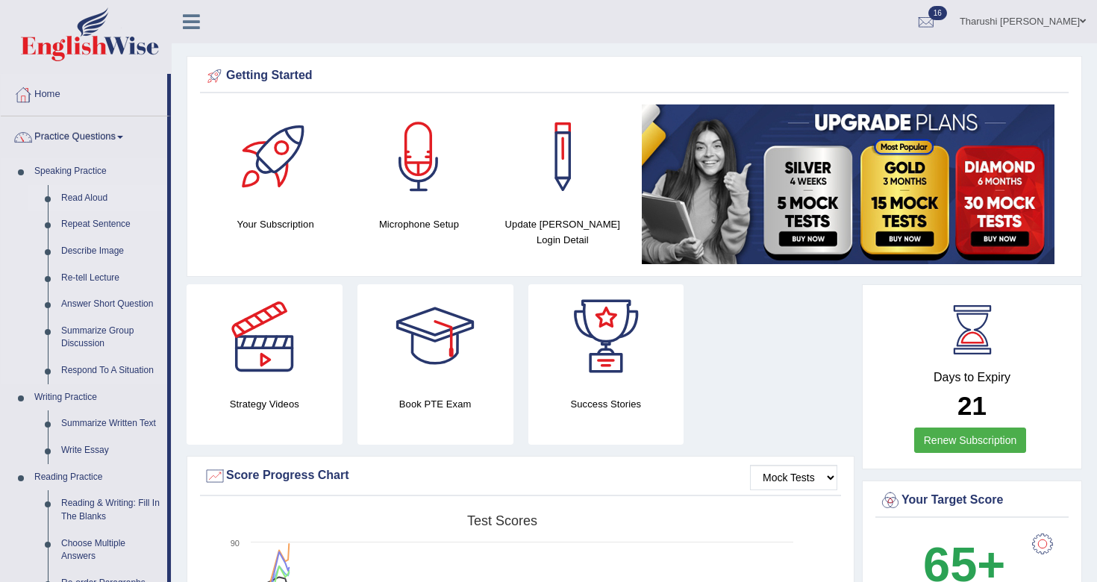
click at [98, 196] on link "Read Aloud" at bounding box center [110, 198] width 113 height 27
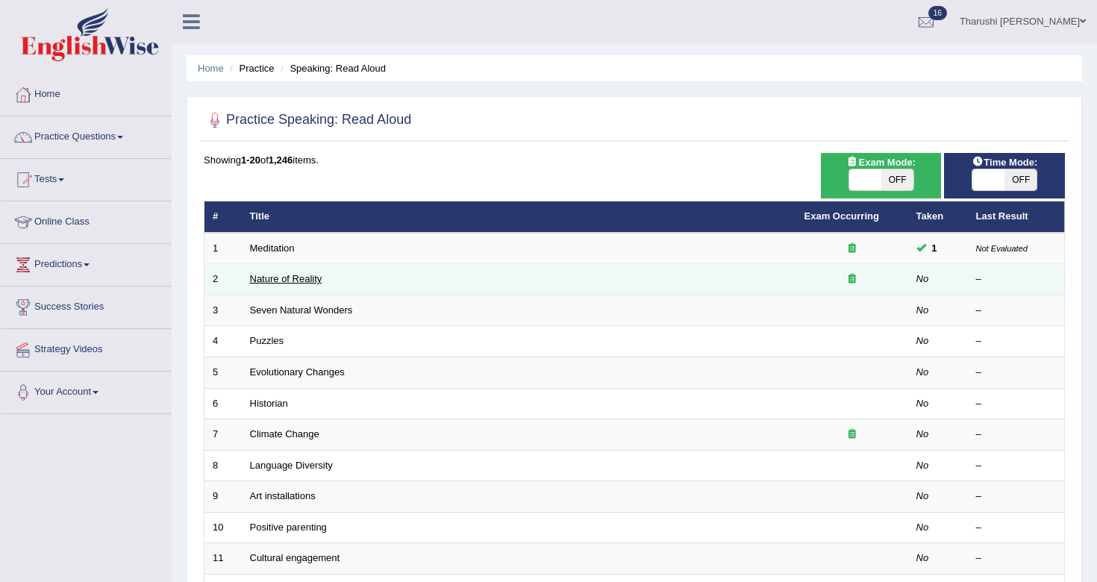
click at [309, 277] on link "Nature of Reality" at bounding box center [286, 278] width 72 height 11
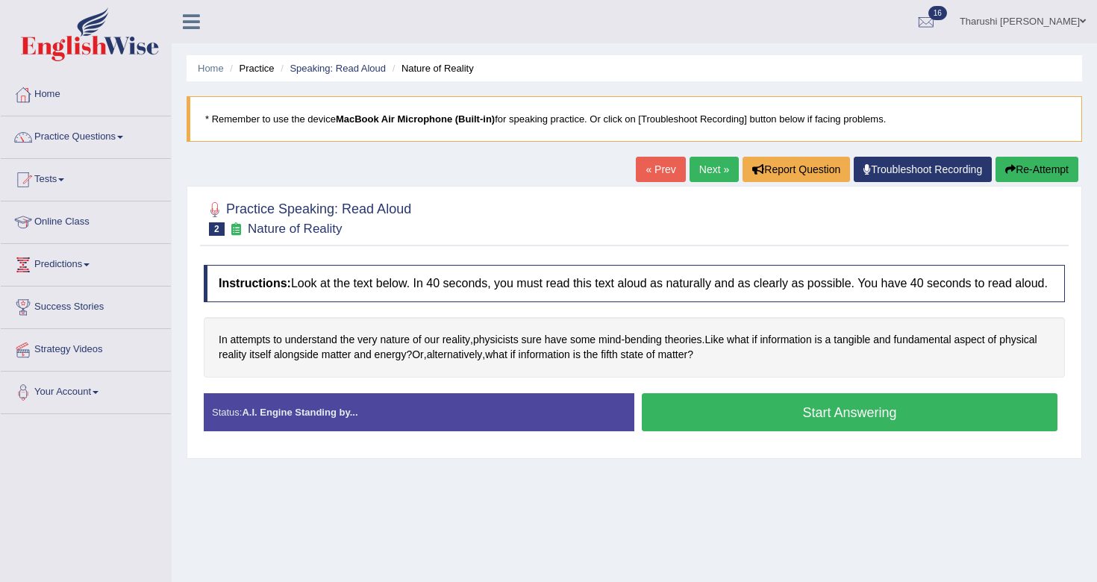
click at [741, 431] on button "Start Answering" at bounding box center [850, 412] width 416 height 38
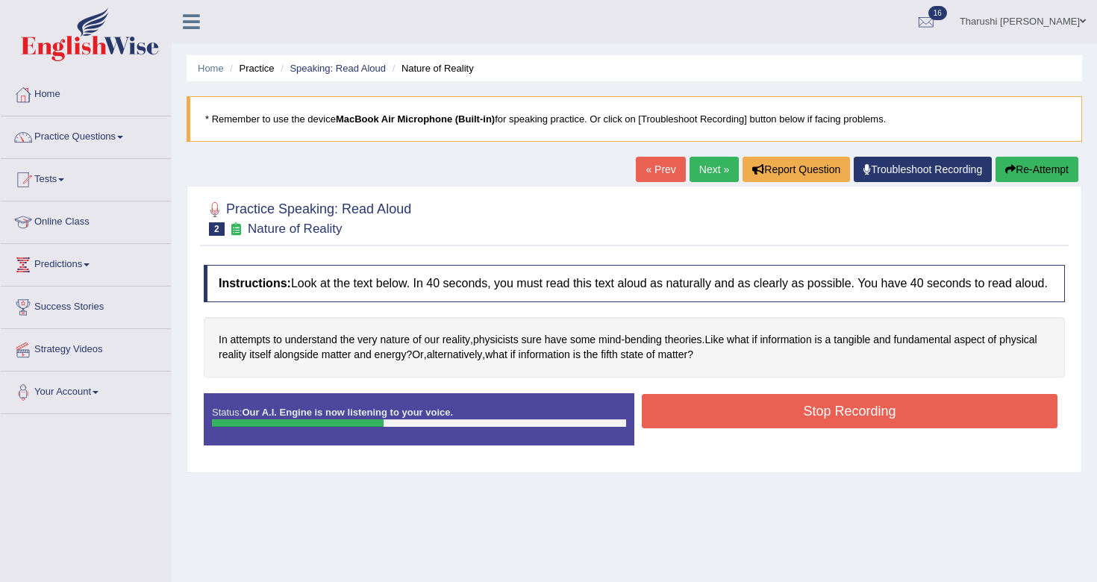
click at [741, 428] on button "Stop Recording" at bounding box center [850, 411] width 416 height 34
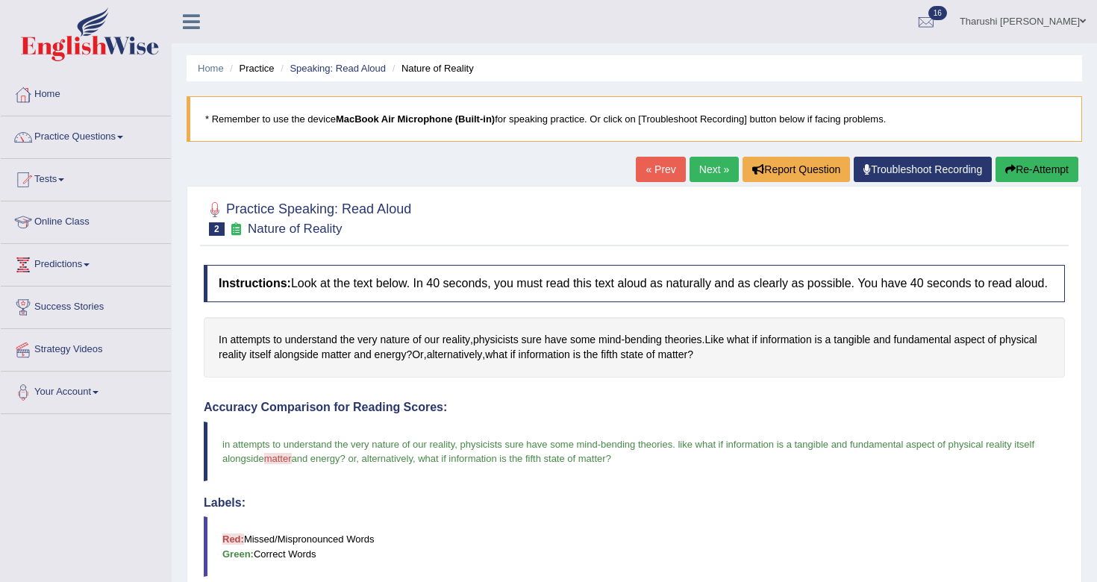
click at [708, 169] on link "Next »" at bounding box center [713, 169] width 49 height 25
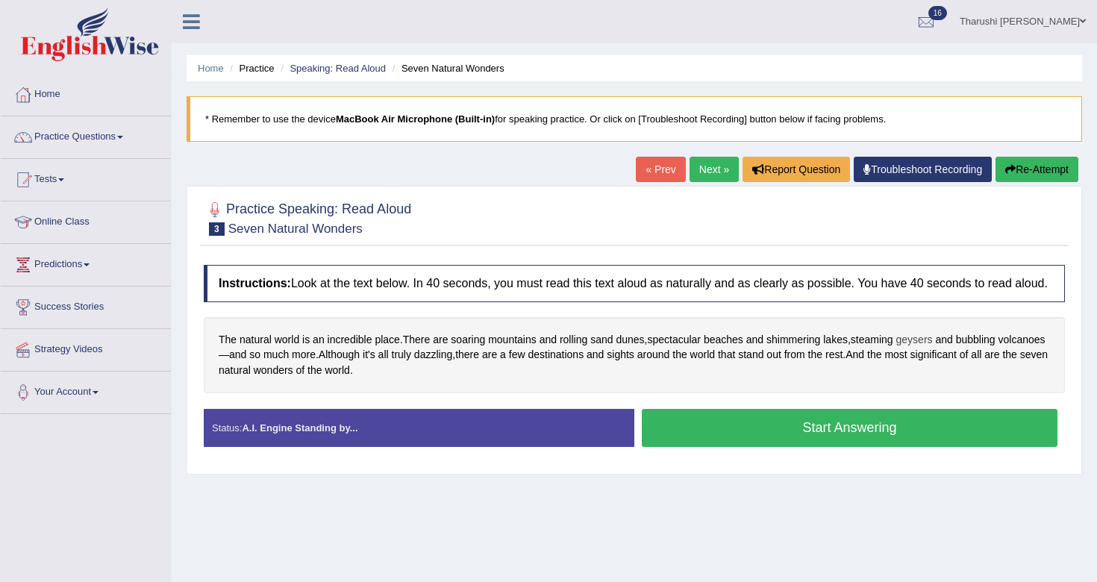
click at [931, 348] on span "geysers" at bounding box center [914, 340] width 37 height 16
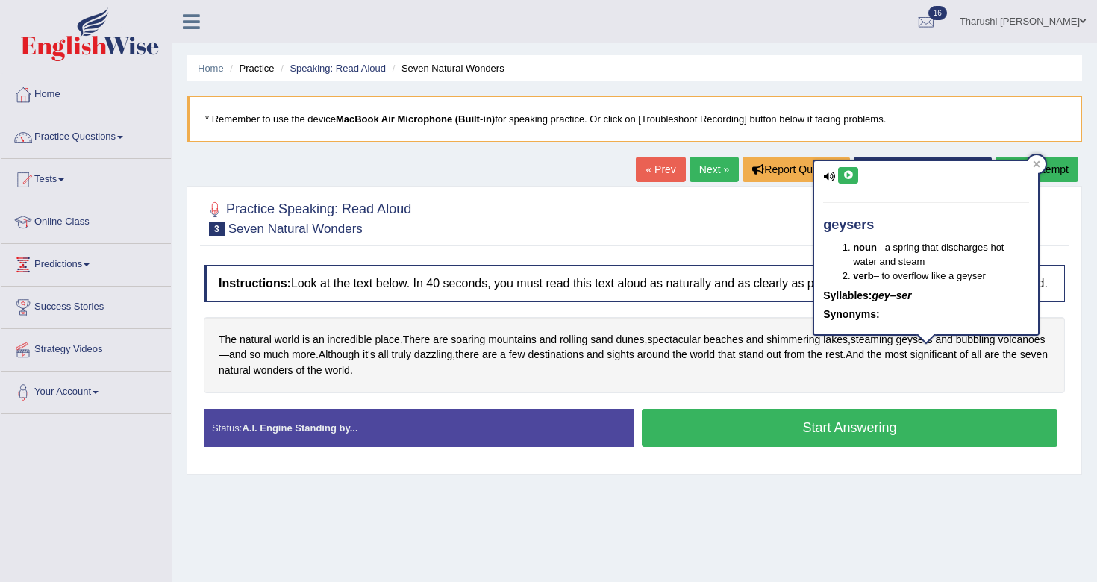
click at [832, 175] on icon at bounding box center [829, 177] width 12 height 10
click at [848, 172] on icon at bounding box center [847, 175] width 11 height 9
click at [758, 332] on div "The natural world is an incredible place . There are soaring mountains and roll…" at bounding box center [634, 355] width 861 height 76
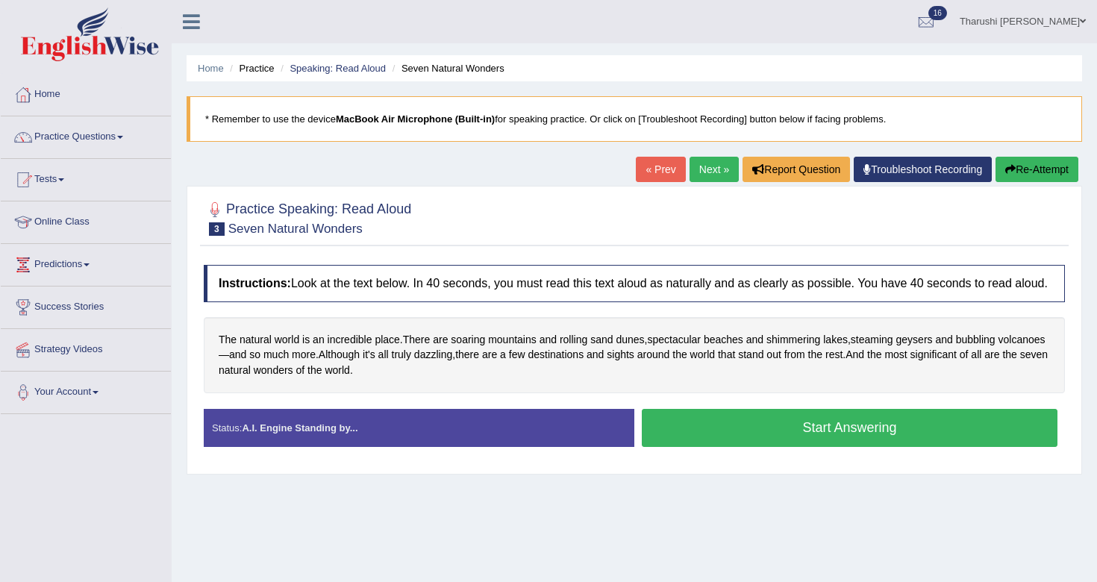
click at [767, 446] on button "Start Answering" at bounding box center [850, 428] width 416 height 38
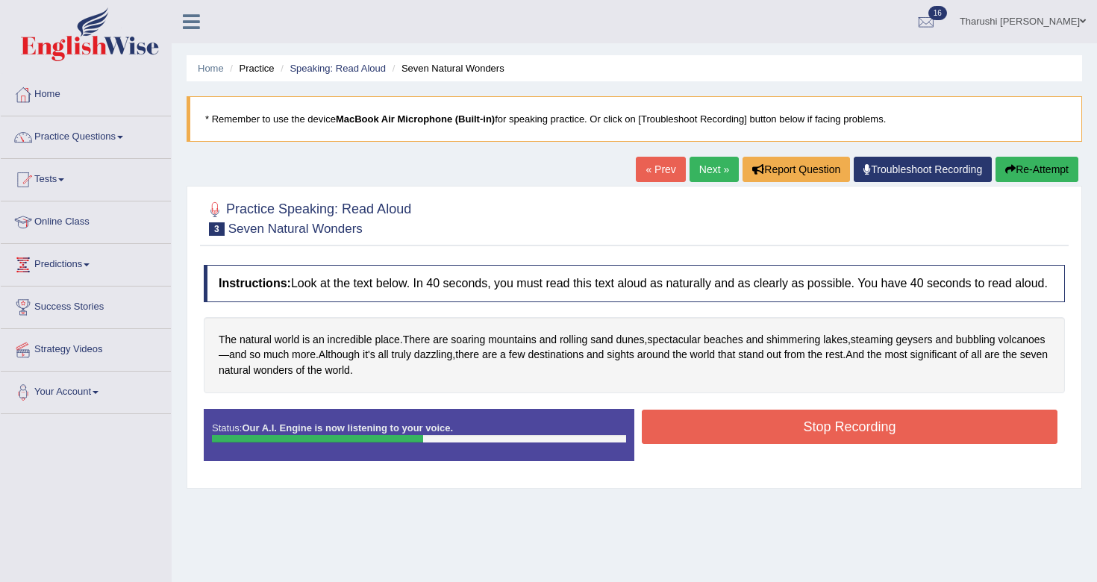
click at [767, 444] on button "Stop Recording" at bounding box center [850, 427] width 416 height 34
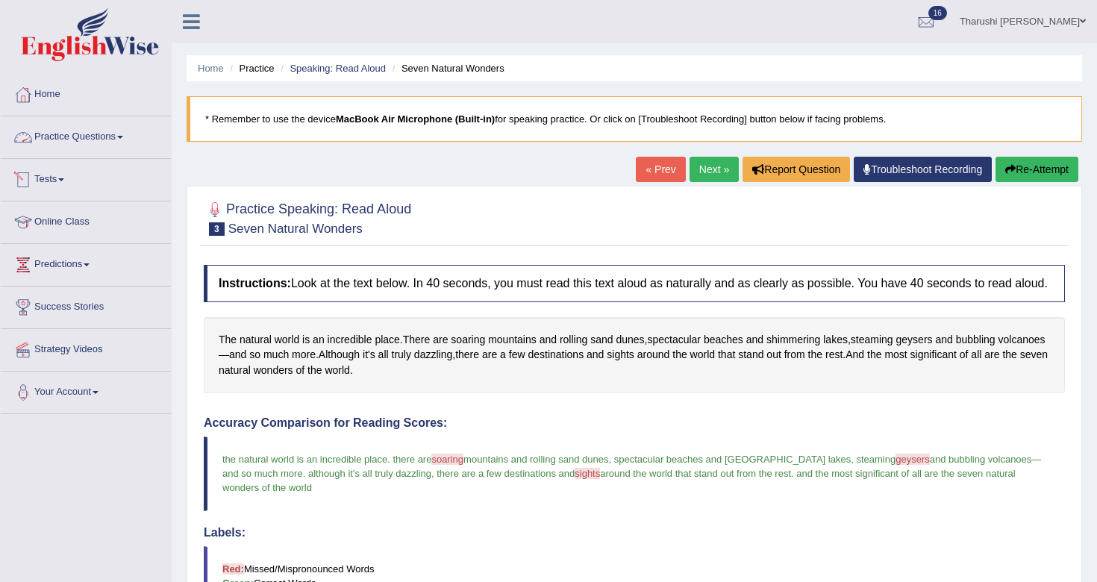
click at [81, 143] on link "Practice Questions" at bounding box center [86, 134] width 170 height 37
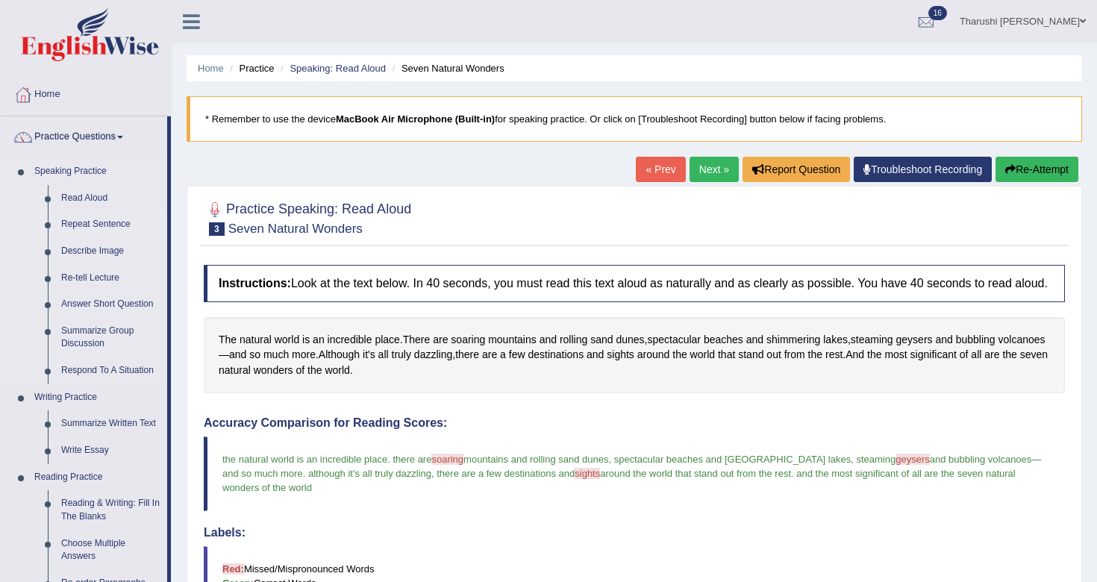
click at [89, 226] on link "Repeat Sentence" at bounding box center [110, 224] width 113 height 27
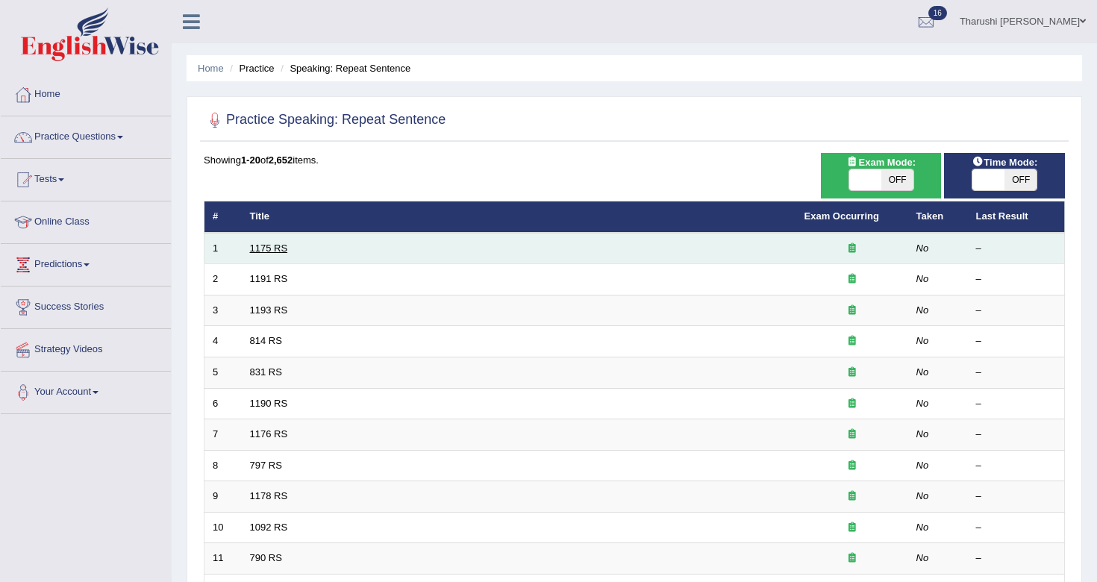
click at [283, 244] on link "1175 RS" at bounding box center [269, 247] width 38 height 11
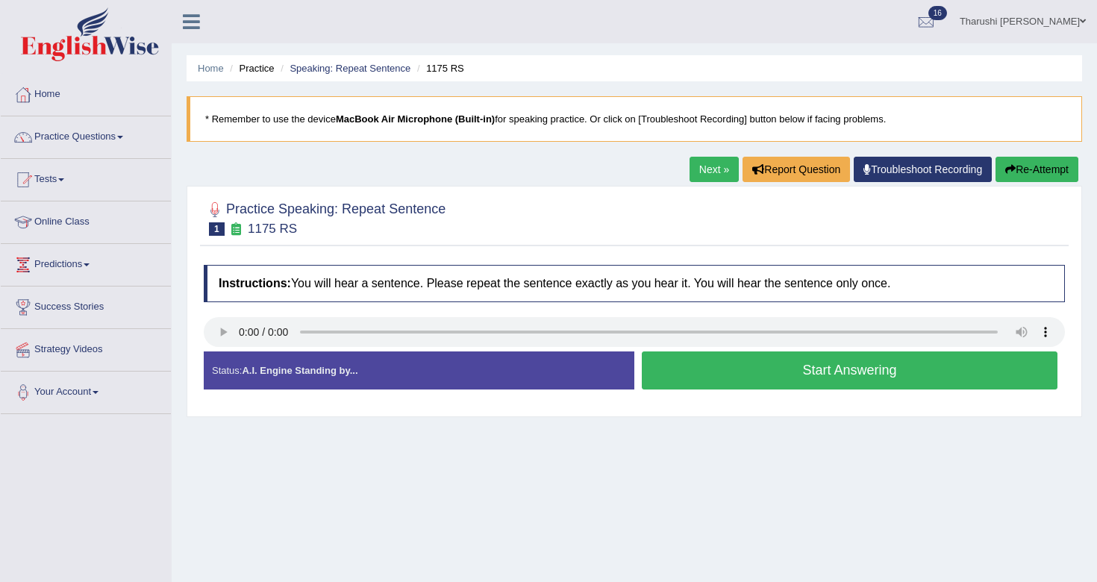
click at [843, 366] on button "Start Answering" at bounding box center [850, 370] width 416 height 38
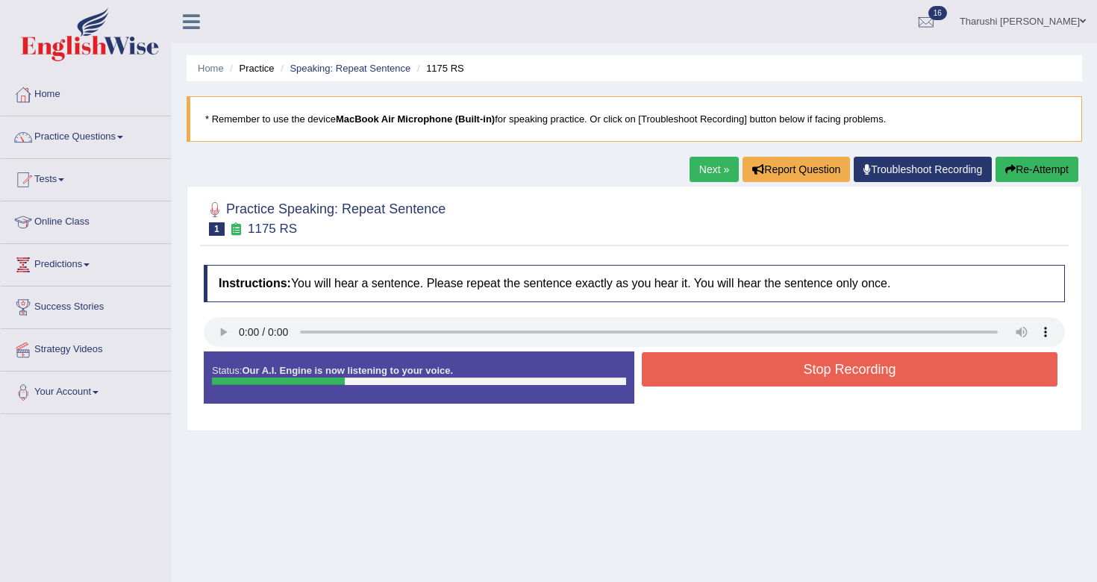
click at [935, 382] on button "Stop Recording" at bounding box center [850, 369] width 416 height 34
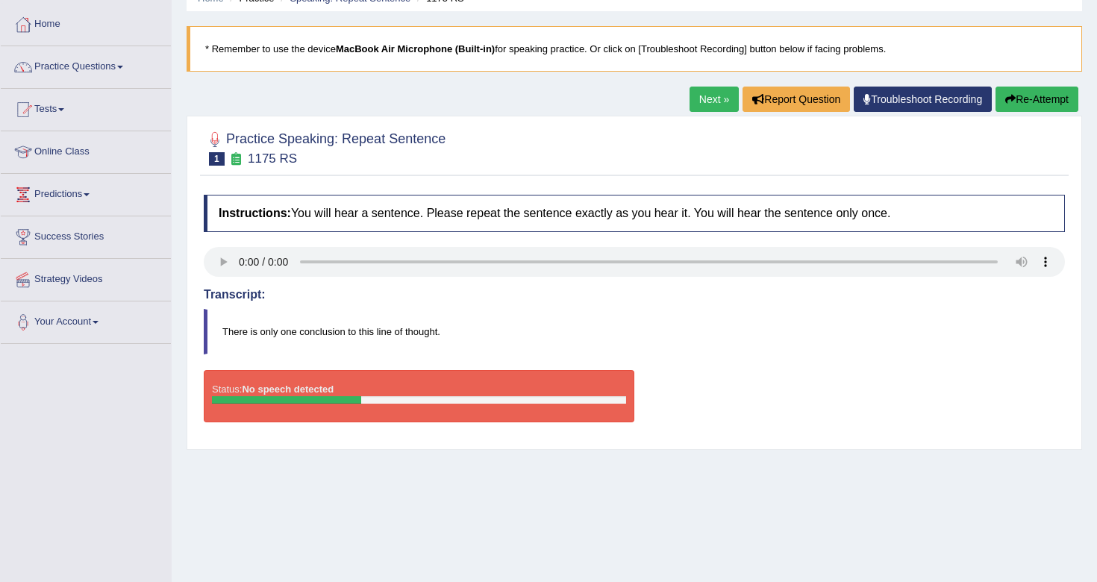
scroll to position [96, 0]
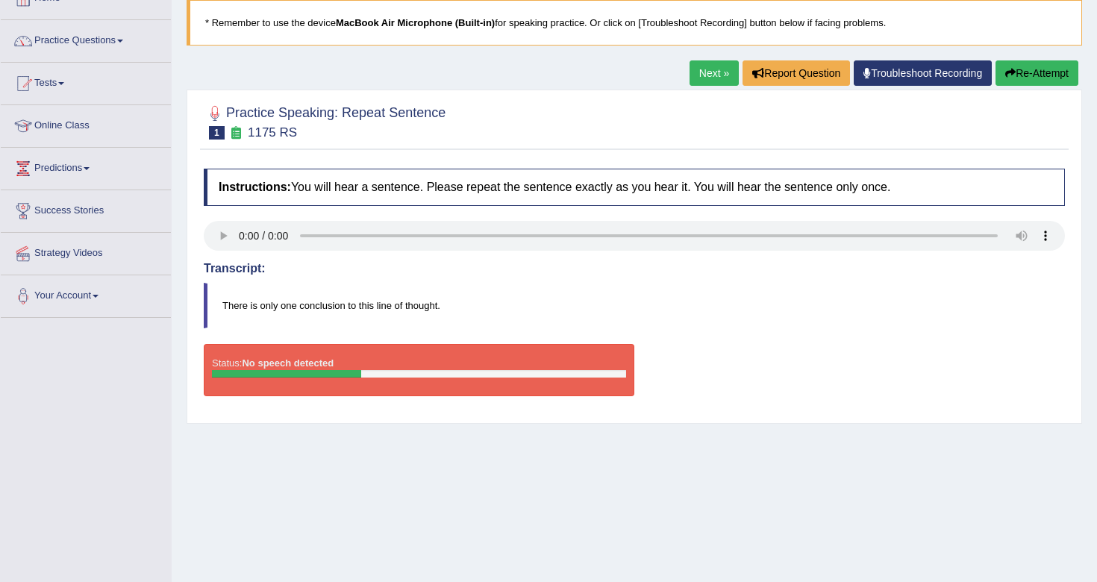
click at [689, 69] on link "Next »" at bounding box center [713, 72] width 49 height 25
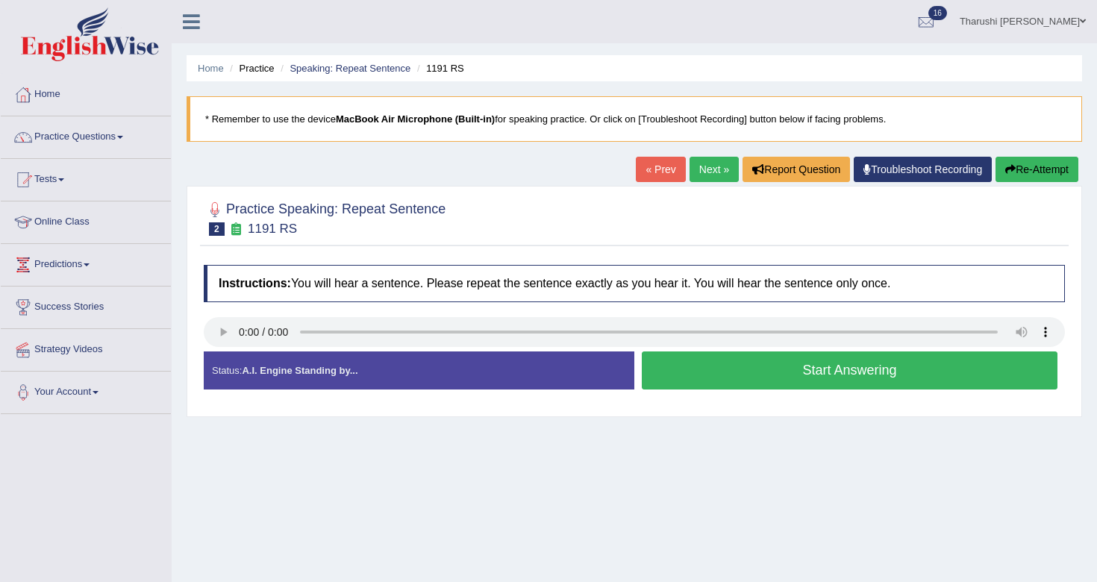
click at [828, 374] on button "Start Answering" at bounding box center [850, 370] width 416 height 38
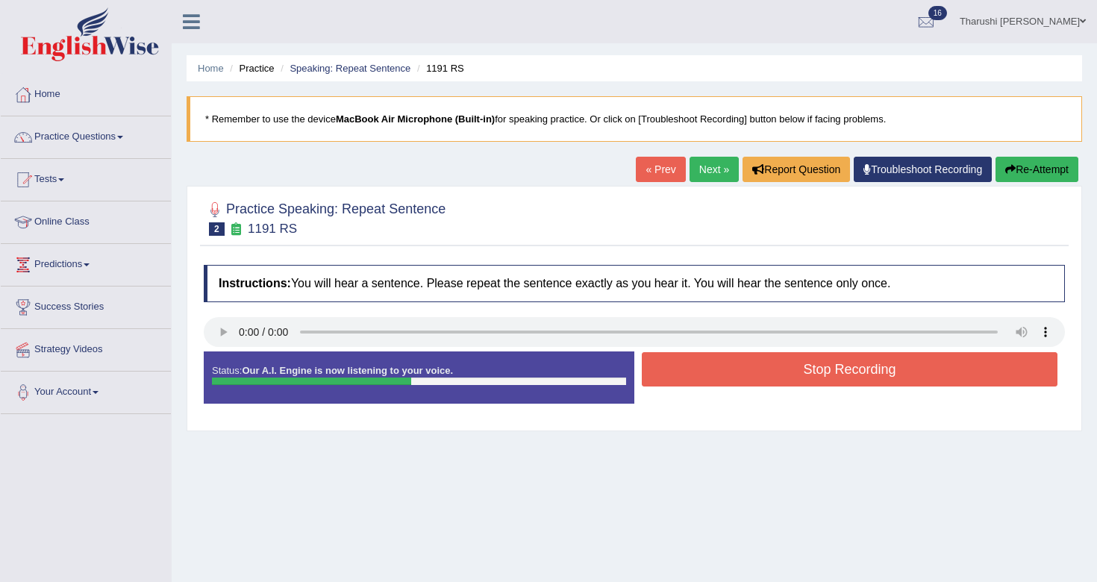
click at [828, 374] on button "Stop Recording" at bounding box center [850, 369] width 416 height 34
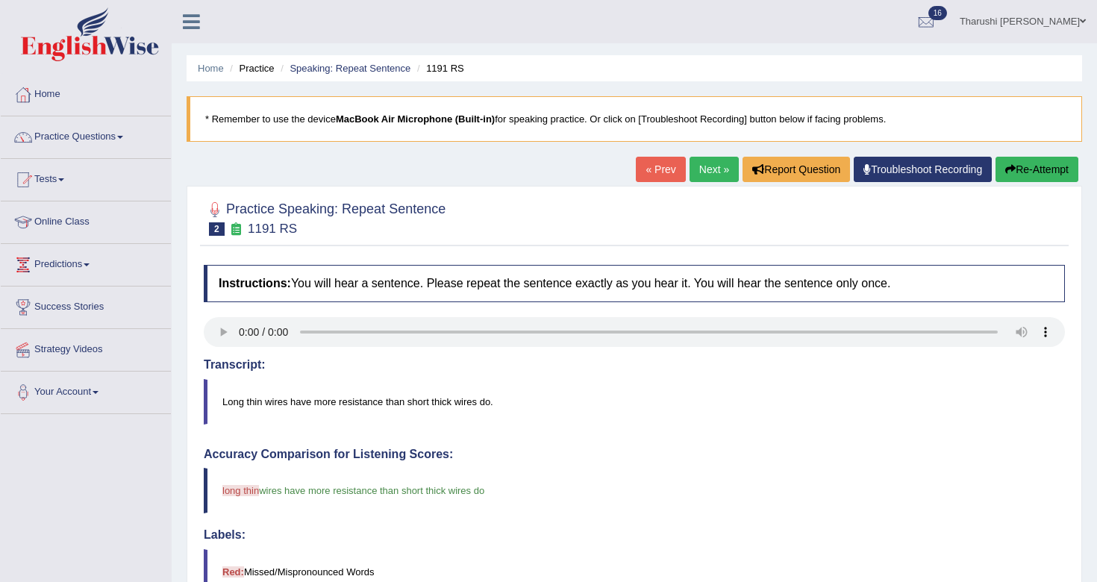
click at [695, 182] on div "« Prev Next » Report Question Troubleshoot Recording Re-Attempt" at bounding box center [859, 171] width 446 height 29
click at [698, 174] on link "Next »" at bounding box center [713, 169] width 49 height 25
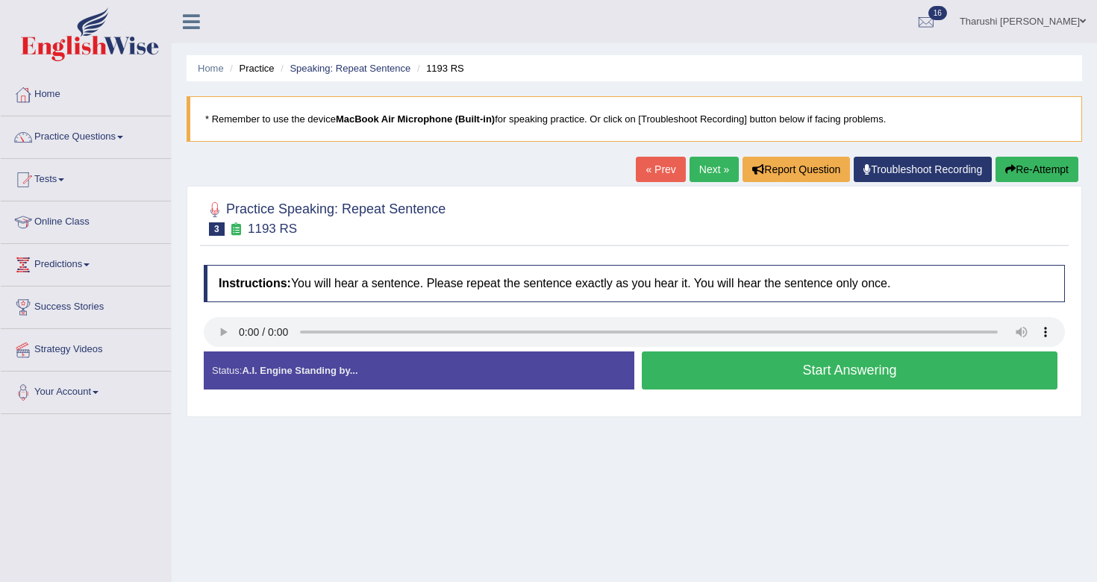
click at [711, 375] on button "Start Answering" at bounding box center [850, 370] width 416 height 38
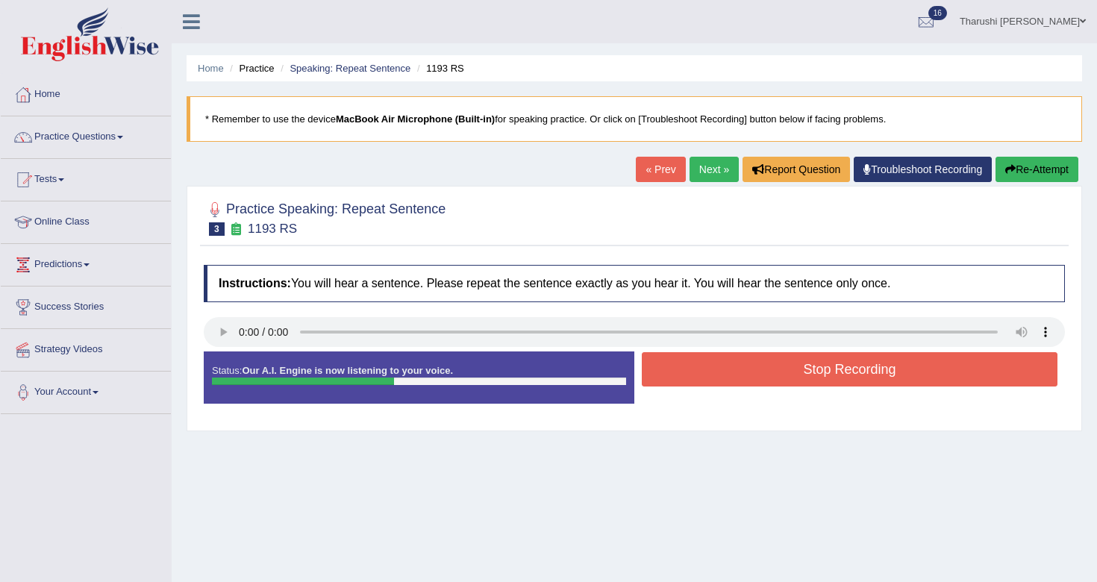
click at [711, 375] on button "Stop Recording" at bounding box center [850, 369] width 416 height 34
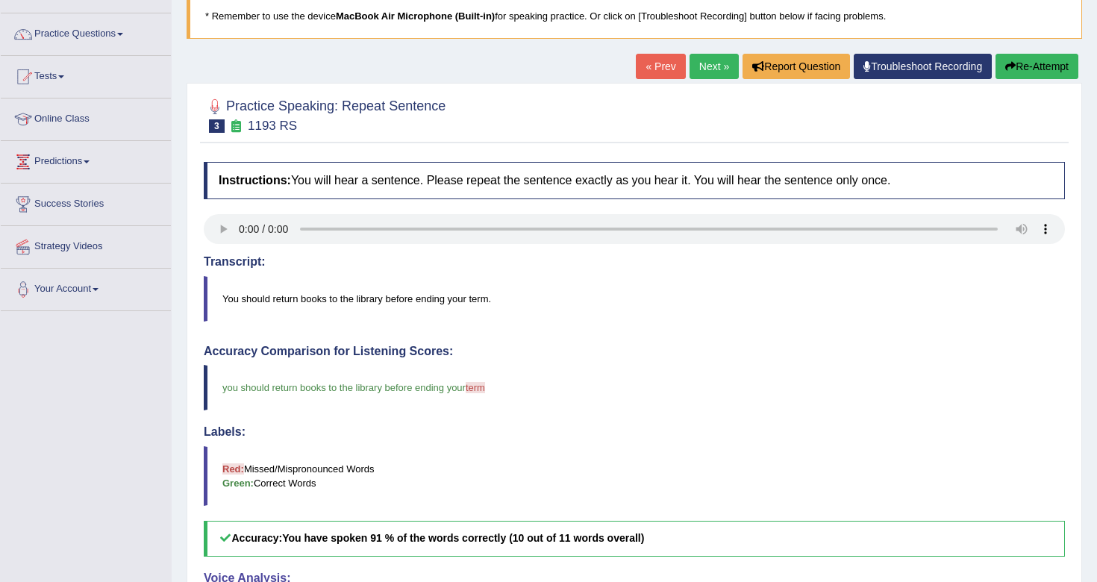
scroll to position [100, 0]
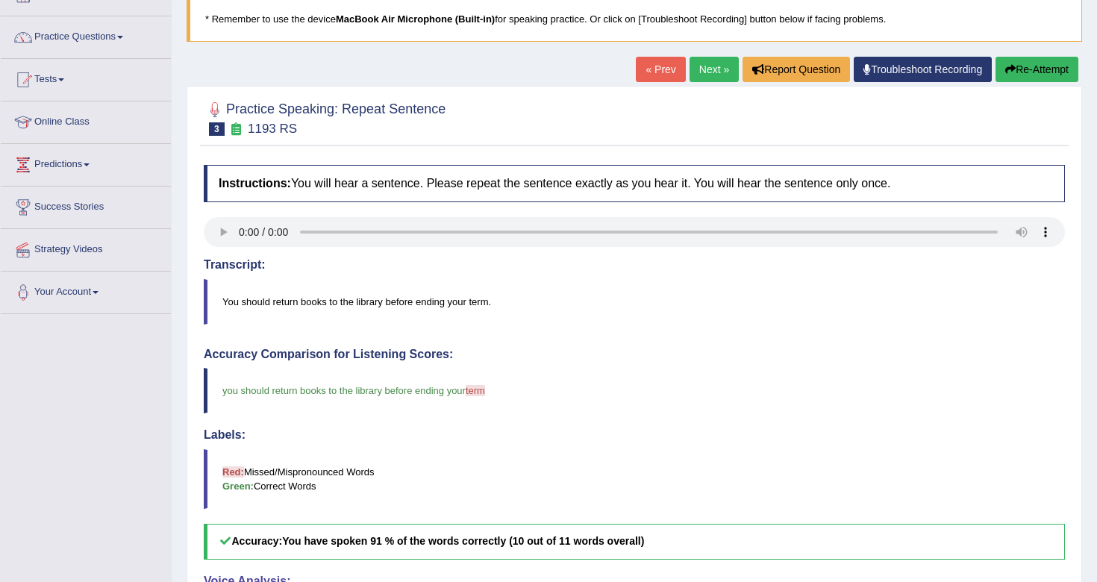
click at [705, 82] on div "« Prev Next » Report Question Troubleshoot Recording Re-Attempt" at bounding box center [859, 71] width 446 height 29
click at [707, 71] on link "Next »" at bounding box center [713, 69] width 49 height 25
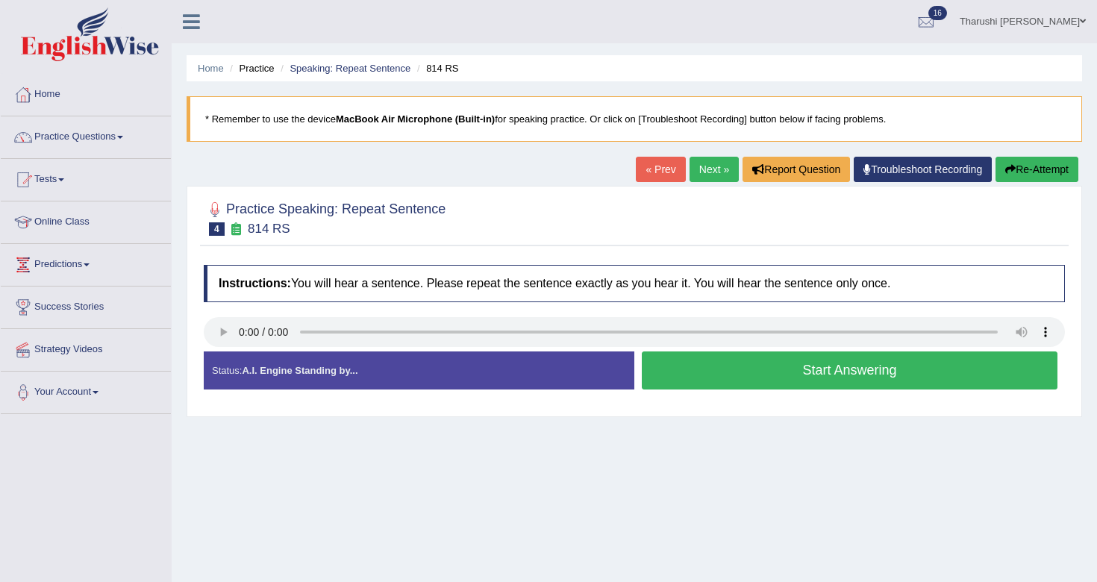
click at [702, 375] on button "Start Answering" at bounding box center [850, 370] width 416 height 38
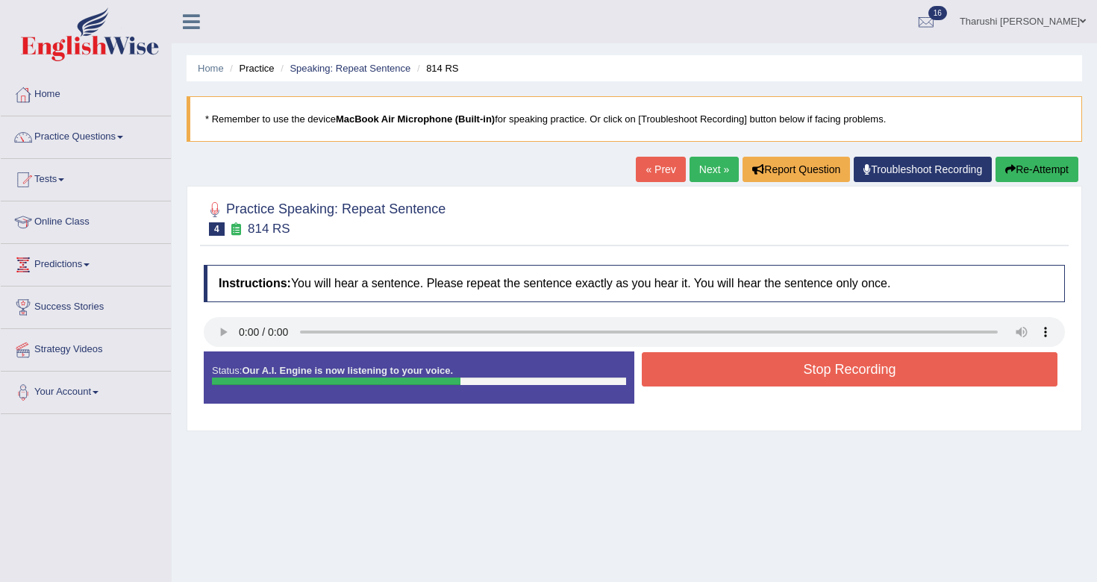
click at [702, 375] on button "Stop Recording" at bounding box center [850, 369] width 416 height 34
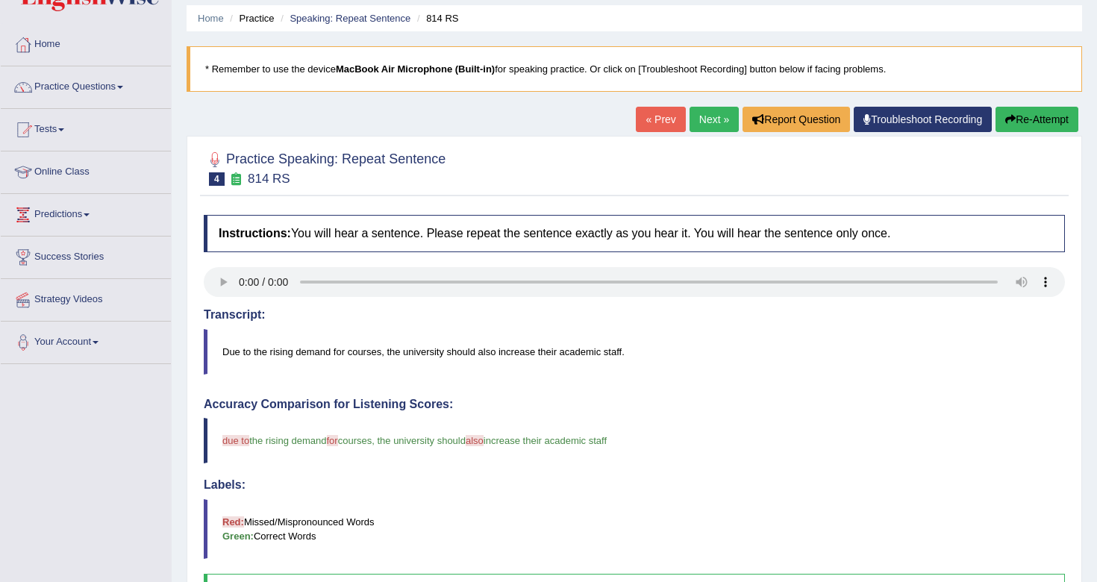
scroll to position [25, 0]
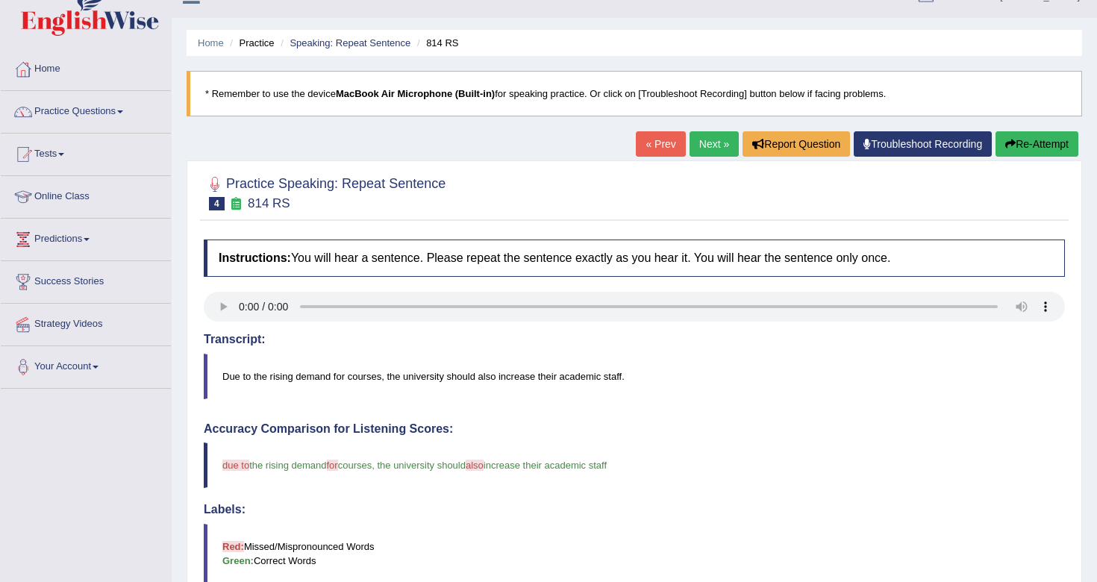
click at [713, 141] on link "Next »" at bounding box center [713, 143] width 49 height 25
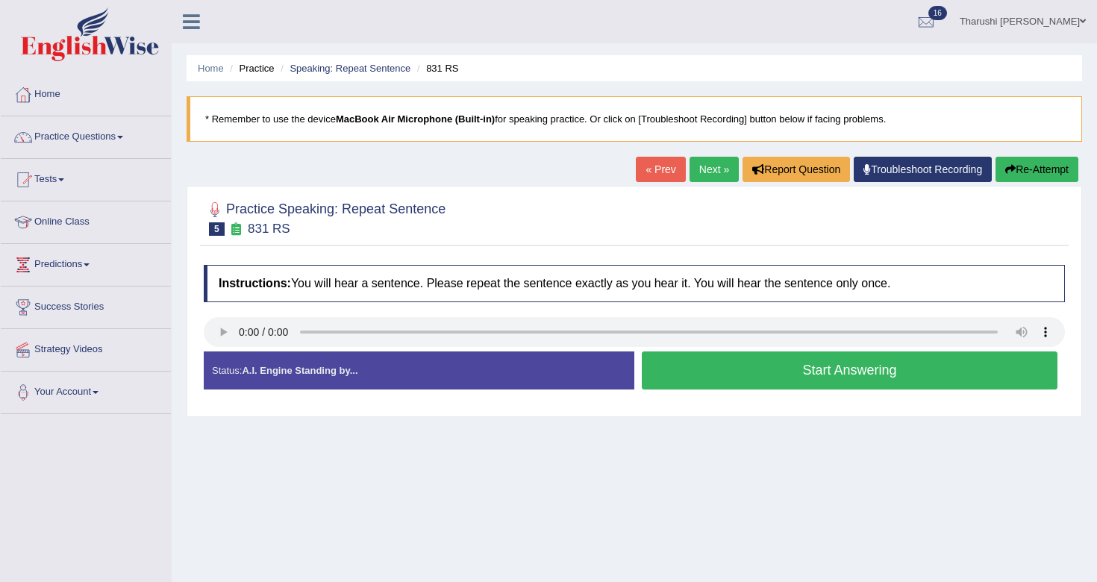
click at [860, 369] on button "Start Answering" at bounding box center [850, 370] width 416 height 38
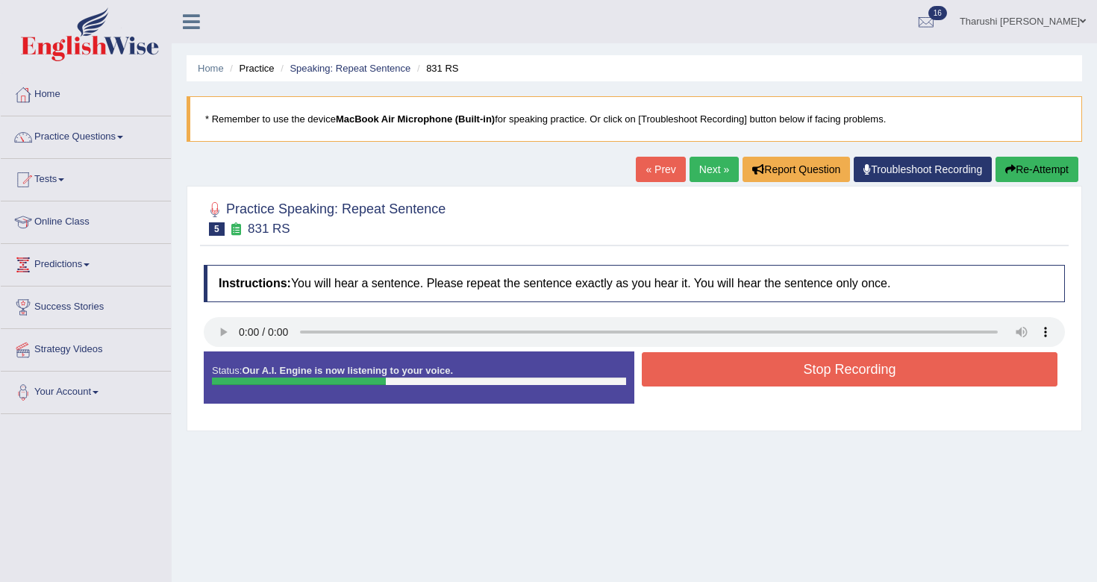
click at [860, 369] on button "Stop Recording" at bounding box center [850, 369] width 416 height 34
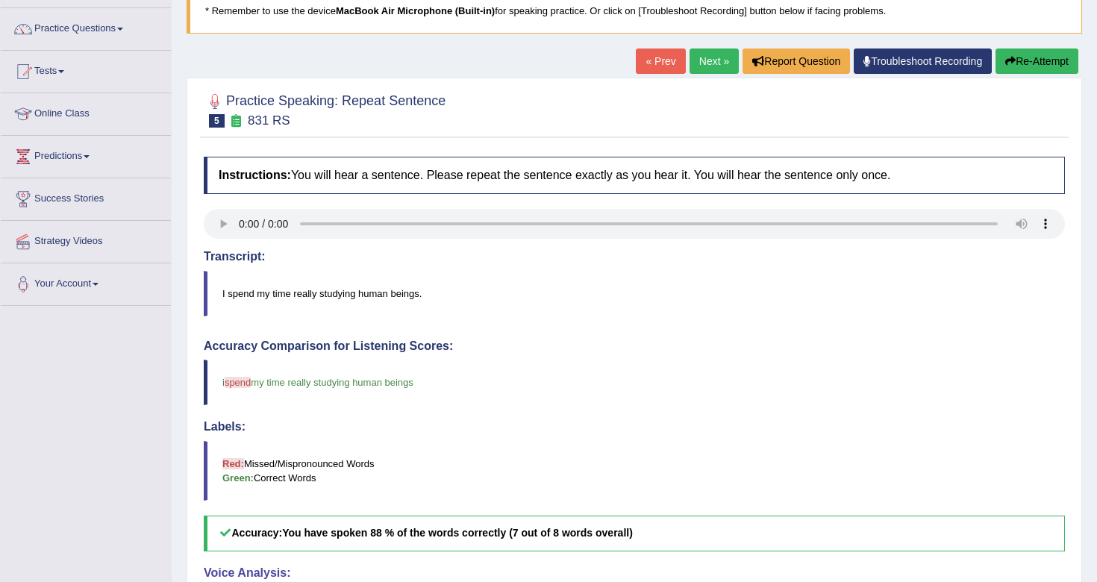
scroll to position [106, 0]
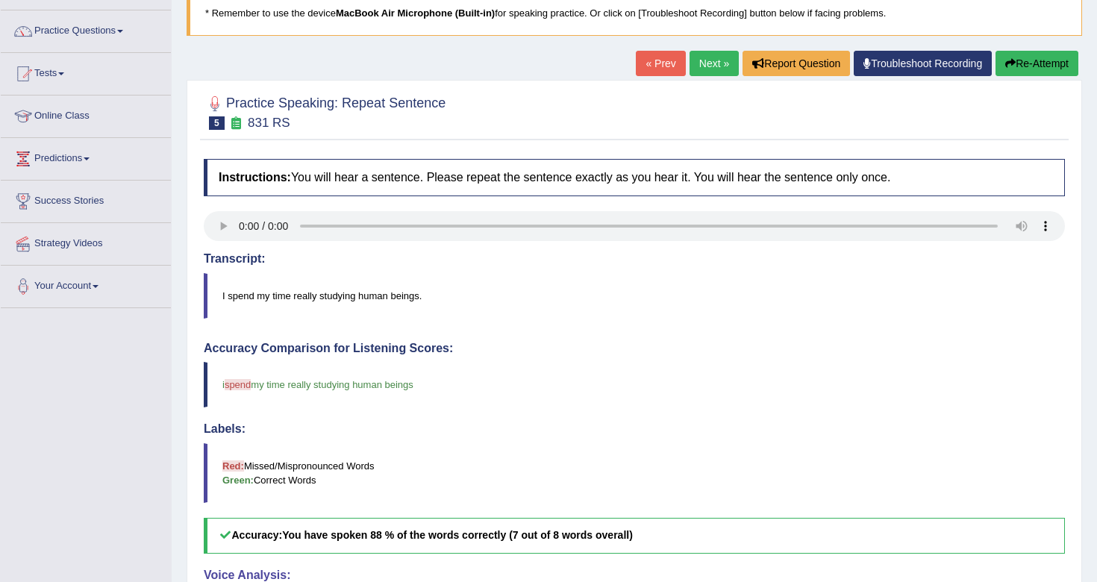
click at [707, 58] on link "Next »" at bounding box center [713, 63] width 49 height 25
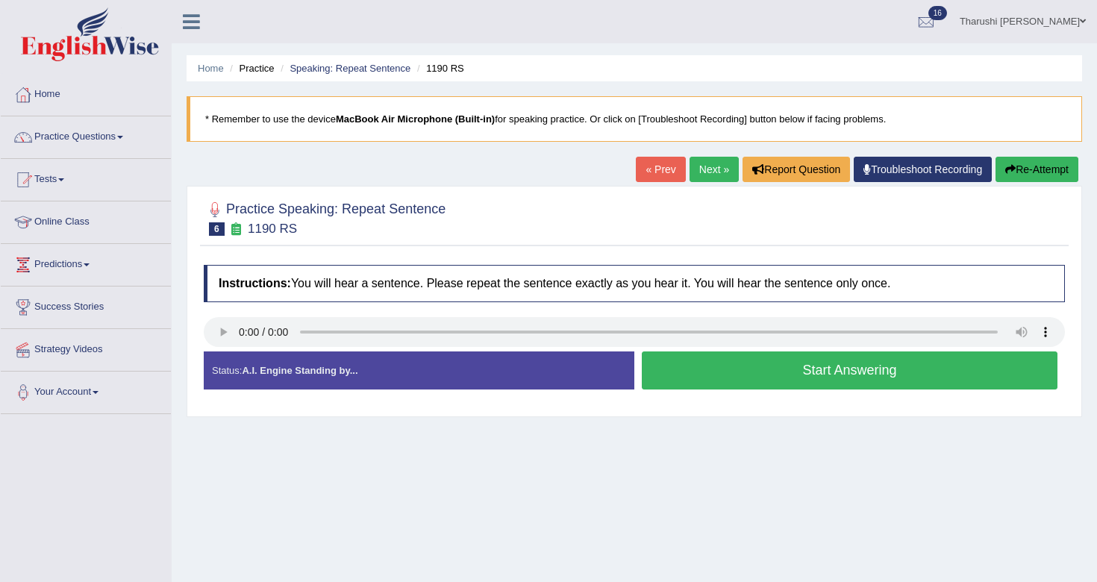
click at [802, 381] on button "Start Answering" at bounding box center [850, 370] width 416 height 38
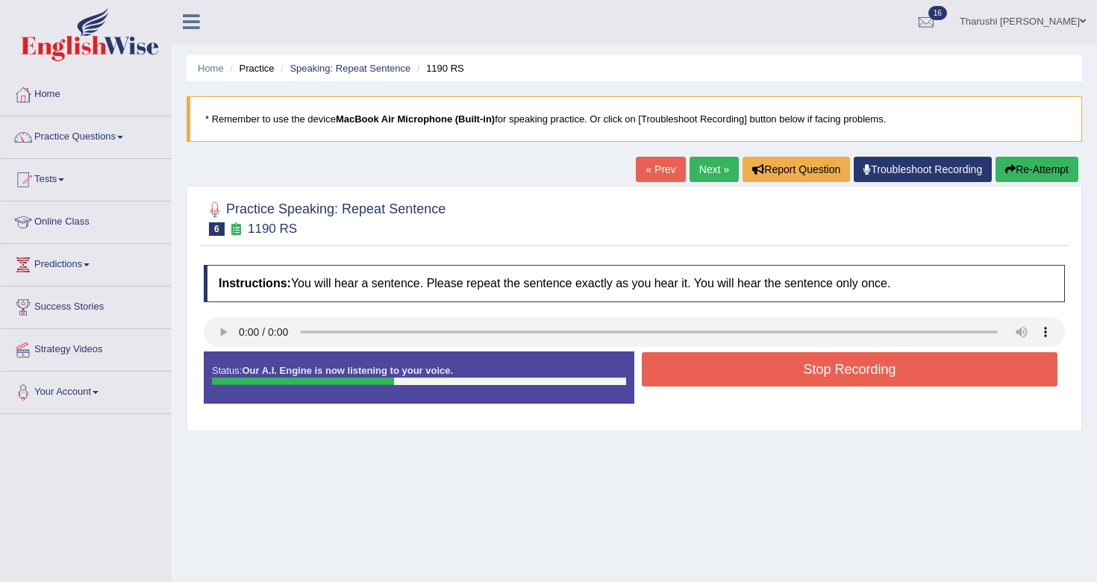
click at [810, 366] on button "Stop Recording" at bounding box center [850, 369] width 416 height 34
